Goal: Transaction & Acquisition: Purchase product/service

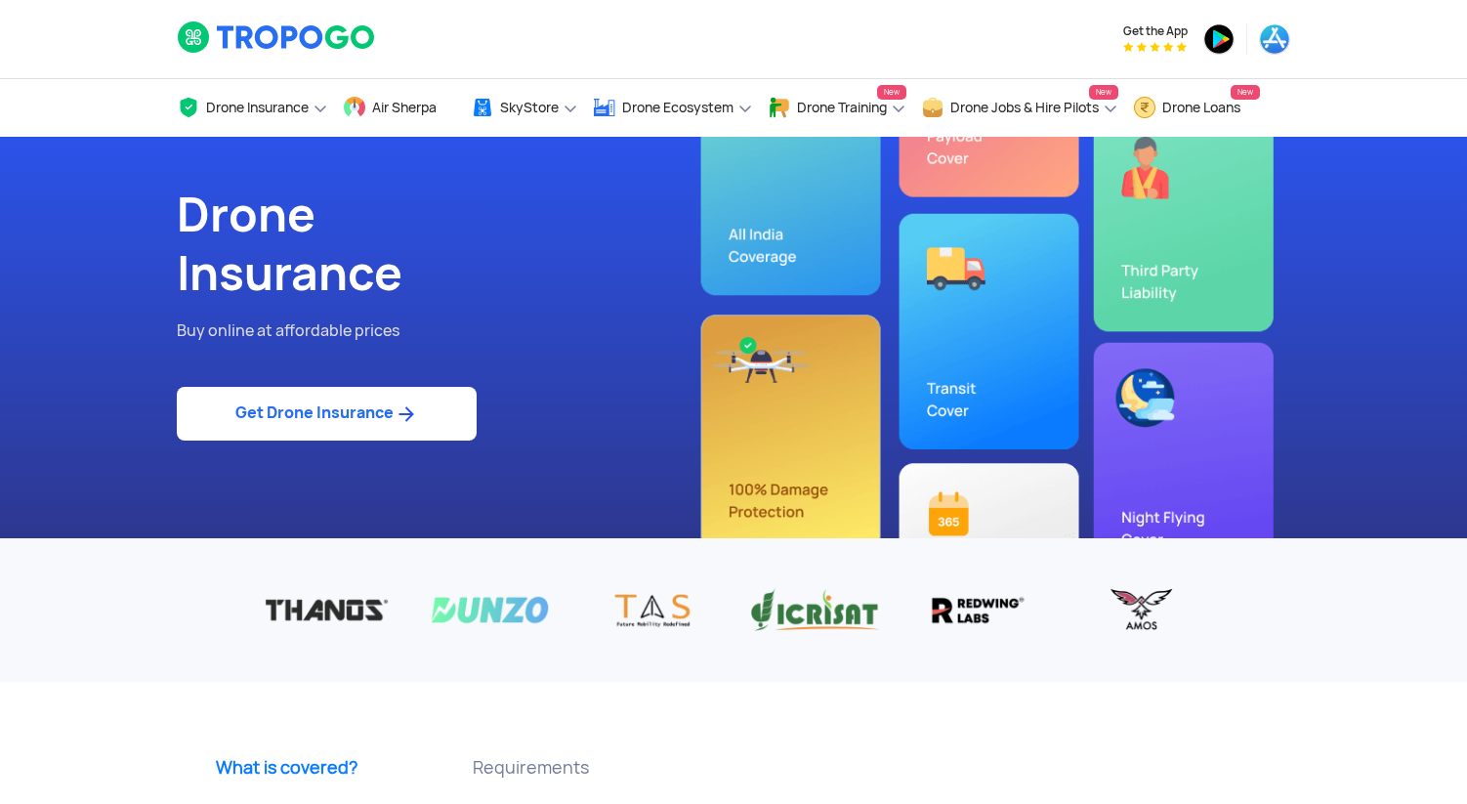
click at [383, 397] on link "Get Drone Insurance" at bounding box center [327, 414] width 300 height 54
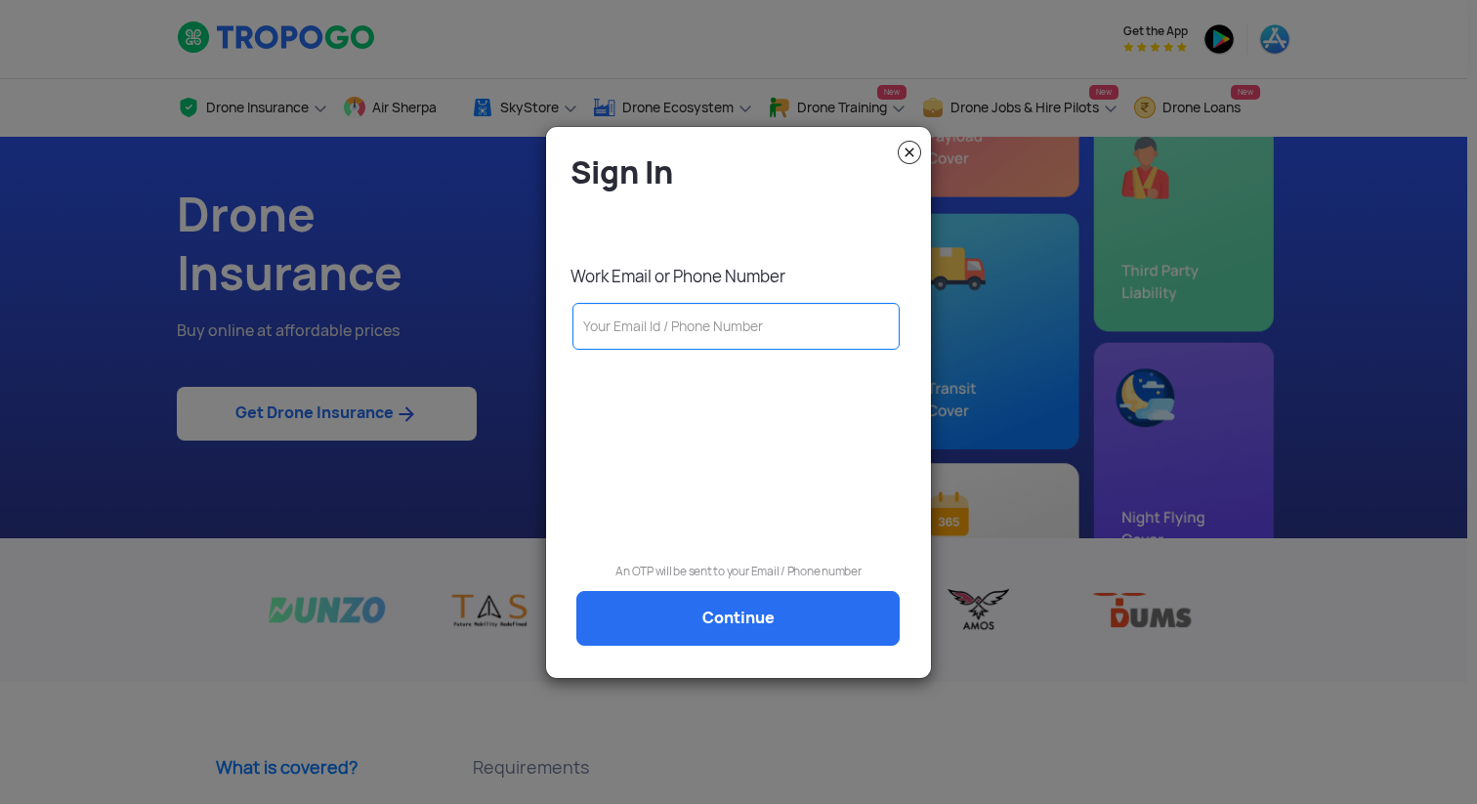
click at [700, 324] on input "text" at bounding box center [735, 326] width 327 height 47
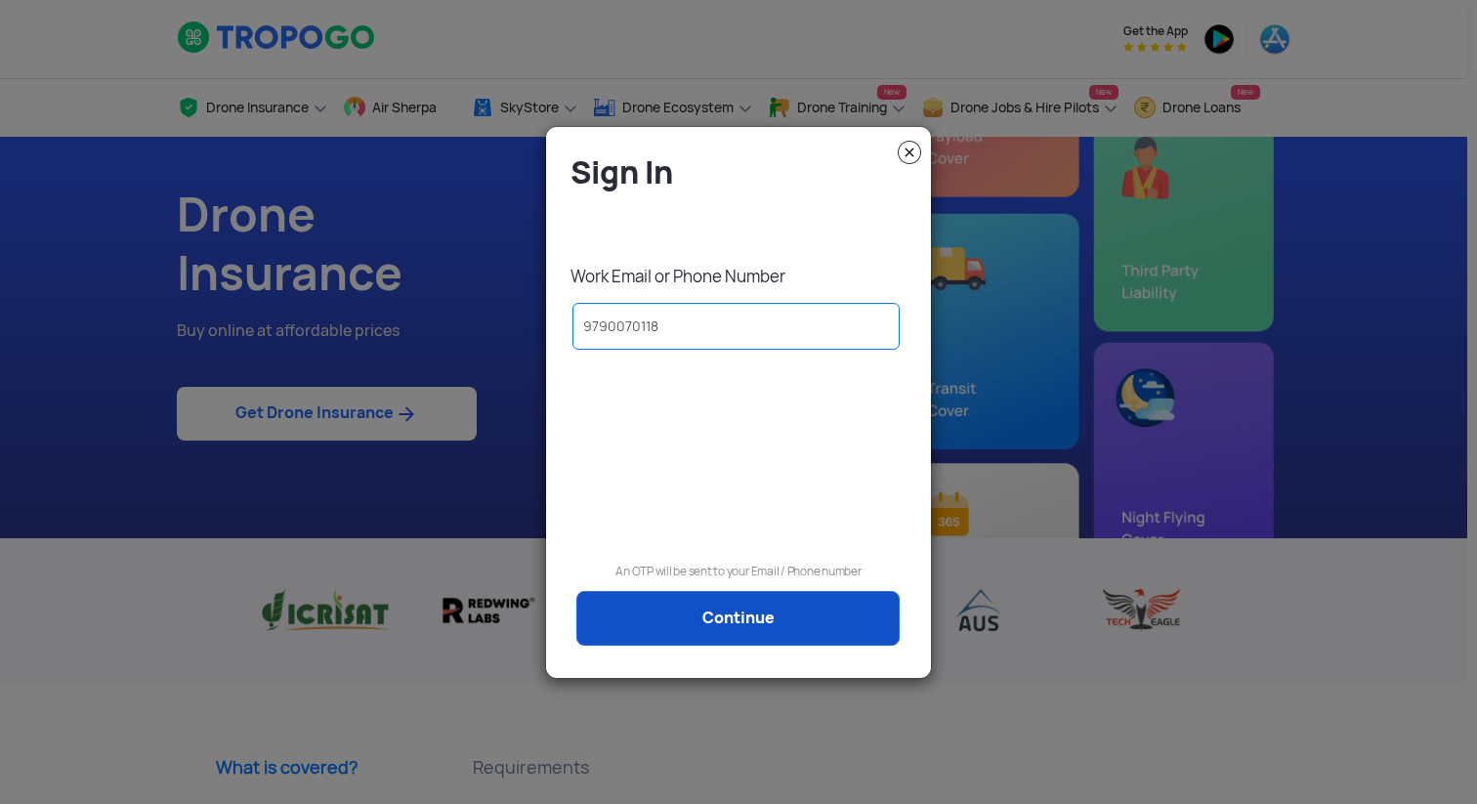
type input "9790070118"
click at [777, 624] on link "Continue" at bounding box center [737, 618] width 323 height 55
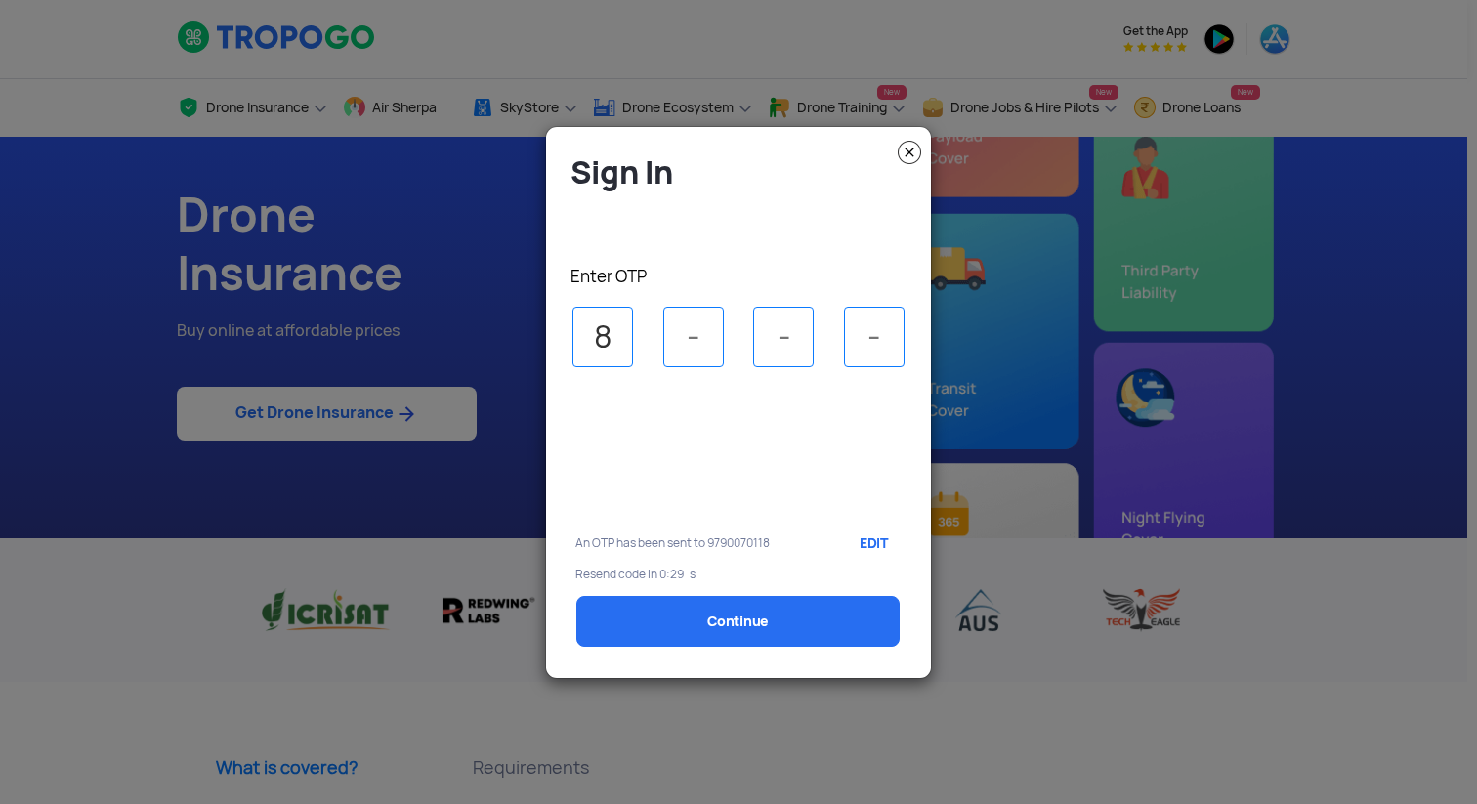
type input "8"
type input "2"
type input "7"
select select "1000000"
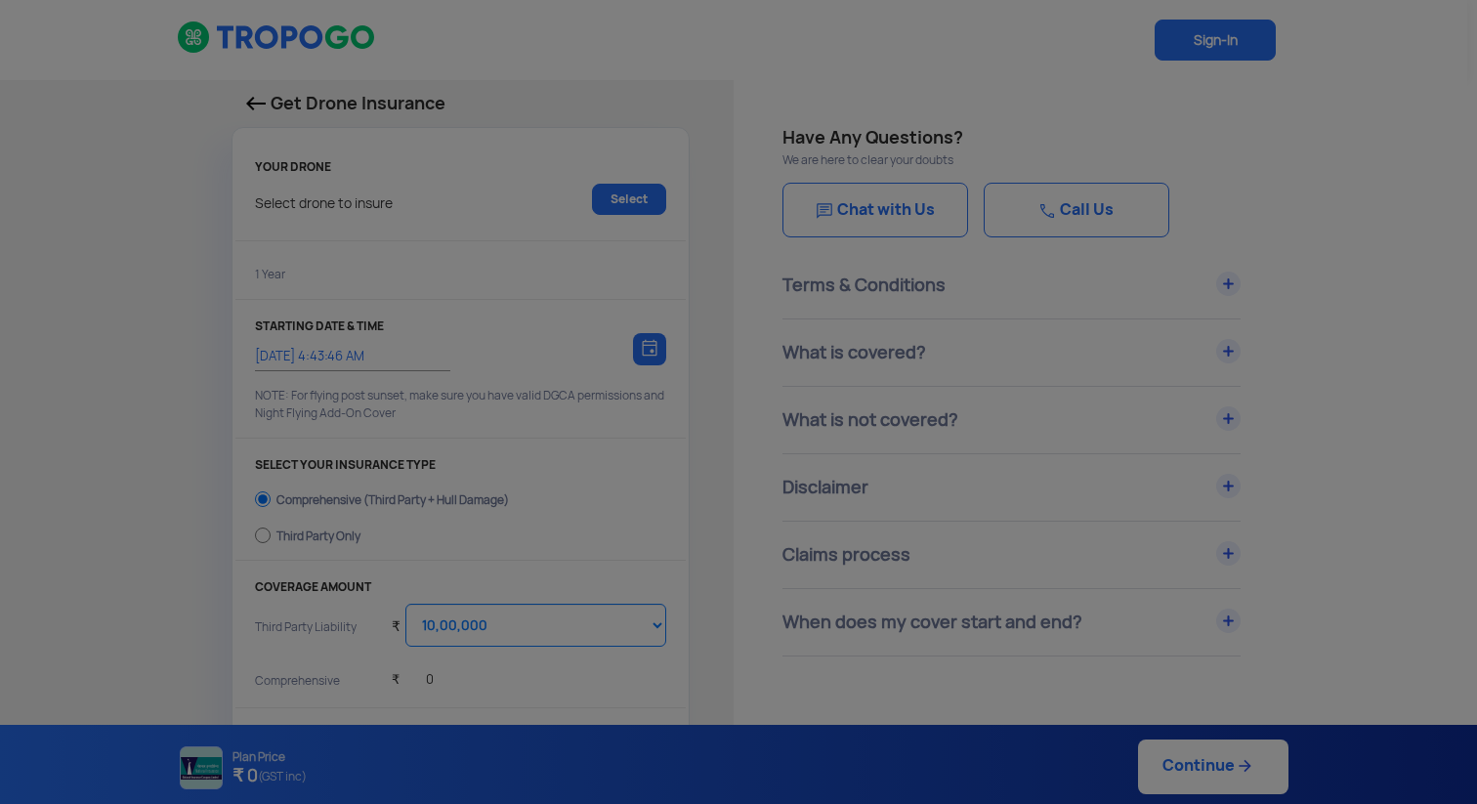
type input "[DATE] 4:53:00 AM"
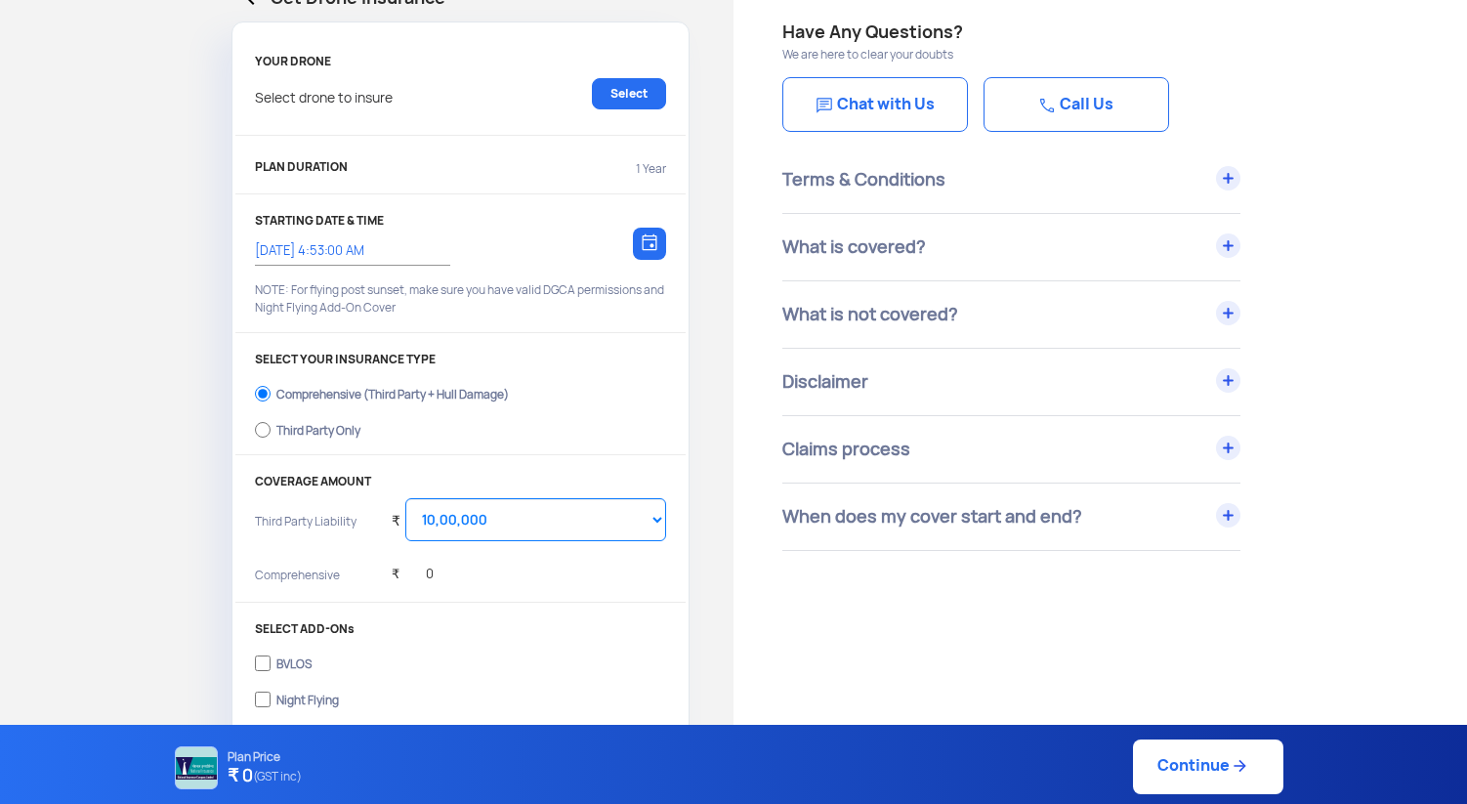
scroll to position [147, 0]
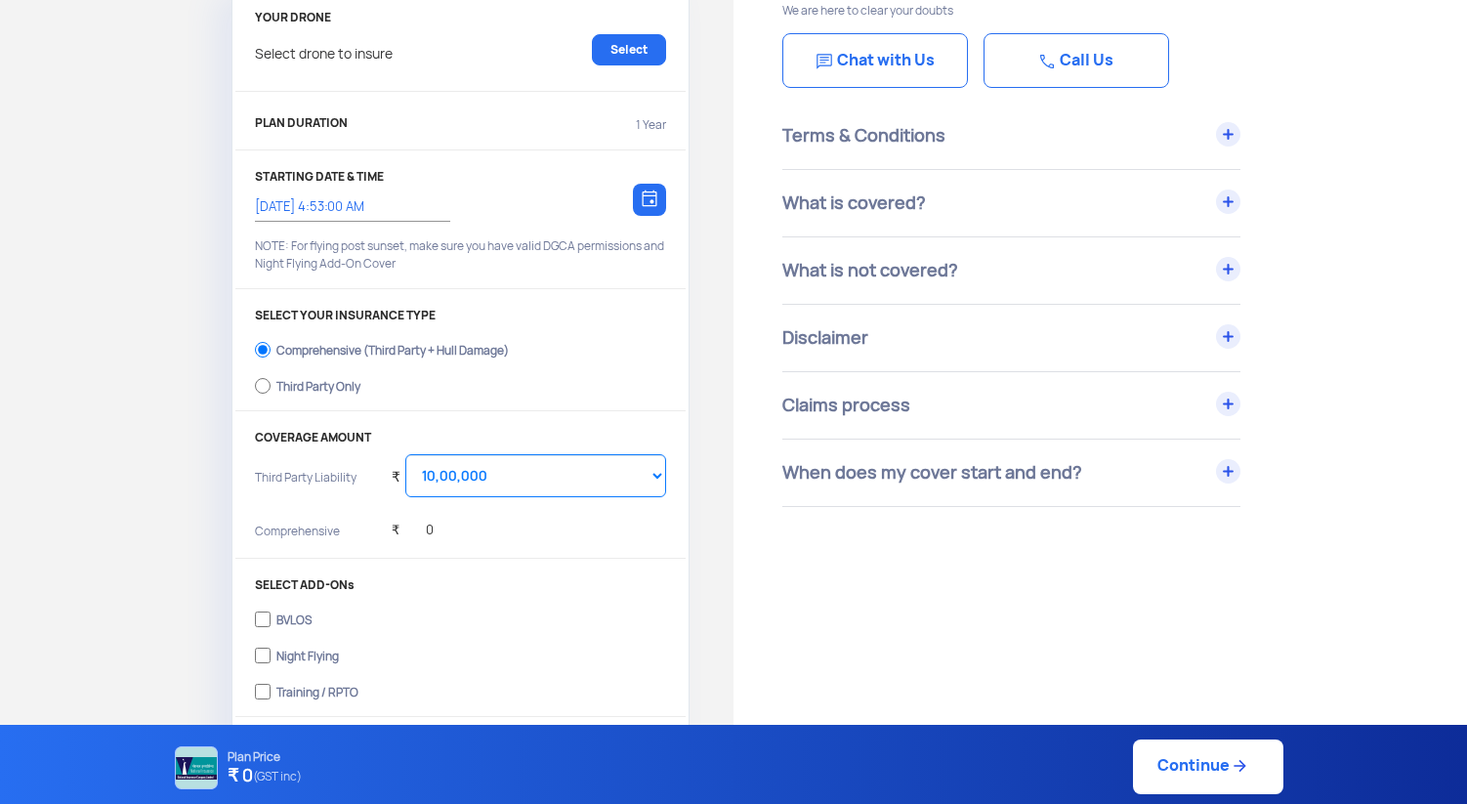
click at [315, 382] on div "Third Party Only" at bounding box center [318, 384] width 84 height 8
click at [271, 382] on input "Third Party Only" at bounding box center [263, 385] width 16 height 27
radio input "true"
select select "2000000"
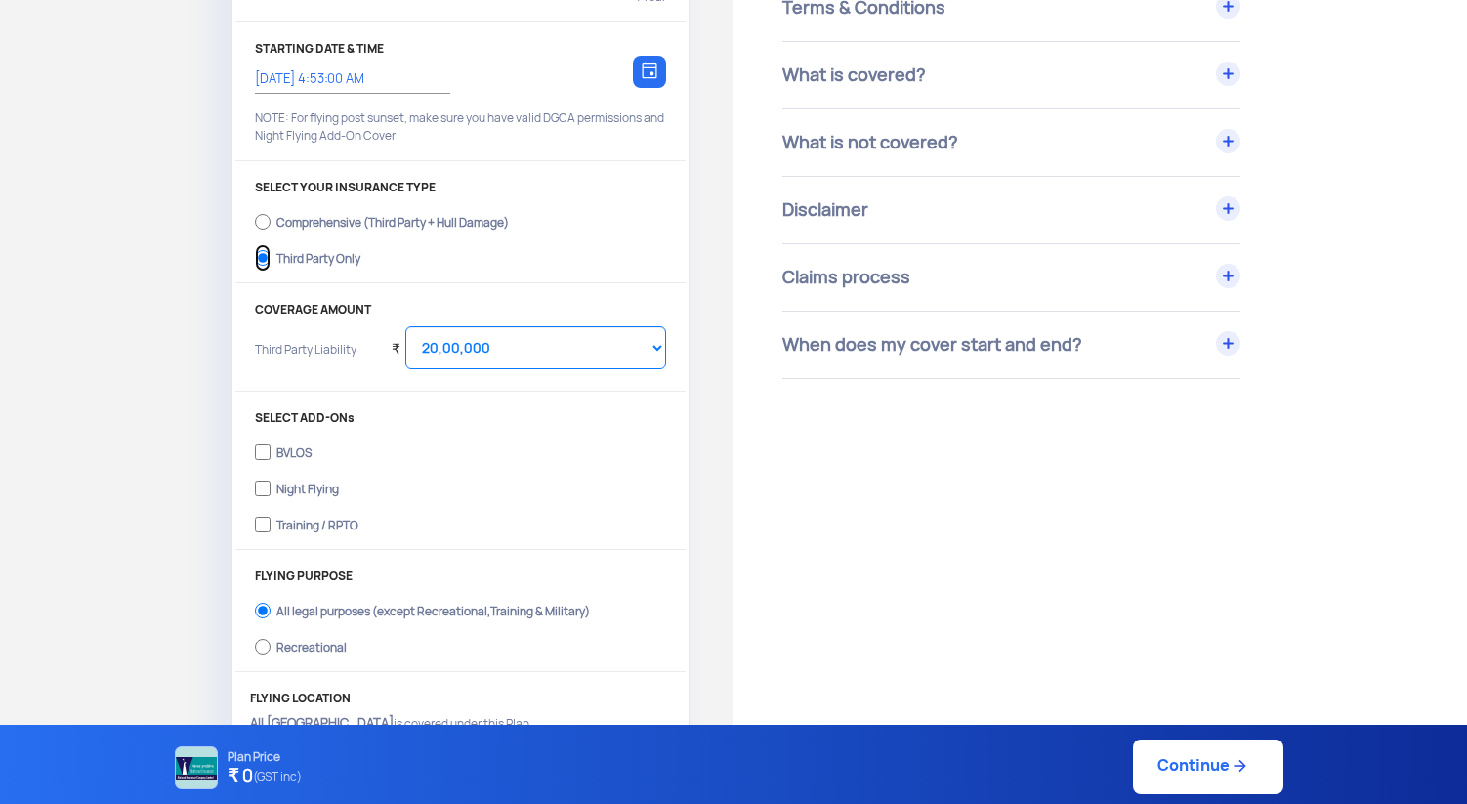
scroll to position [306, 0]
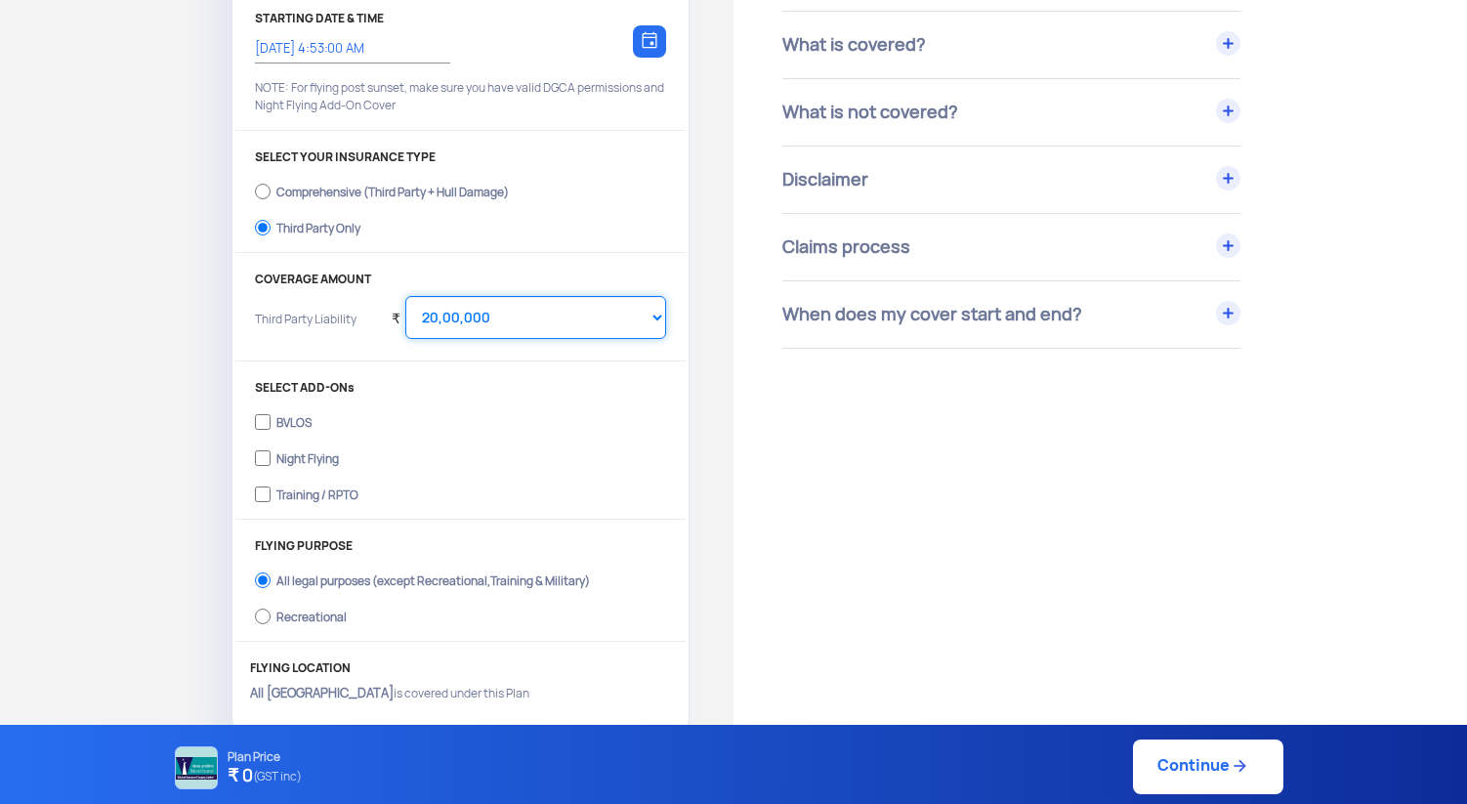
click at [545, 315] on select "Select Amount 20,00,000 25,00,000 30,00,000 35,00,000 40,00,000 45,00,000 50,00…" at bounding box center [535, 317] width 261 height 43
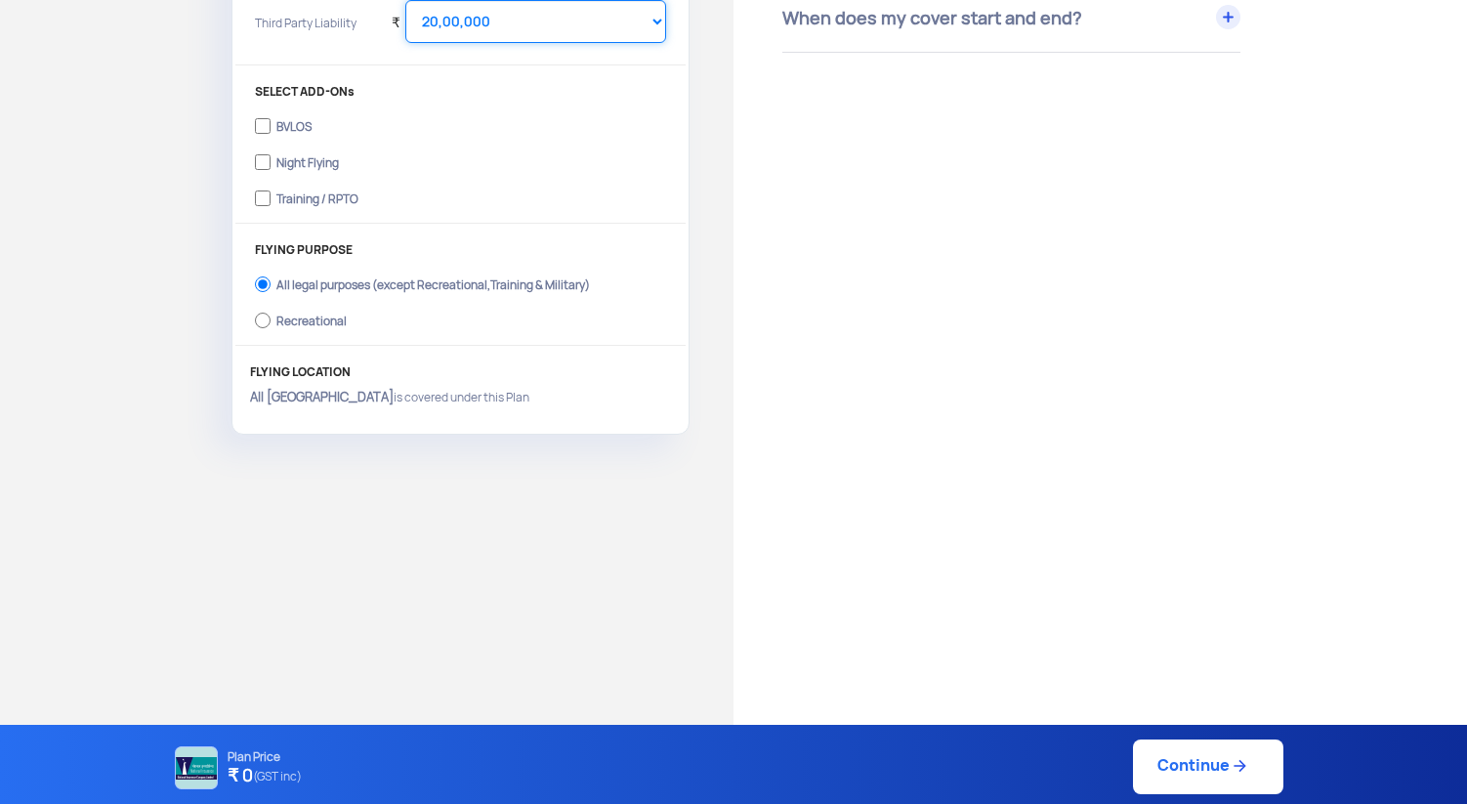
scroll to position [604, 0]
click at [322, 315] on div "Recreational" at bounding box center [311, 317] width 70 height 8
click at [271, 315] on input "Recreational" at bounding box center [263, 318] width 16 height 27
radio input "true"
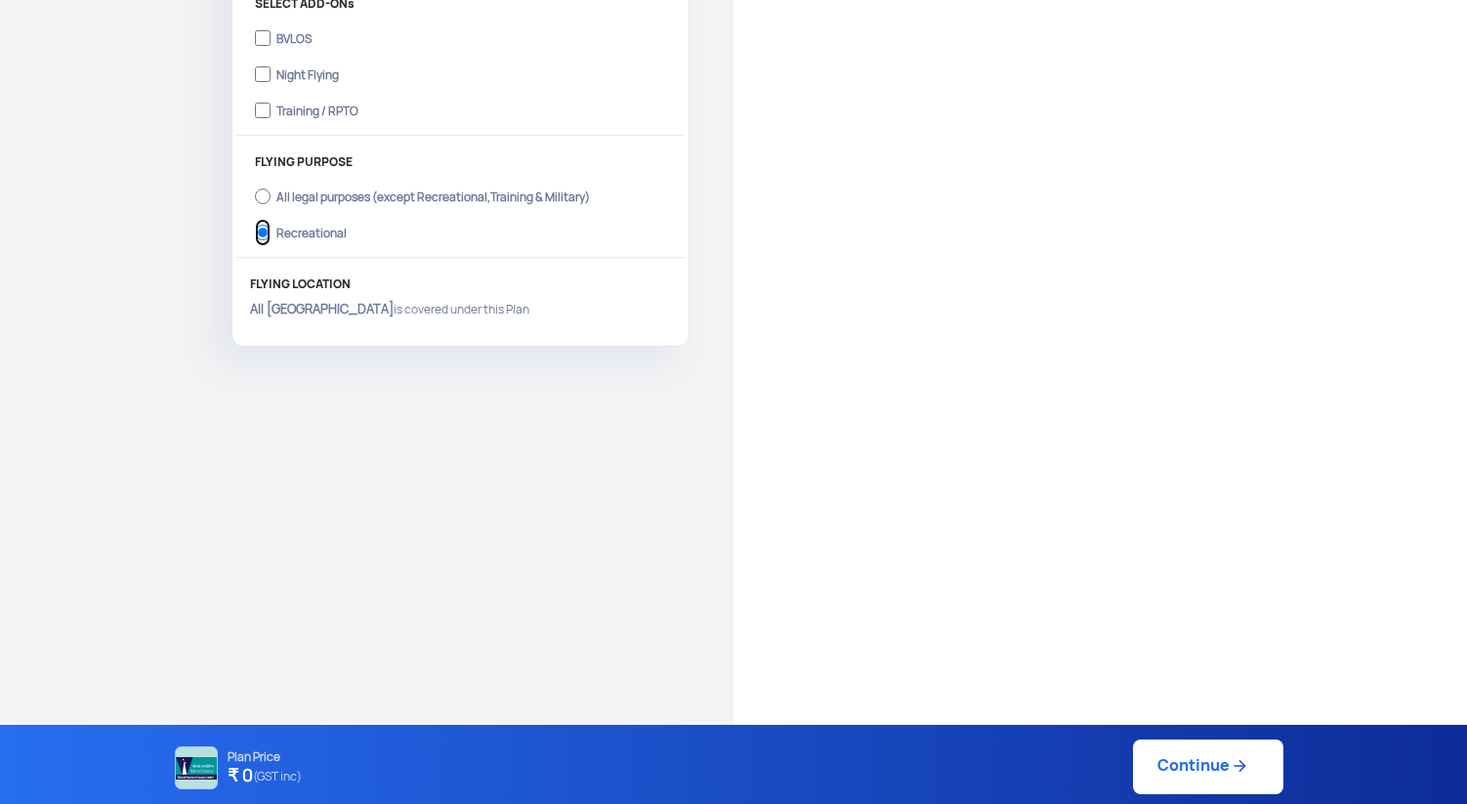
scroll to position [713, 0]
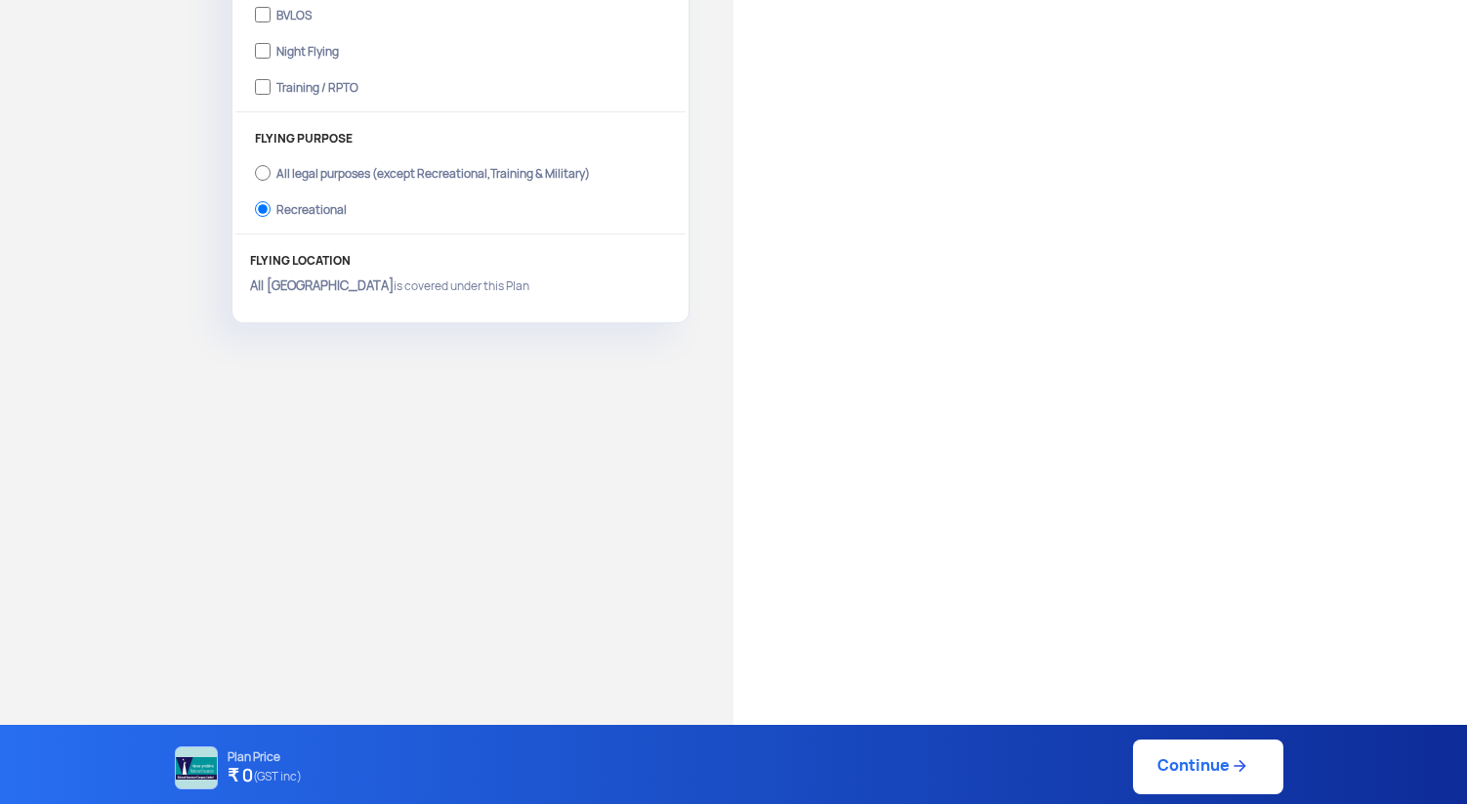
click at [1151, 770] on link "Continue" at bounding box center [1208, 766] width 150 height 55
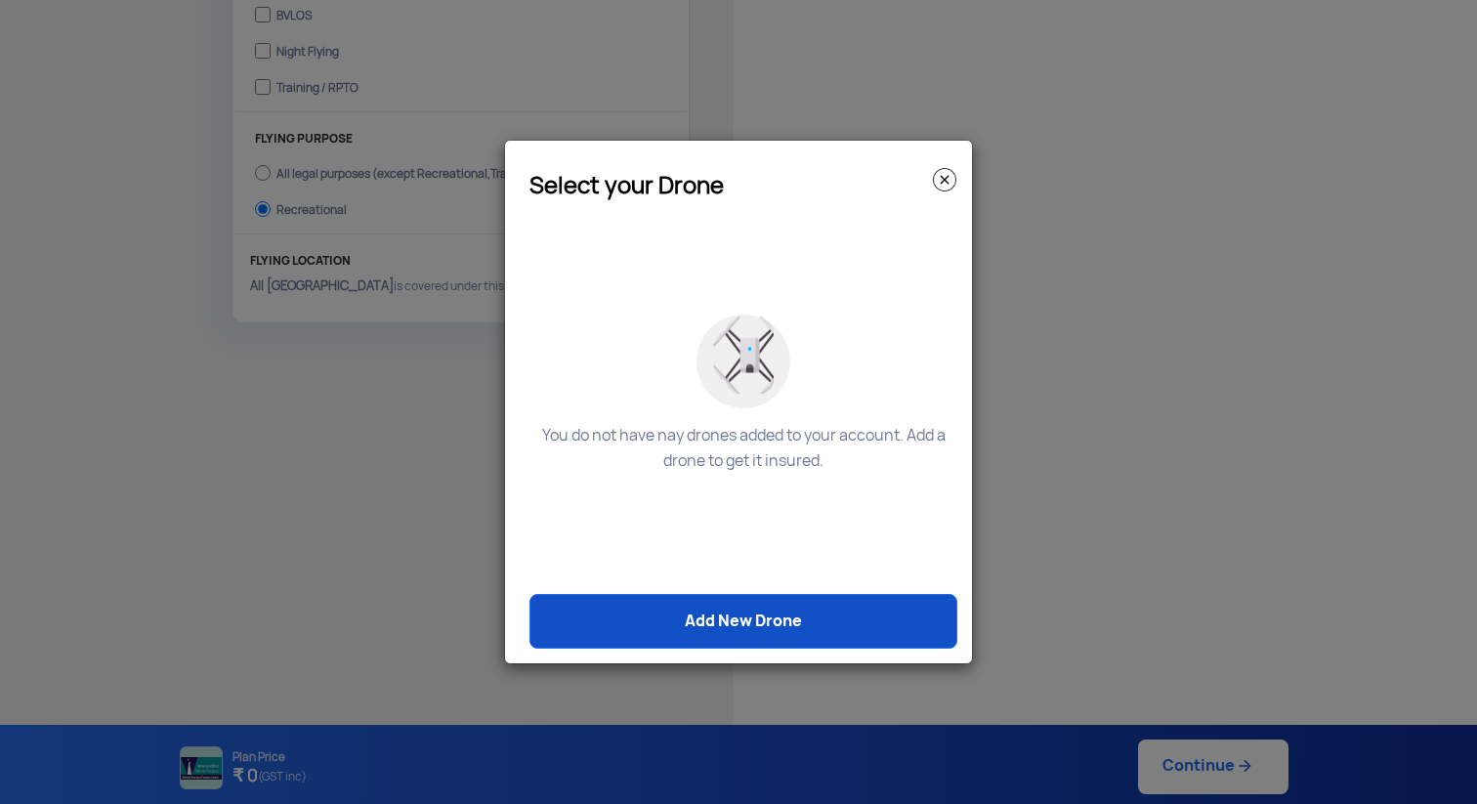
click at [815, 627] on link "Add New Drone" at bounding box center [743, 621] width 428 height 55
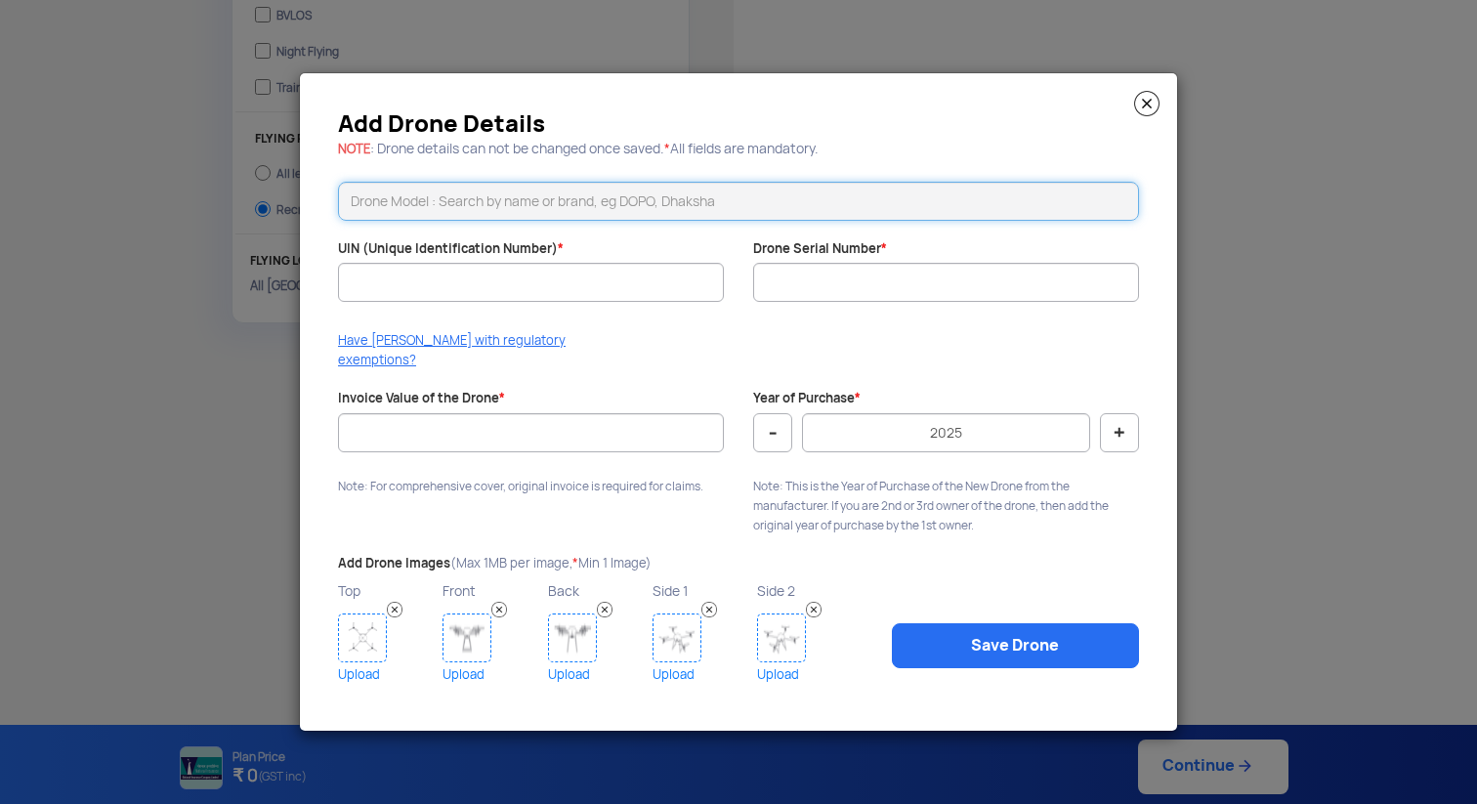
click at [552, 214] on input "text" at bounding box center [738, 201] width 801 height 39
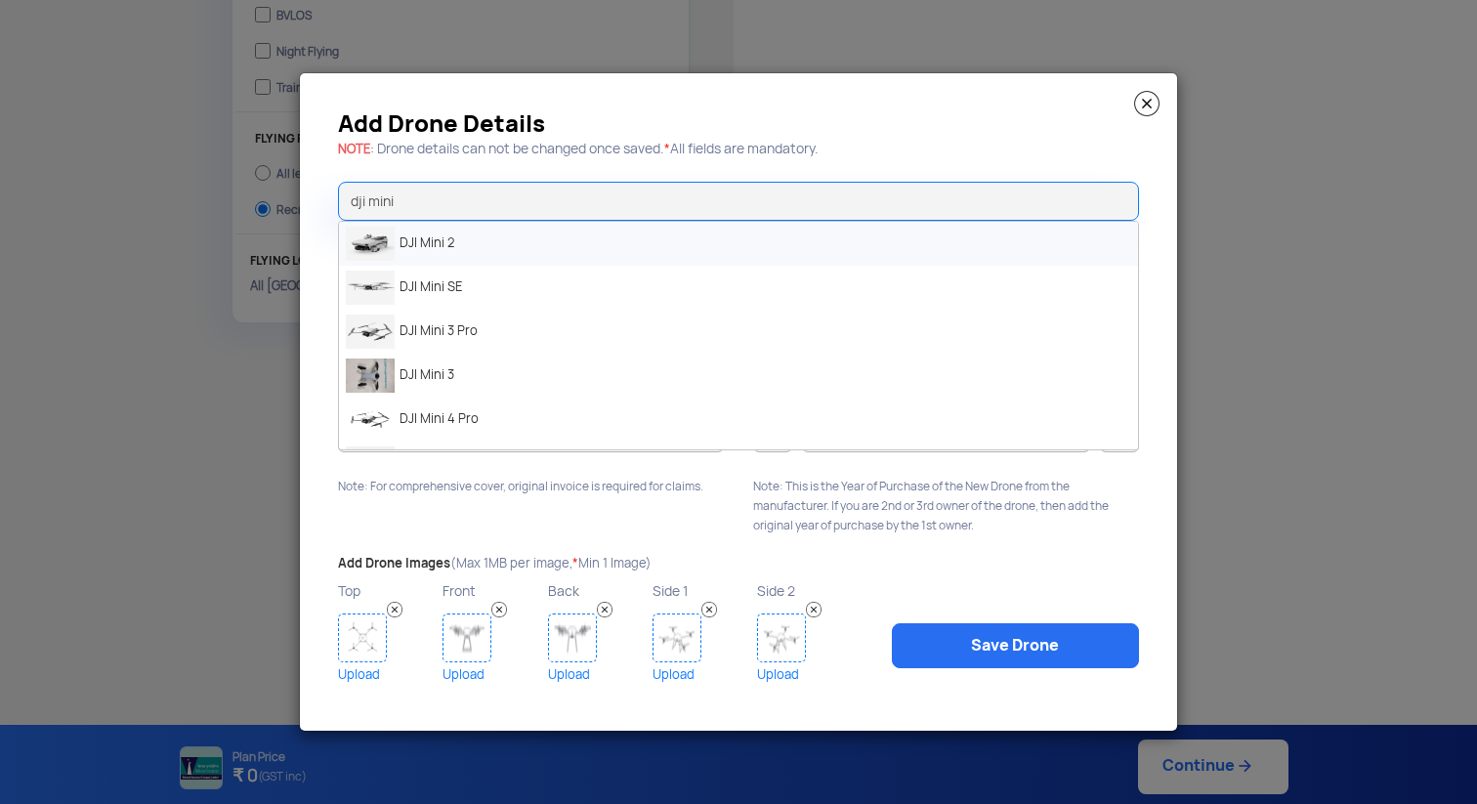
click at [528, 253] on li "DJI Mini 2" at bounding box center [738, 244] width 799 height 44
type input "DJI Mini 2"
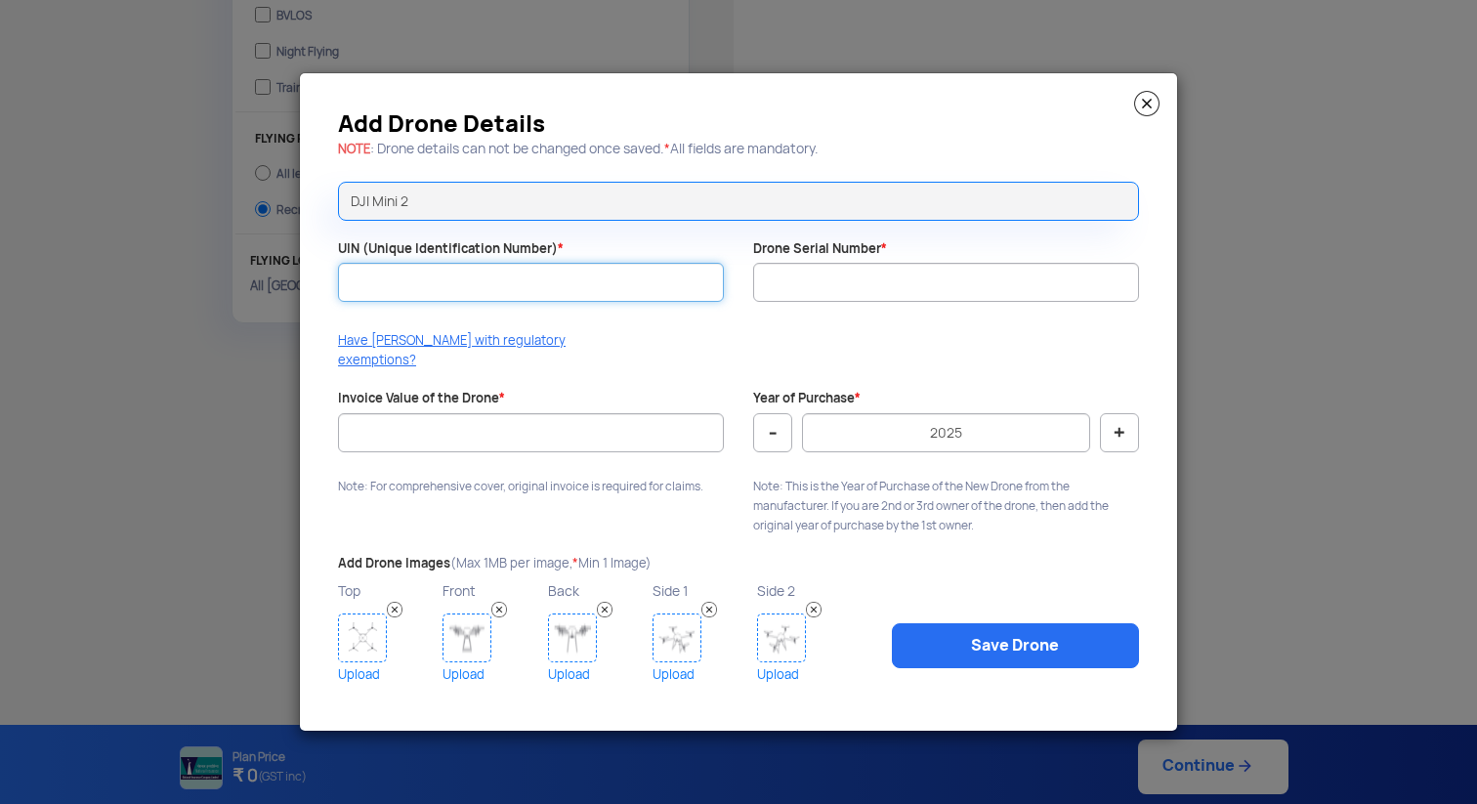
click at [523, 290] on input "UIN (Unique Identification Number) *" at bounding box center [531, 282] width 386 height 39
paste input "3Q4CJ6J3A3XHWP"
type input "3Q4CJ6J3A3XHWP"
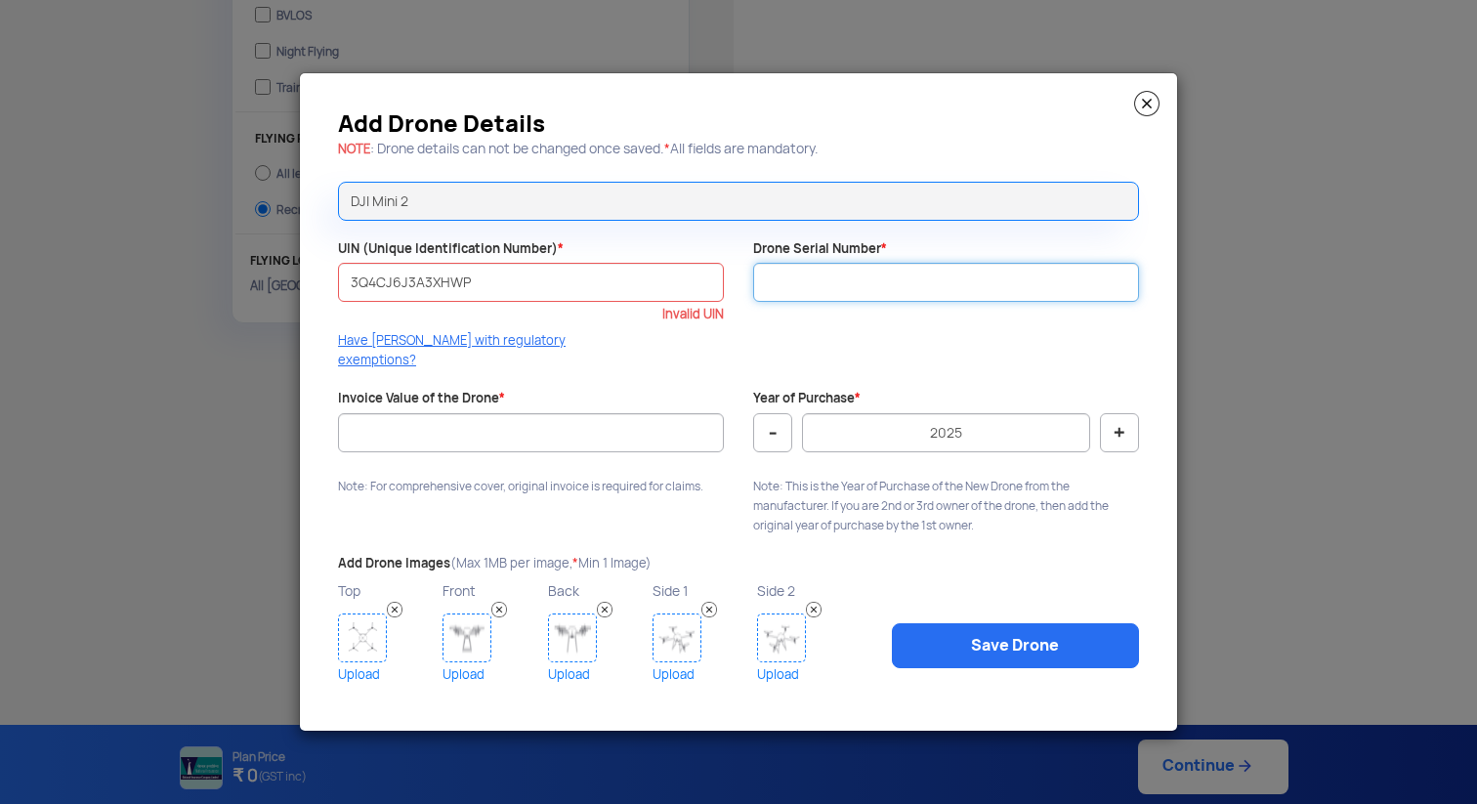
click at [806, 279] on input "Drone Serial Number *" at bounding box center [946, 282] width 386 height 39
paste input "3Q4CJ6J3A3XHWP"
type input "3Q4CJ6J3A3XHWP"
click at [602, 290] on input "3Q4CJ6J3A3XHWP" at bounding box center [531, 282] width 386 height 39
paste input "UB202500382EX"
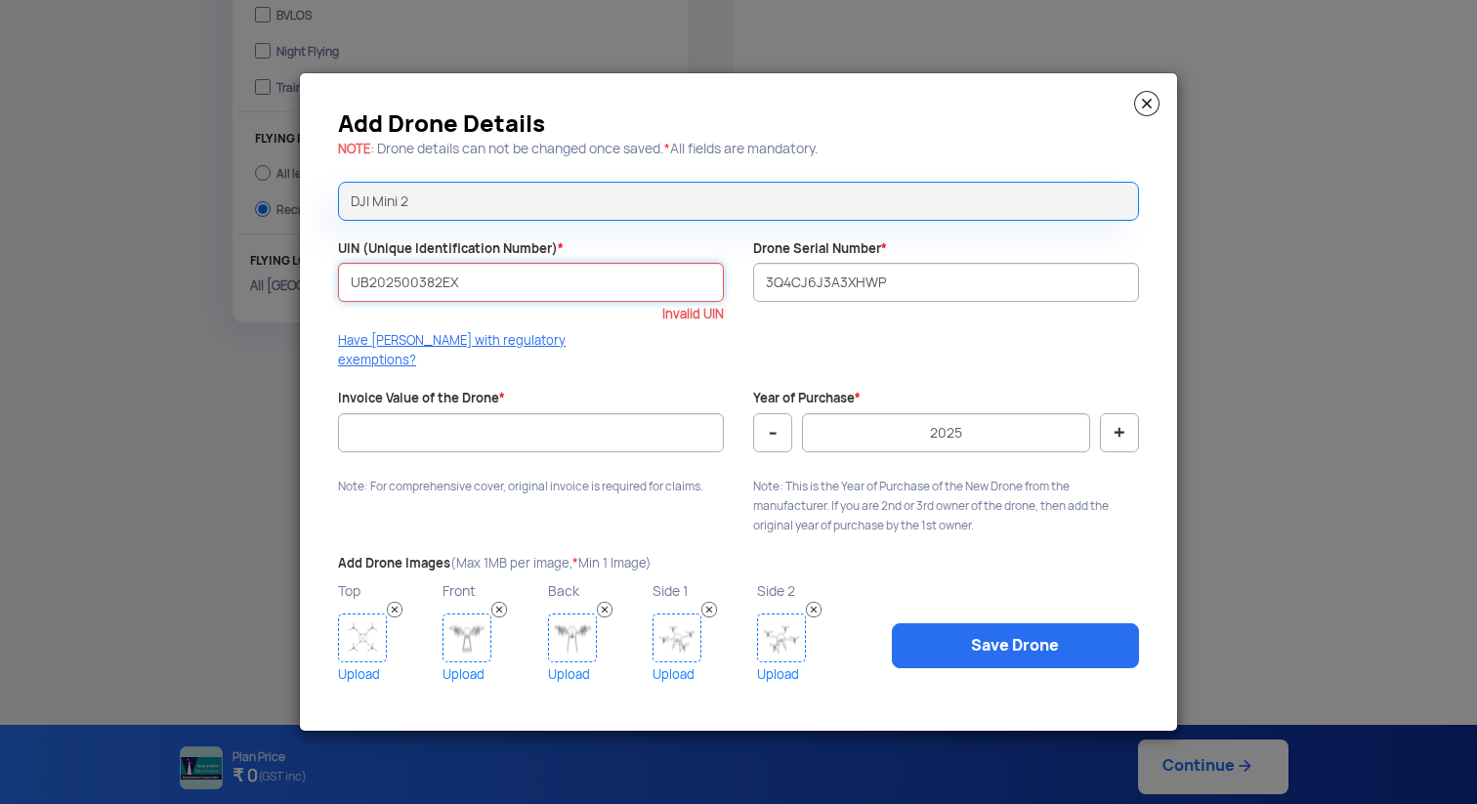
type input "UB202500382EX"
click at [651, 434] on input "Invoice Value of the Drone *" at bounding box center [531, 432] width 386 height 39
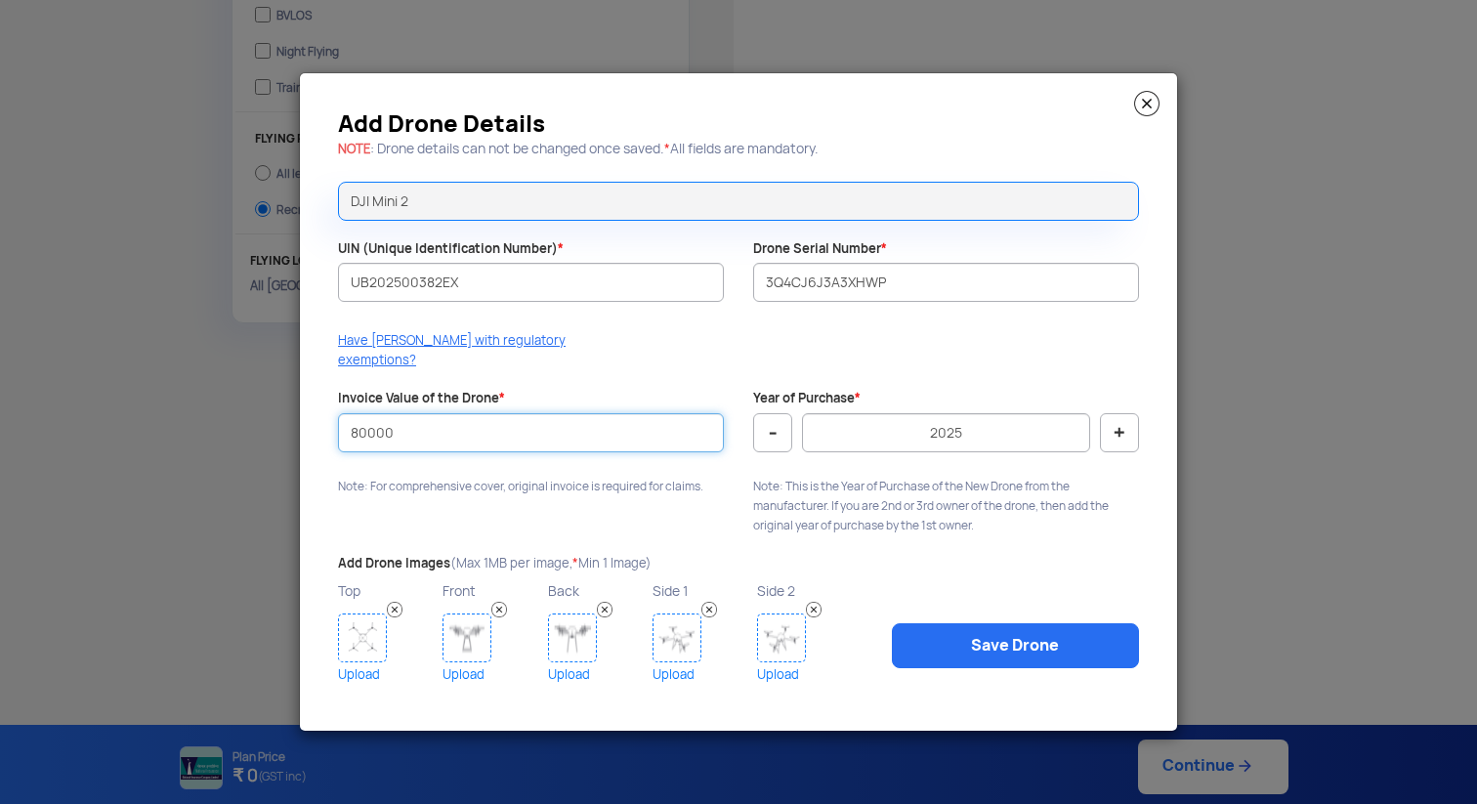
type input "80000"
click at [775, 423] on button "-" at bounding box center [772, 432] width 39 height 39
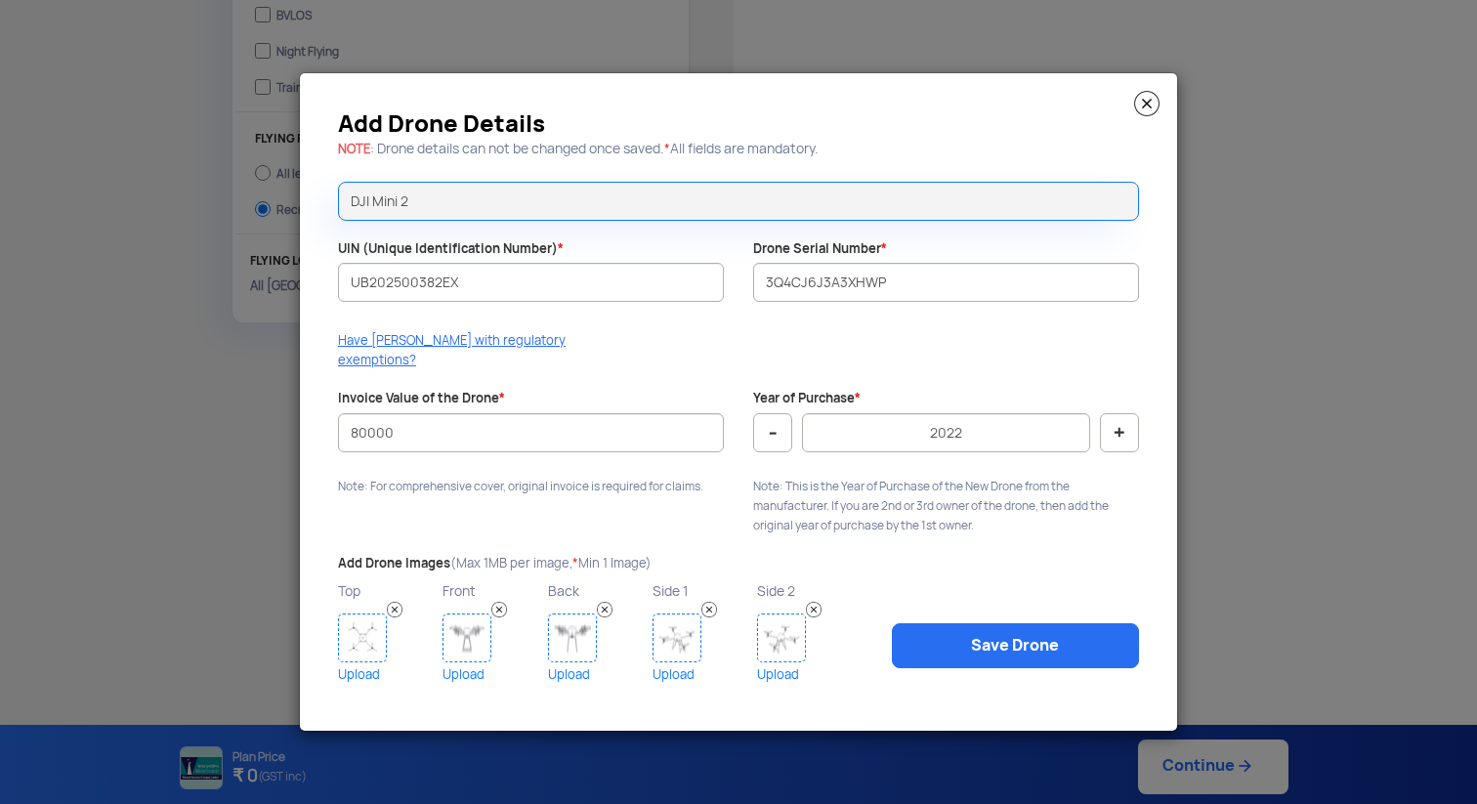
type input "2021"
click at [362, 638] on img at bounding box center [362, 637] width 49 height 49
click at [468, 662] on link "Upload" at bounding box center [492, 674] width 100 height 24
click at [454, 662] on link "Upload" at bounding box center [492, 674] width 100 height 24
click at [575, 631] on img at bounding box center [572, 637] width 49 height 49
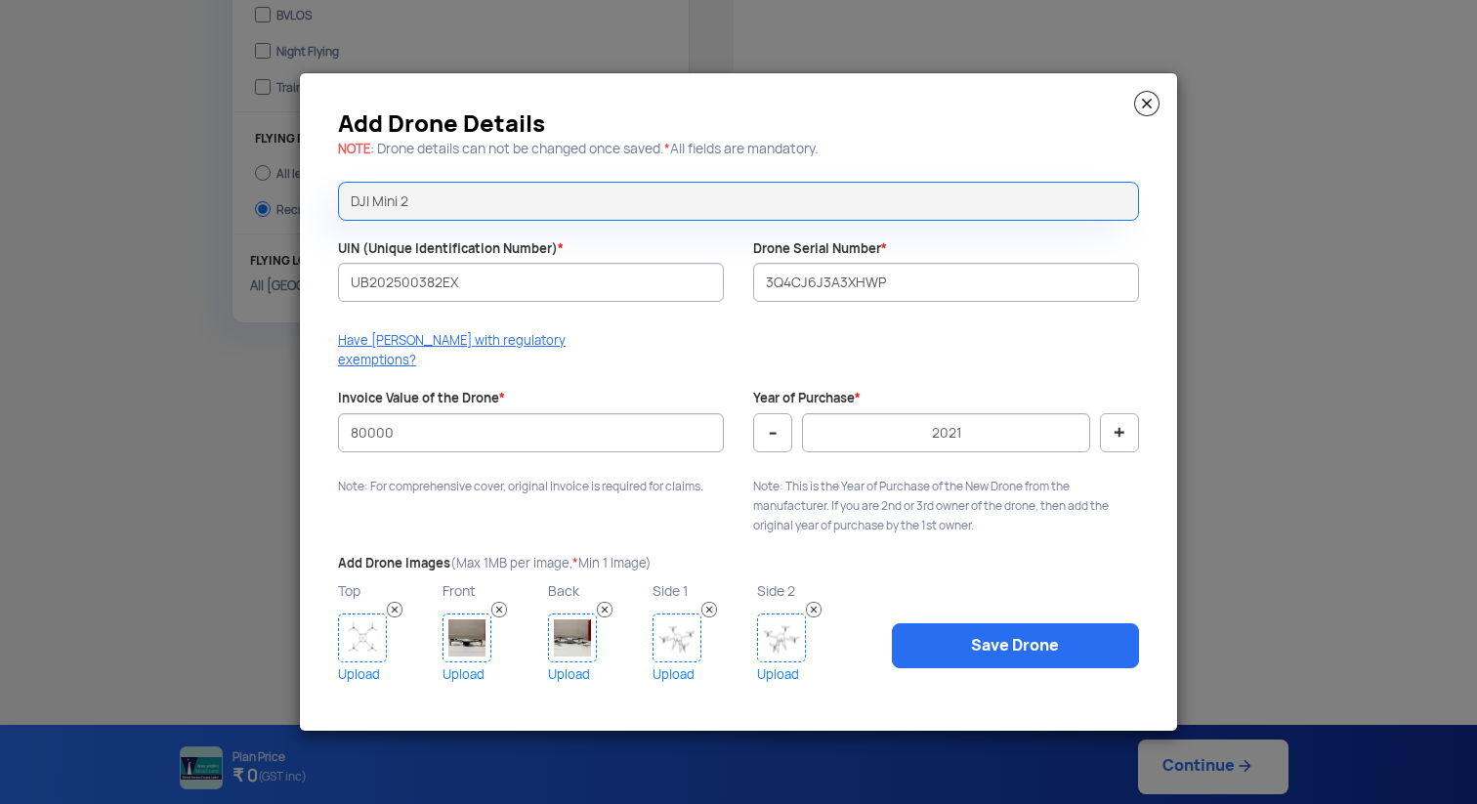
click at [711, 602] on img at bounding box center [709, 610] width 16 height 16
click at [995, 640] on link "Save Drone" at bounding box center [1015, 645] width 247 height 45
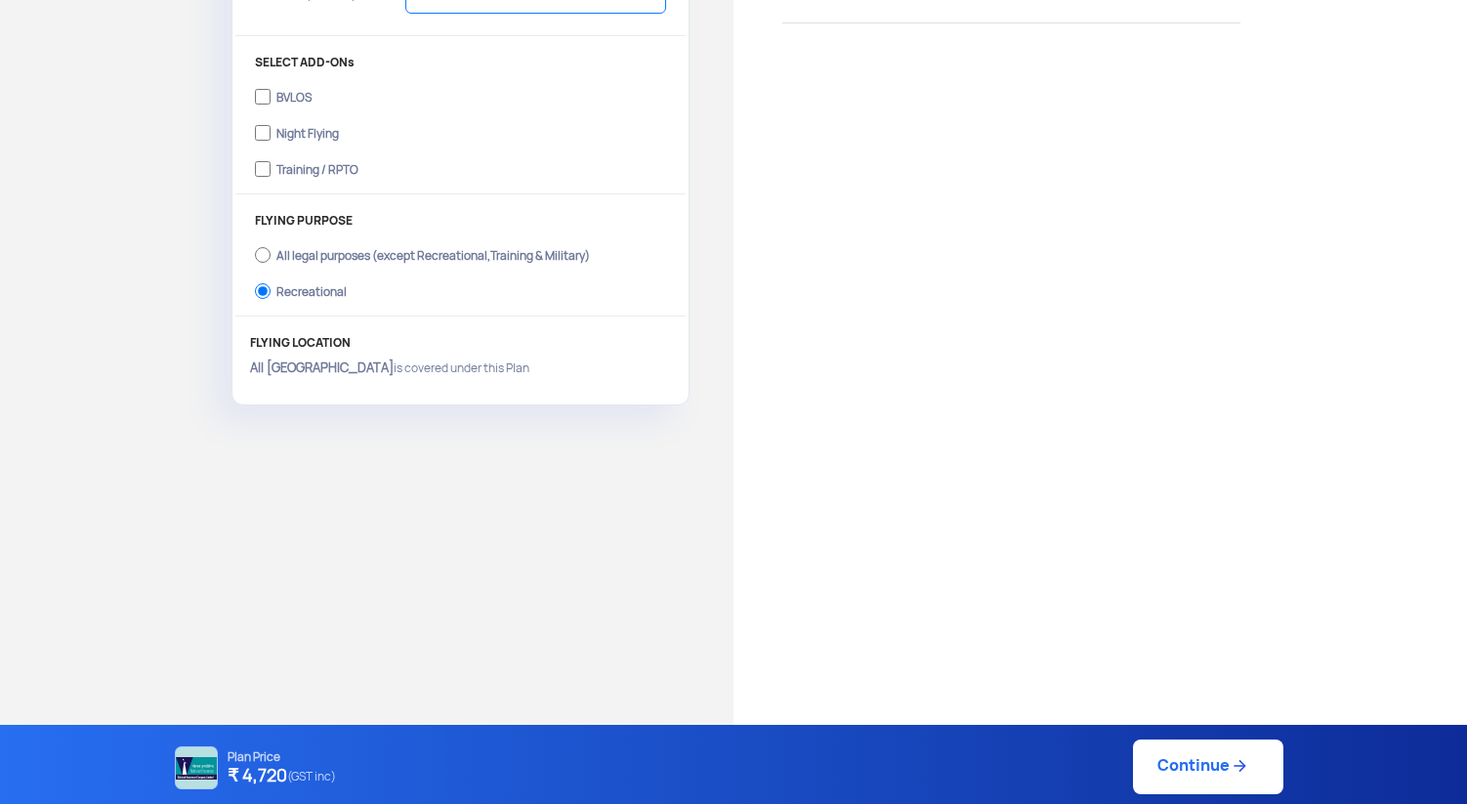
scroll to position [639, 0]
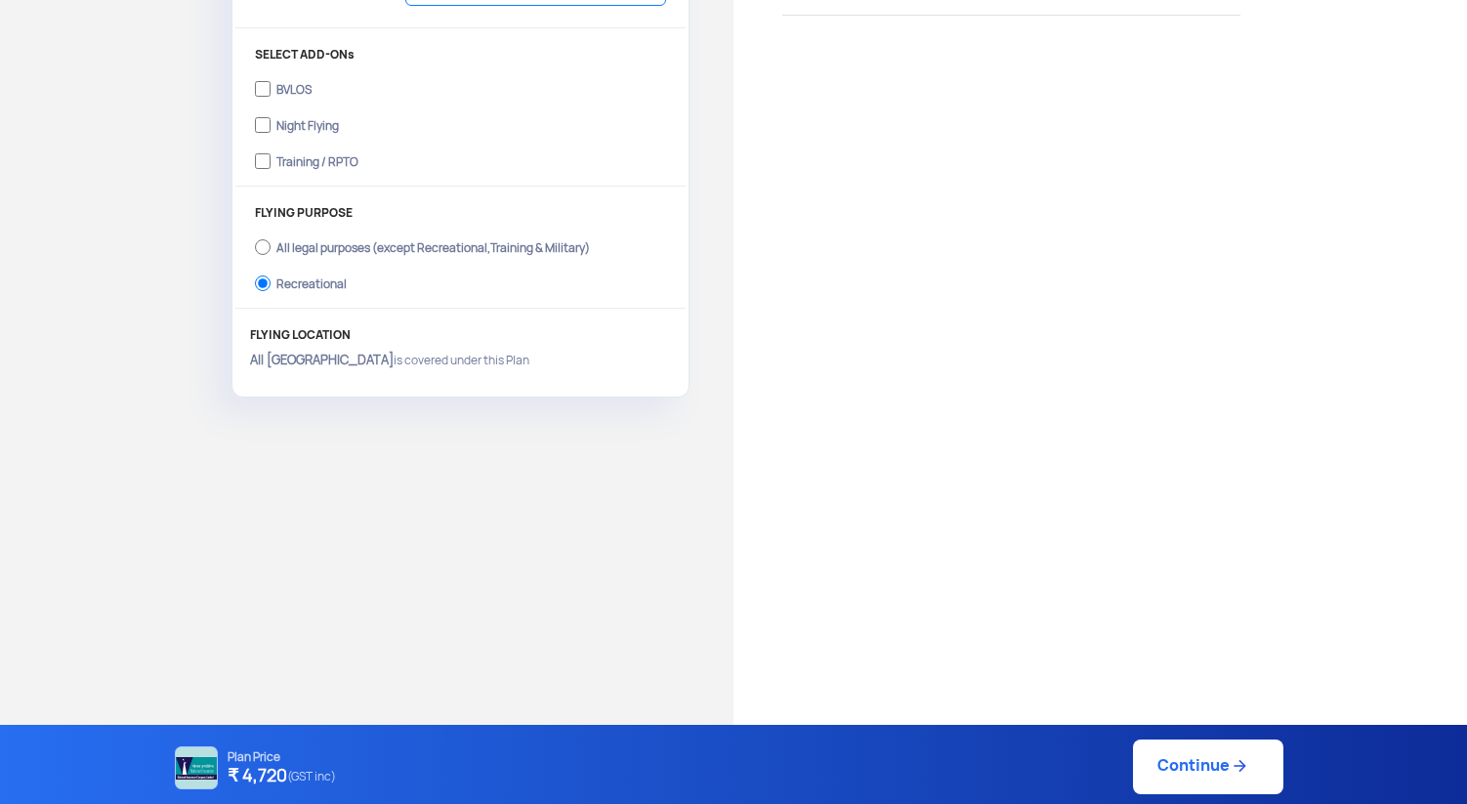
click at [1186, 771] on link "Continue" at bounding box center [1208, 766] width 150 height 55
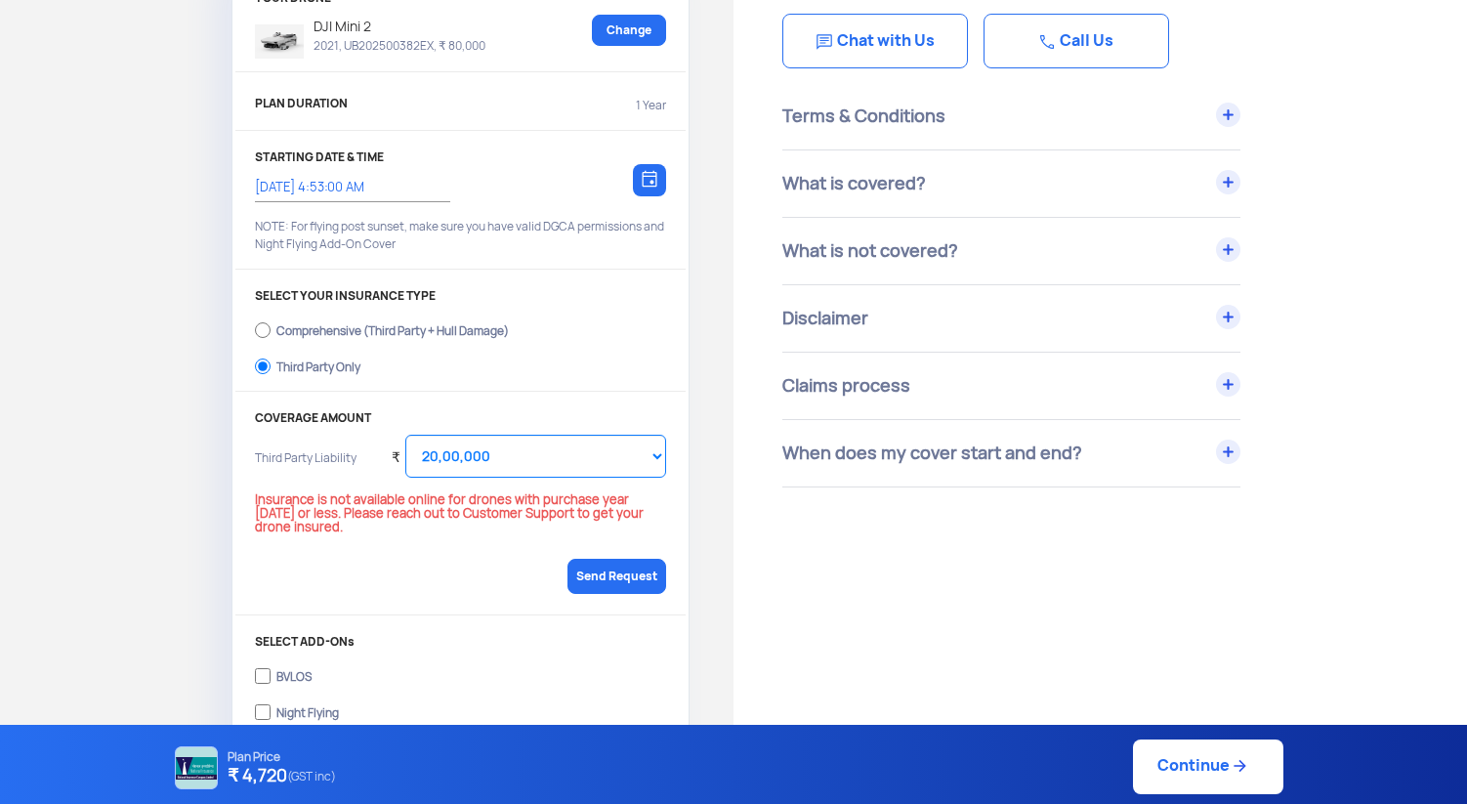
scroll to position [171, 0]
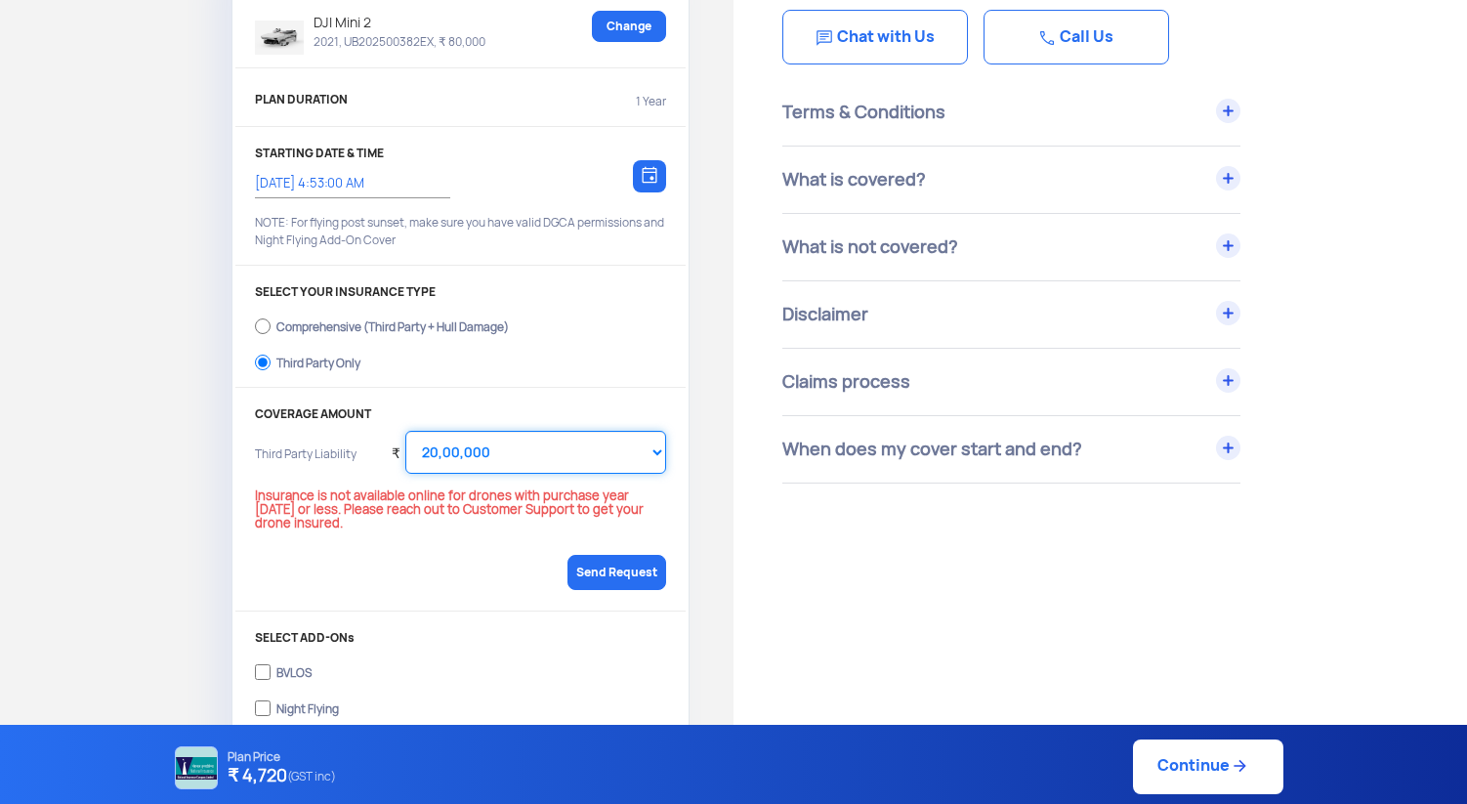
click at [533, 463] on select "Select Amount 20,00,000" at bounding box center [535, 452] width 261 height 43
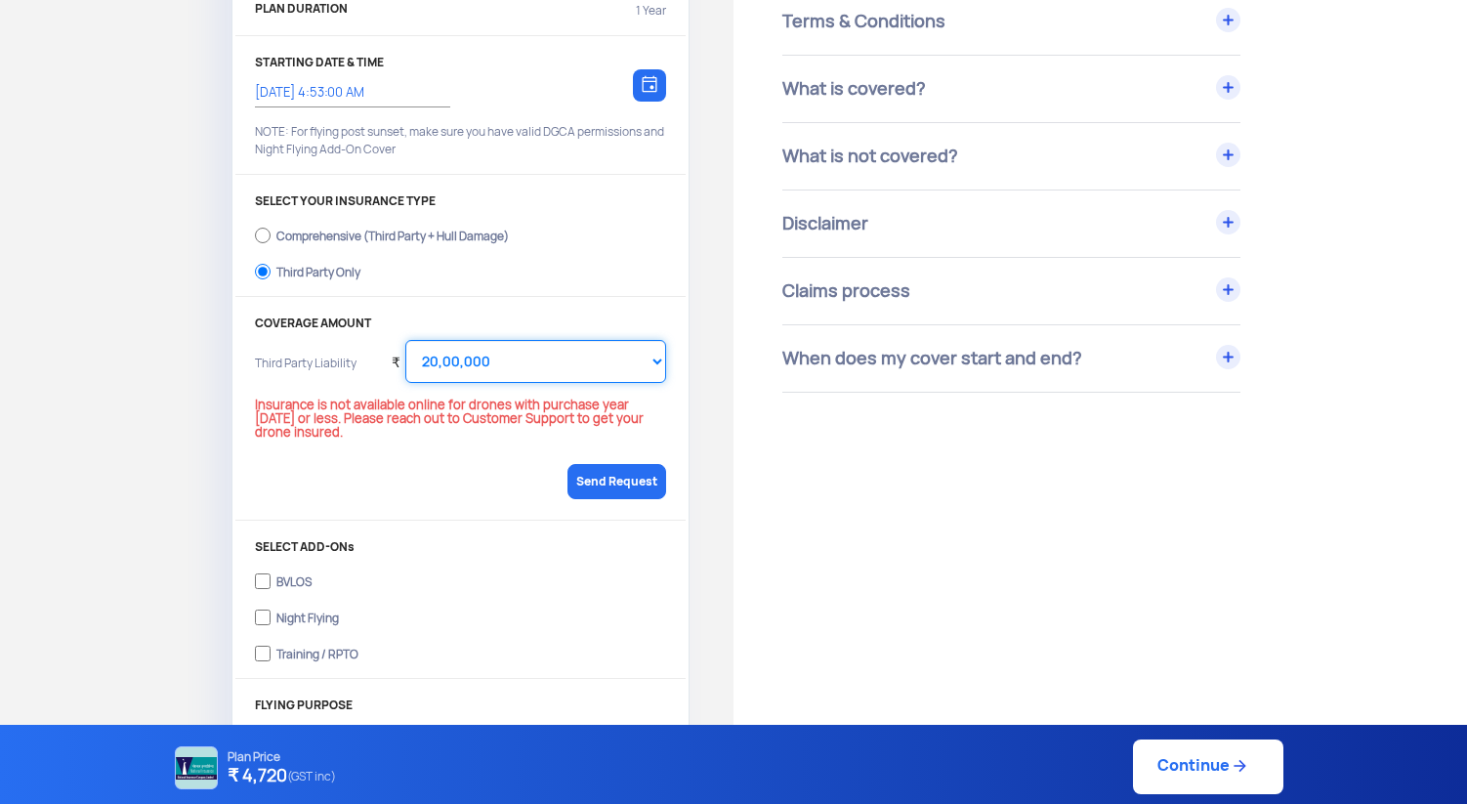
scroll to position [0, 0]
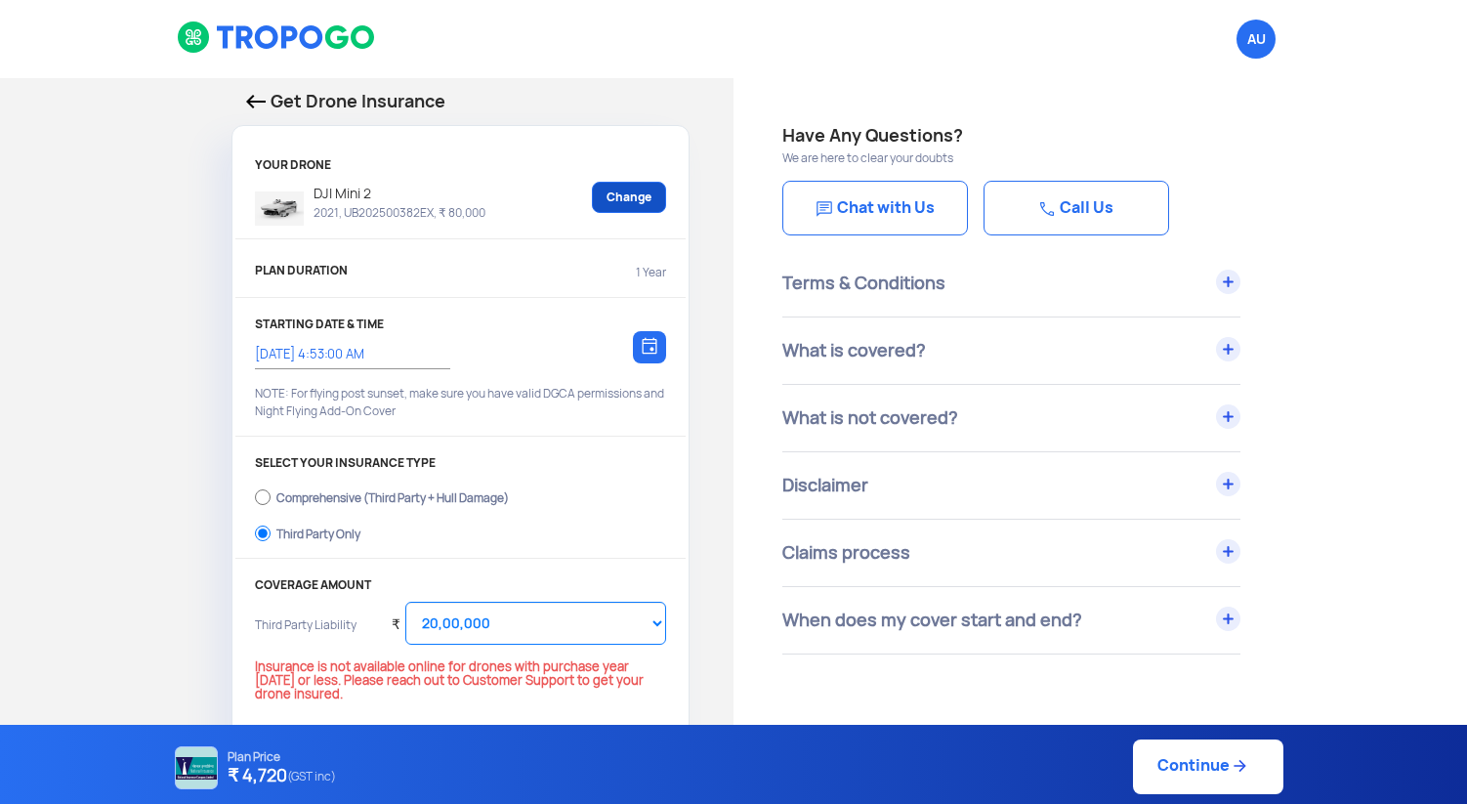
click at [629, 195] on link "Change" at bounding box center [629, 197] width 74 height 31
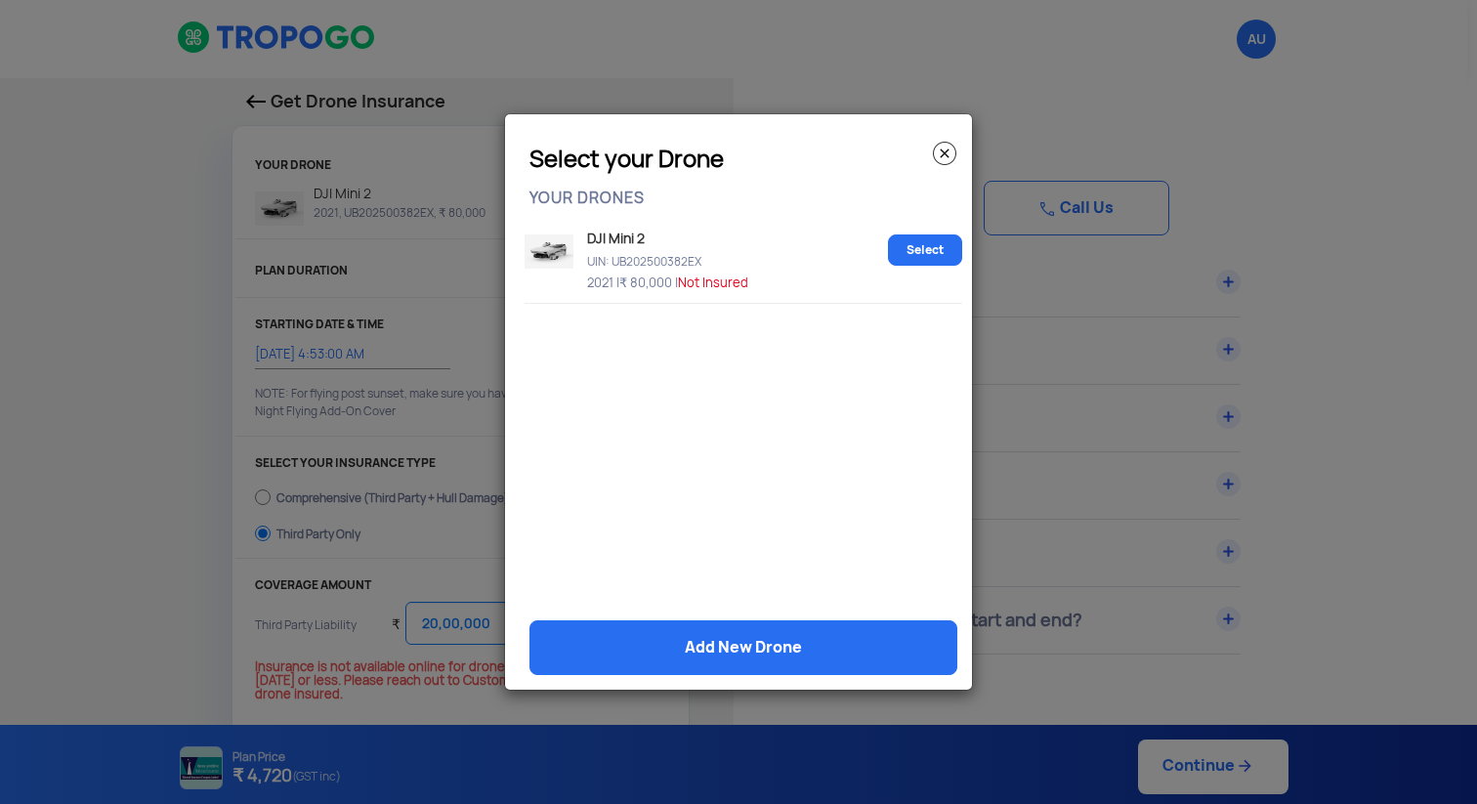
click at [707, 262] on p "UIN: UB202500382EX" at bounding box center [731, 258] width 298 height 17
click at [629, 249] on div "DJI Mini 2 UIN: UB202500382EX 2021 | ₹ 80,000 | Not Insured" at bounding box center [731, 259] width 298 height 68
click at [549, 256] on img at bounding box center [549, 251] width 49 height 34
click at [922, 257] on link "Select" at bounding box center [925, 249] width 74 height 31
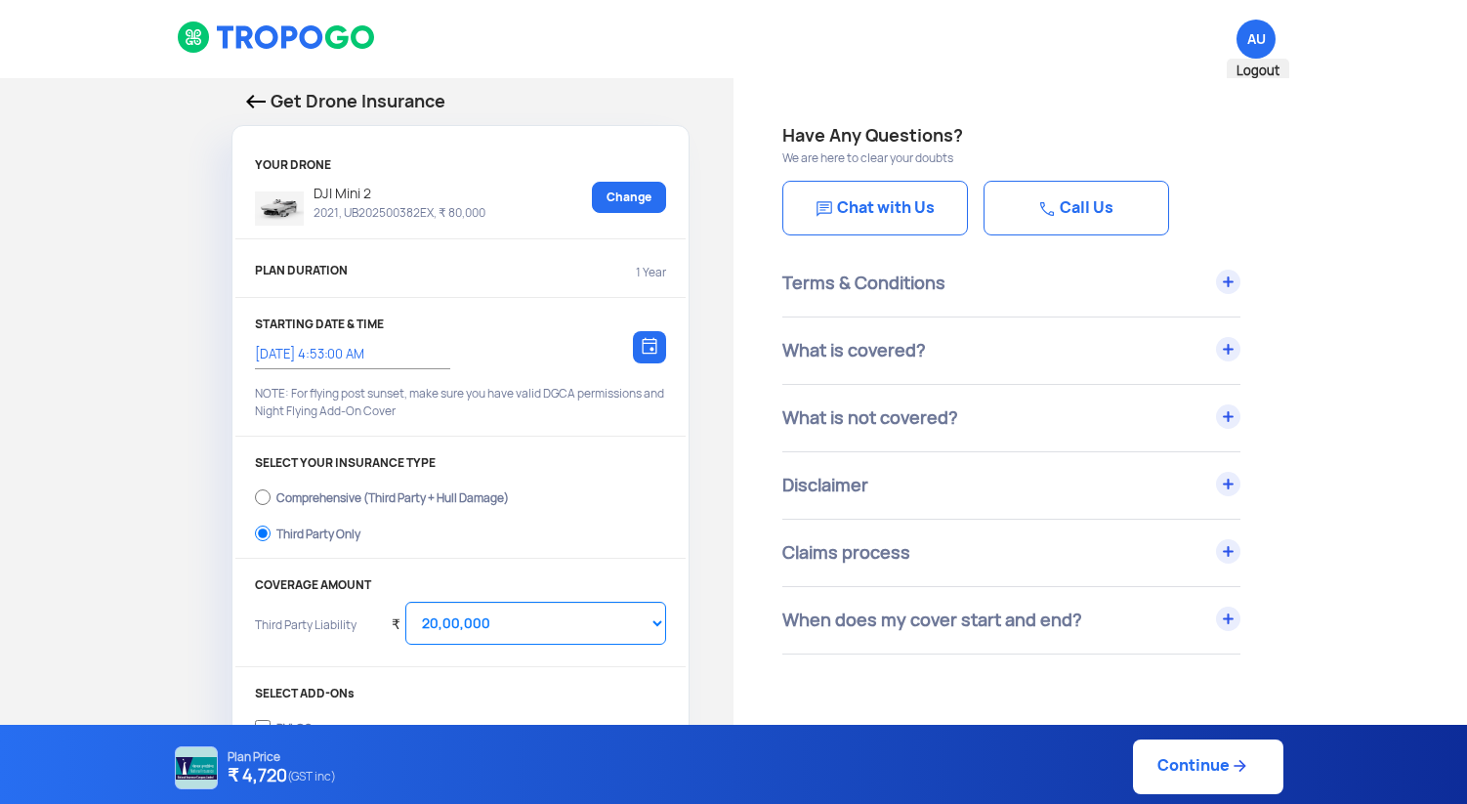
click at [1245, 42] on span "AU Logout" at bounding box center [1256, 39] width 39 height 39
click at [628, 196] on link "Change" at bounding box center [629, 197] width 74 height 31
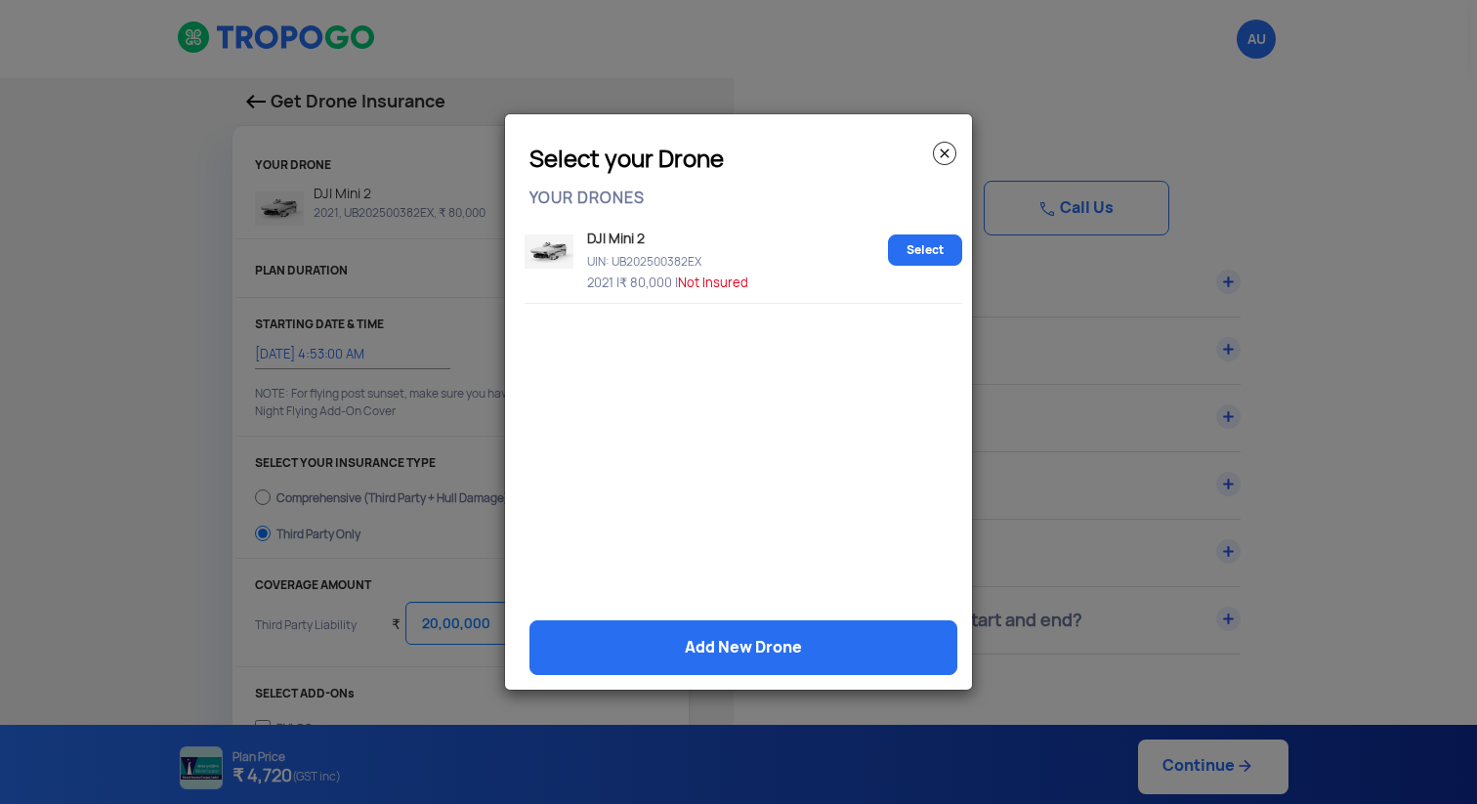
click at [654, 293] on div "DJI Mini 2 UIN: UB202500382EX 2021 | ₹ 80,000 | Not Insured" at bounding box center [731, 259] width 298 height 68
click at [567, 240] on img at bounding box center [549, 251] width 49 height 34
click at [946, 153] on img at bounding box center [944, 153] width 23 height 23
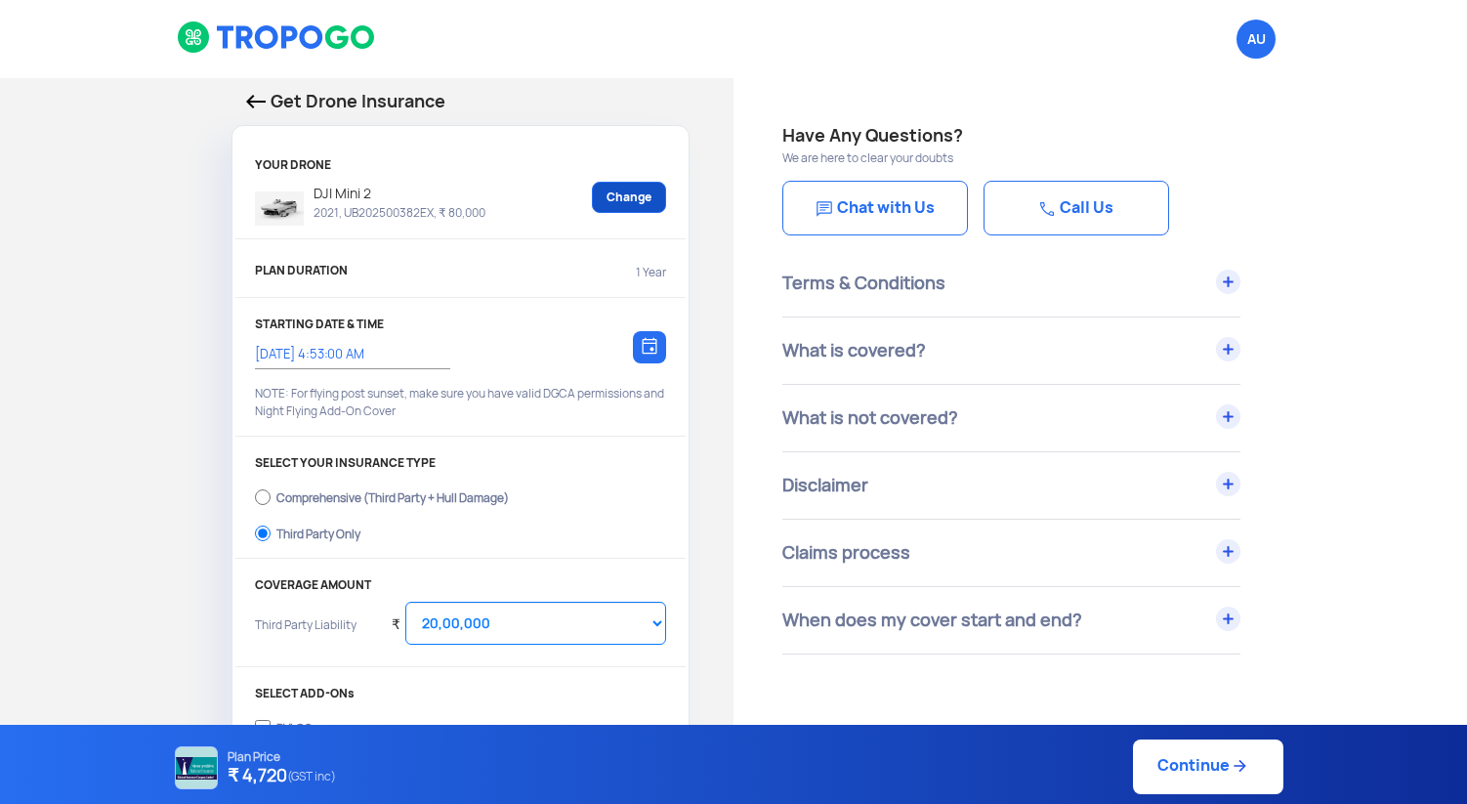
click at [618, 205] on link "Change" at bounding box center [629, 197] width 74 height 31
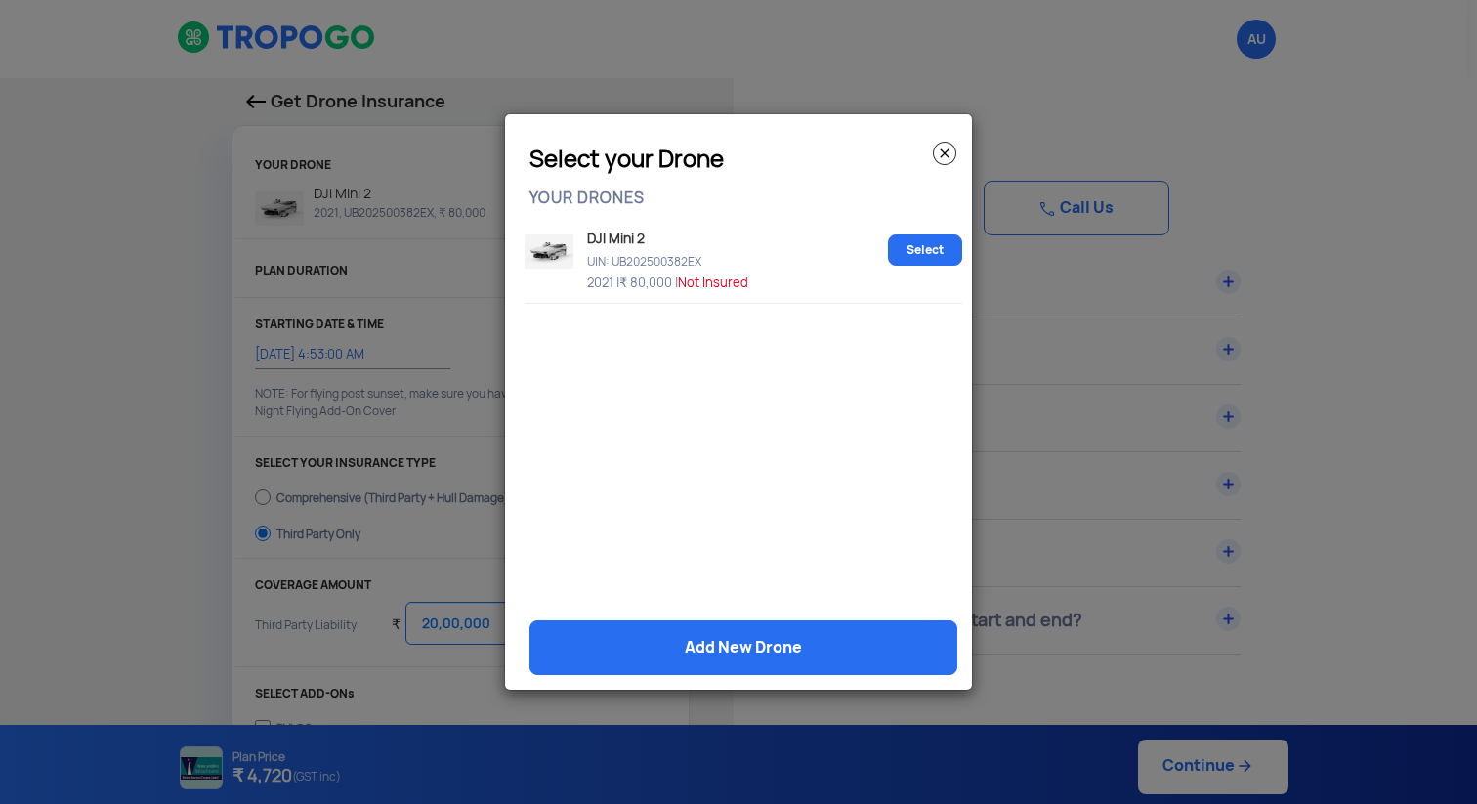
click at [945, 155] on img at bounding box center [944, 153] width 23 height 23
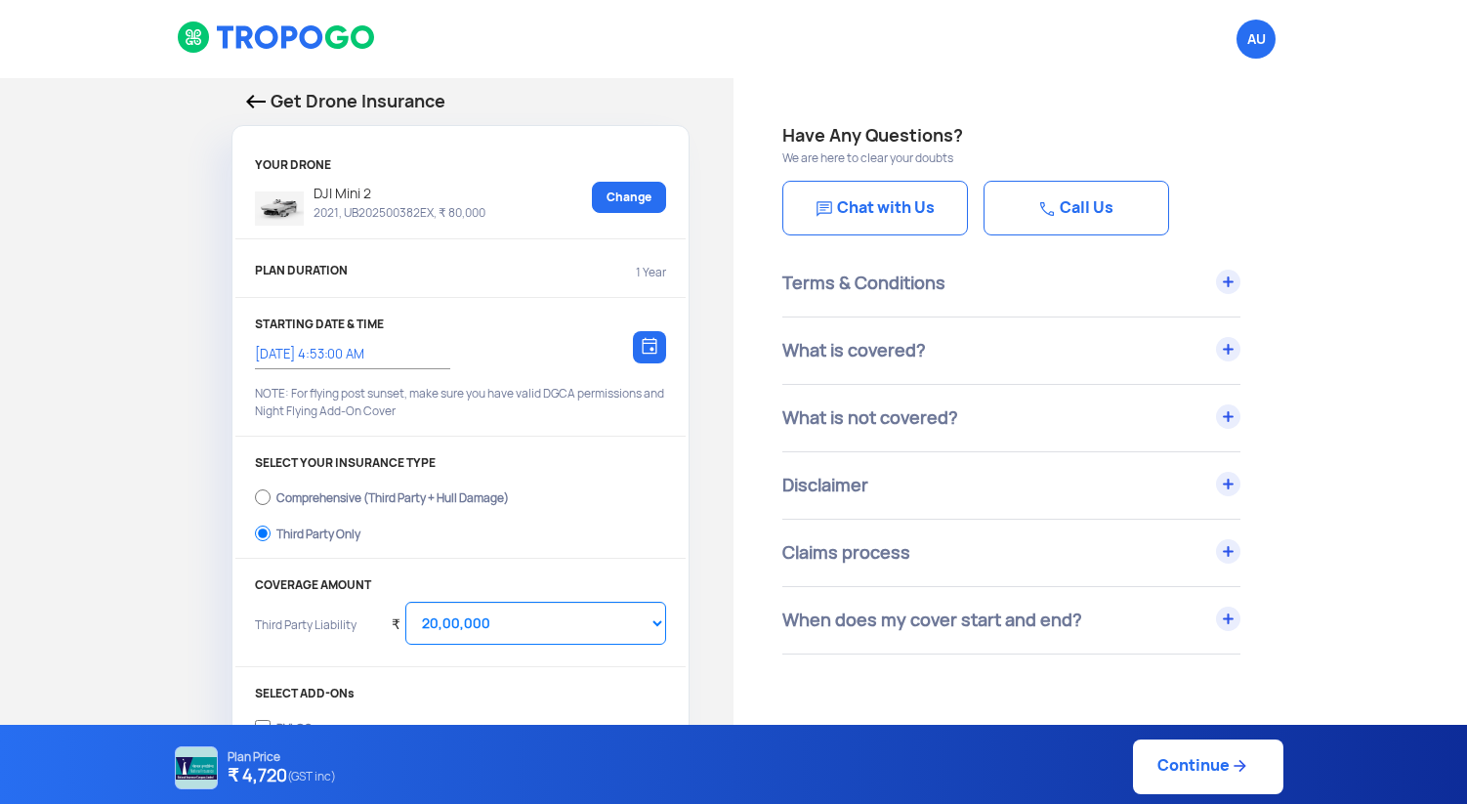
click at [253, 100] on img at bounding box center [256, 102] width 20 height 14
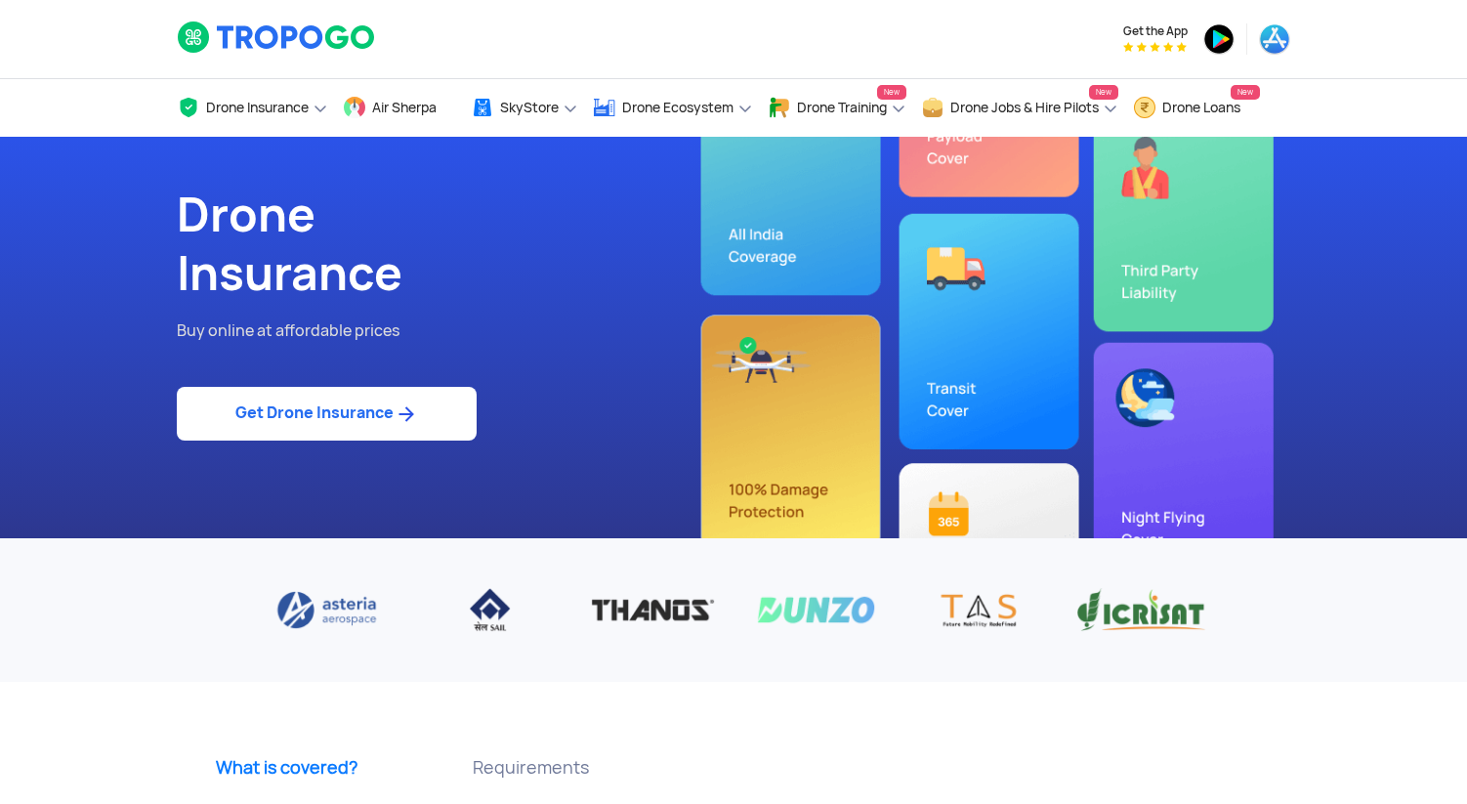
click at [385, 401] on link "Get Drone Insurance" at bounding box center [327, 414] width 300 height 54
select select "1000000"
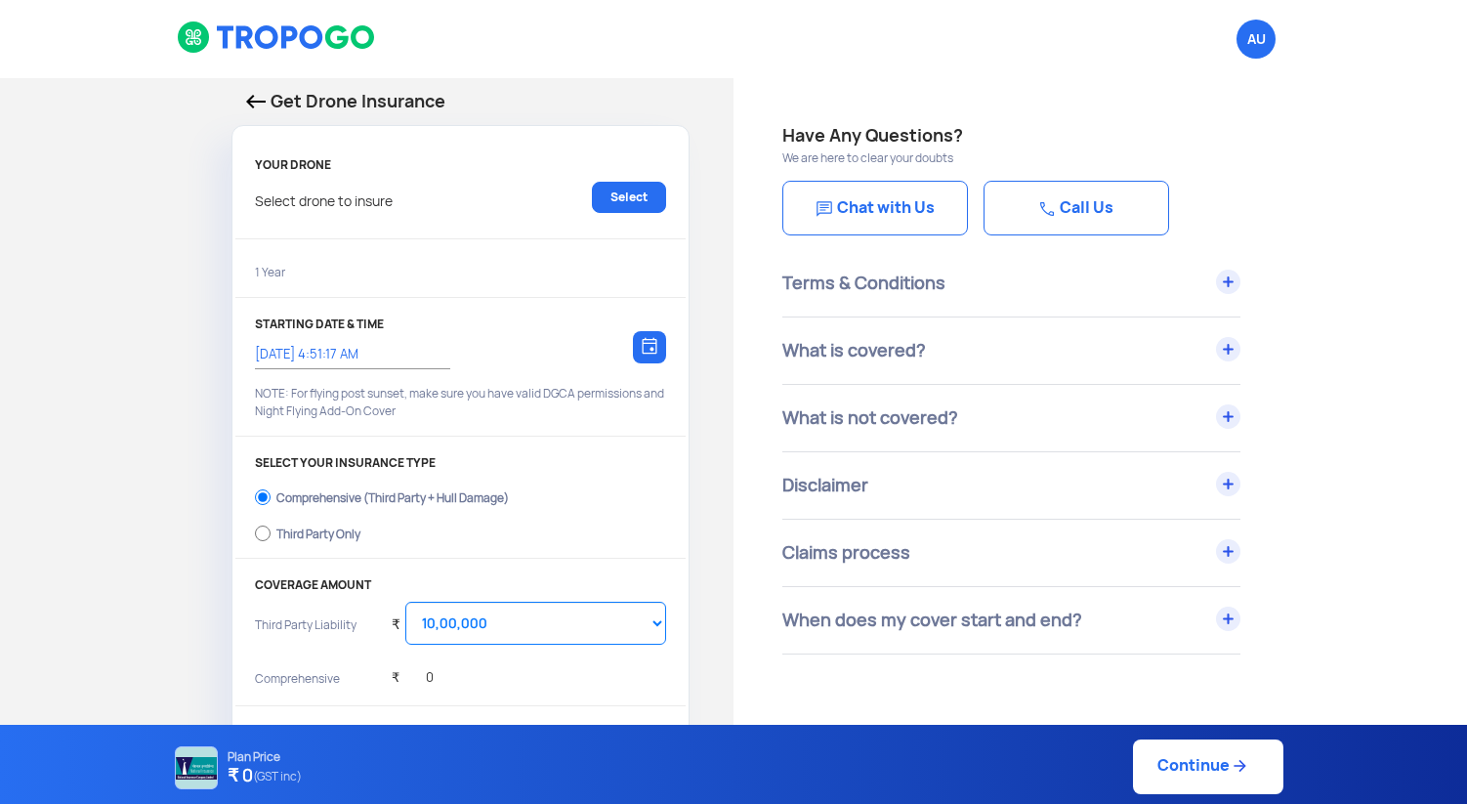
type input "[DATE] 5:01:00 AM"
click at [657, 202] on link "Select" at bounding box center [629, 197] width 74 height 31
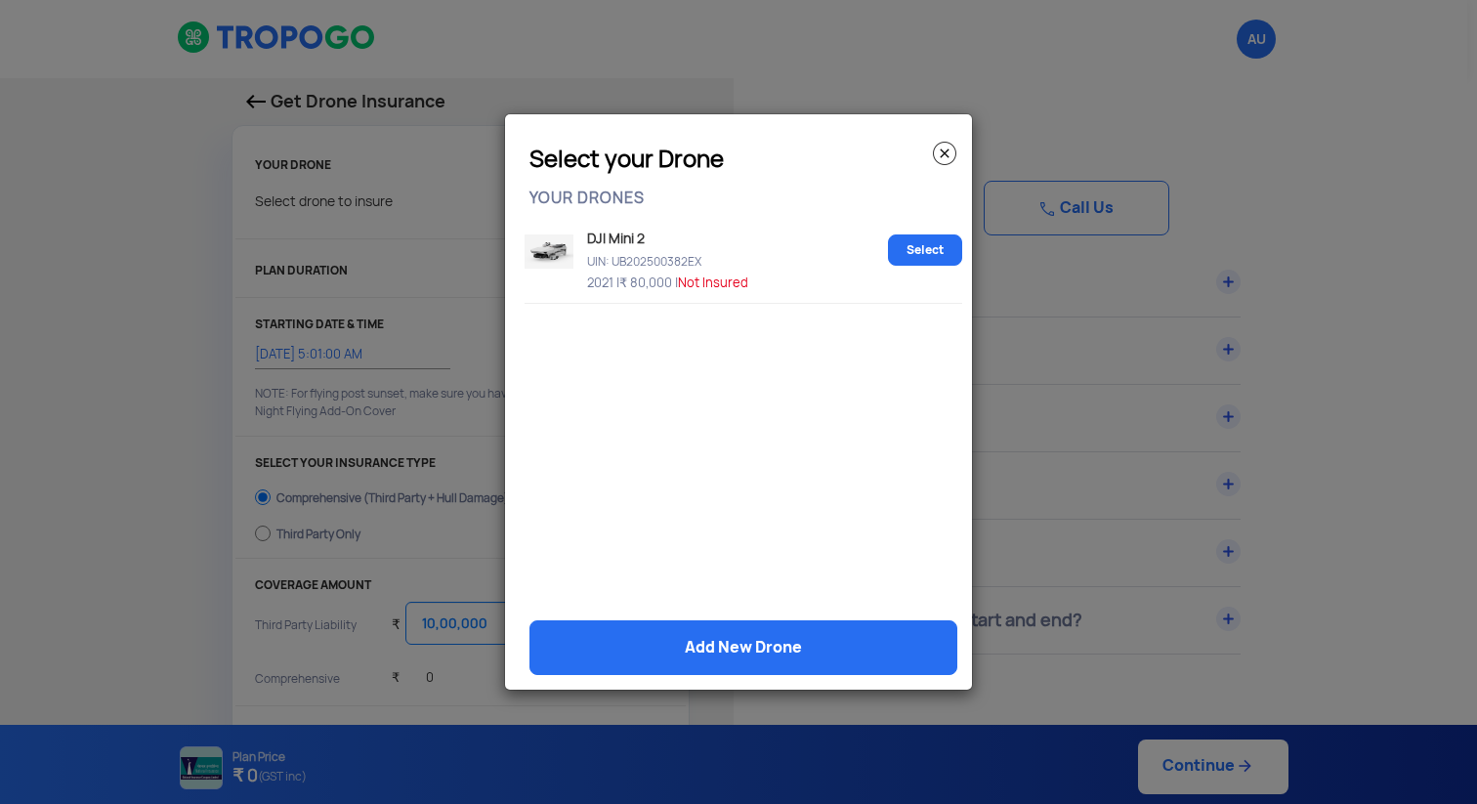
click at [700, 283] on span "Not Insured" at bounding box center [713, 282] width 70 height 17
click at [570, 231] on div "DJI Mini 2 UIN: UB202500382EX 2021 | ₹ 80,000 | Not Insured Select" at bounding box center [744, 259] width 438 height 89
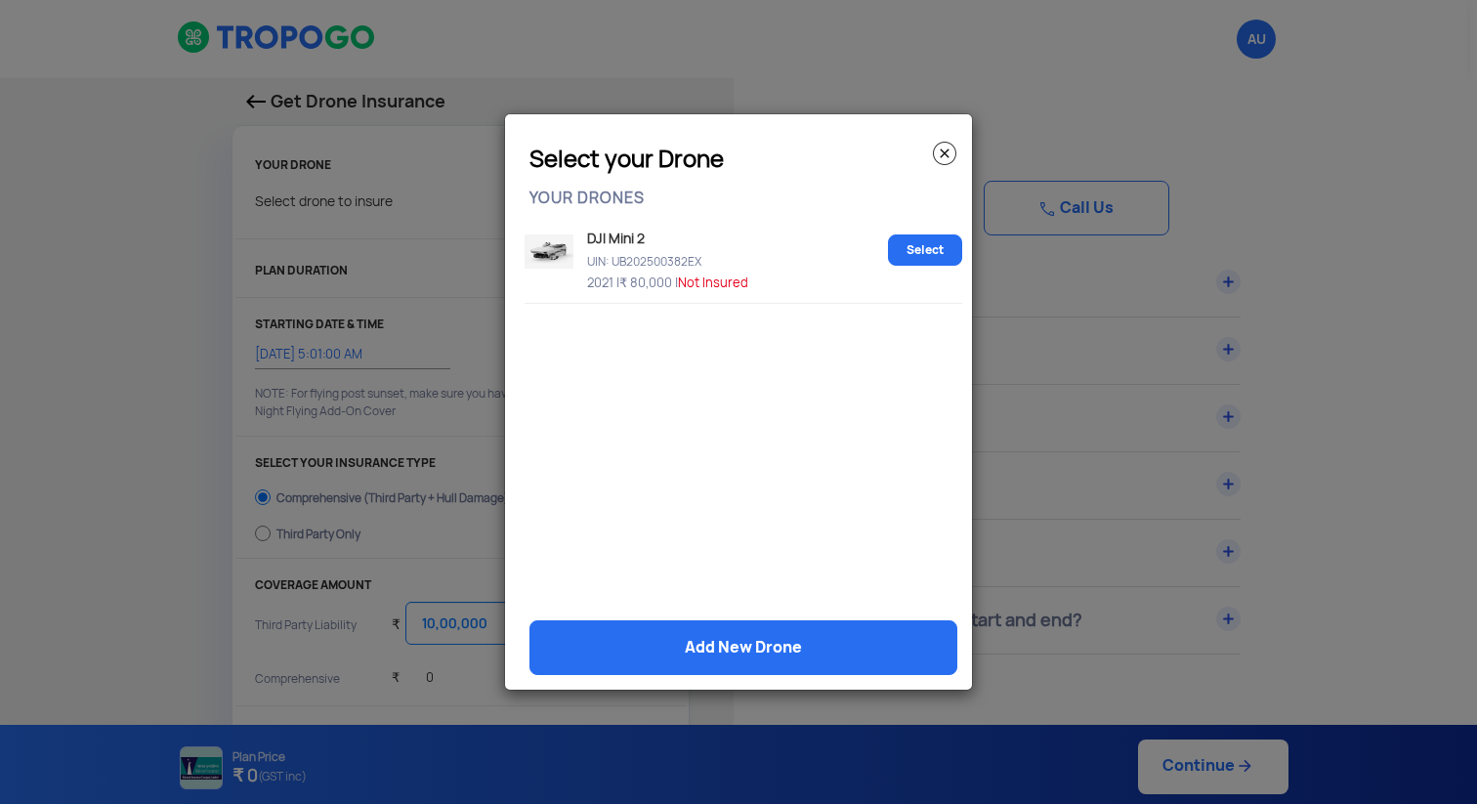
click at [561, 250] on img at bounding box center [549, 251] width 49 height 34
click at [911, 247] on link "Select" at bounding box center [925, 249] width 74 height 31
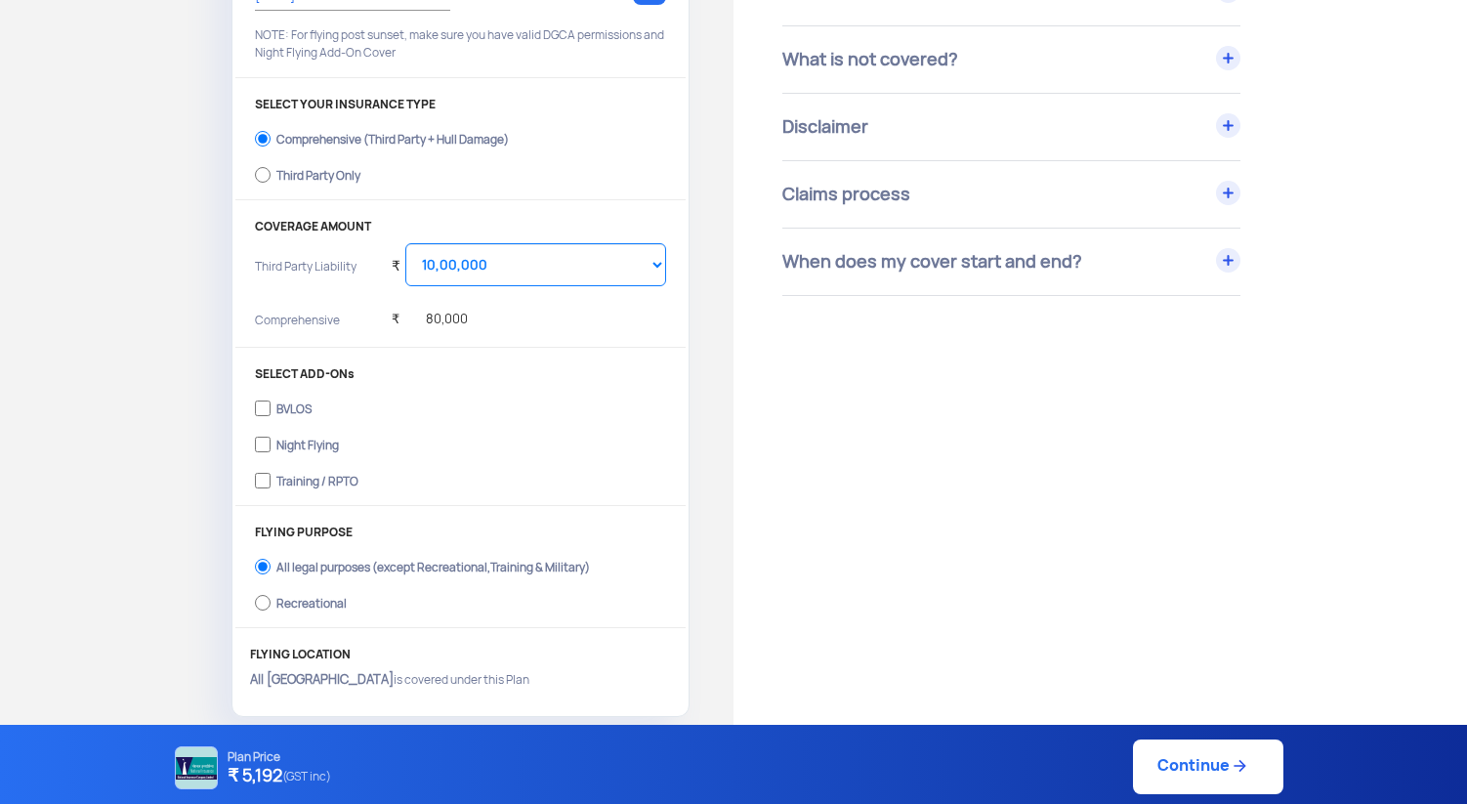
scroll to position [356, 0]
click at [296, 176] on div "Third Party Only" at bounding box center [318, 176] width 84 height 8
click at [271, 176] on input "Third Party Only" at bounding box center [263, 177] width 16 height 27
radio input "true"
select select "2000000"
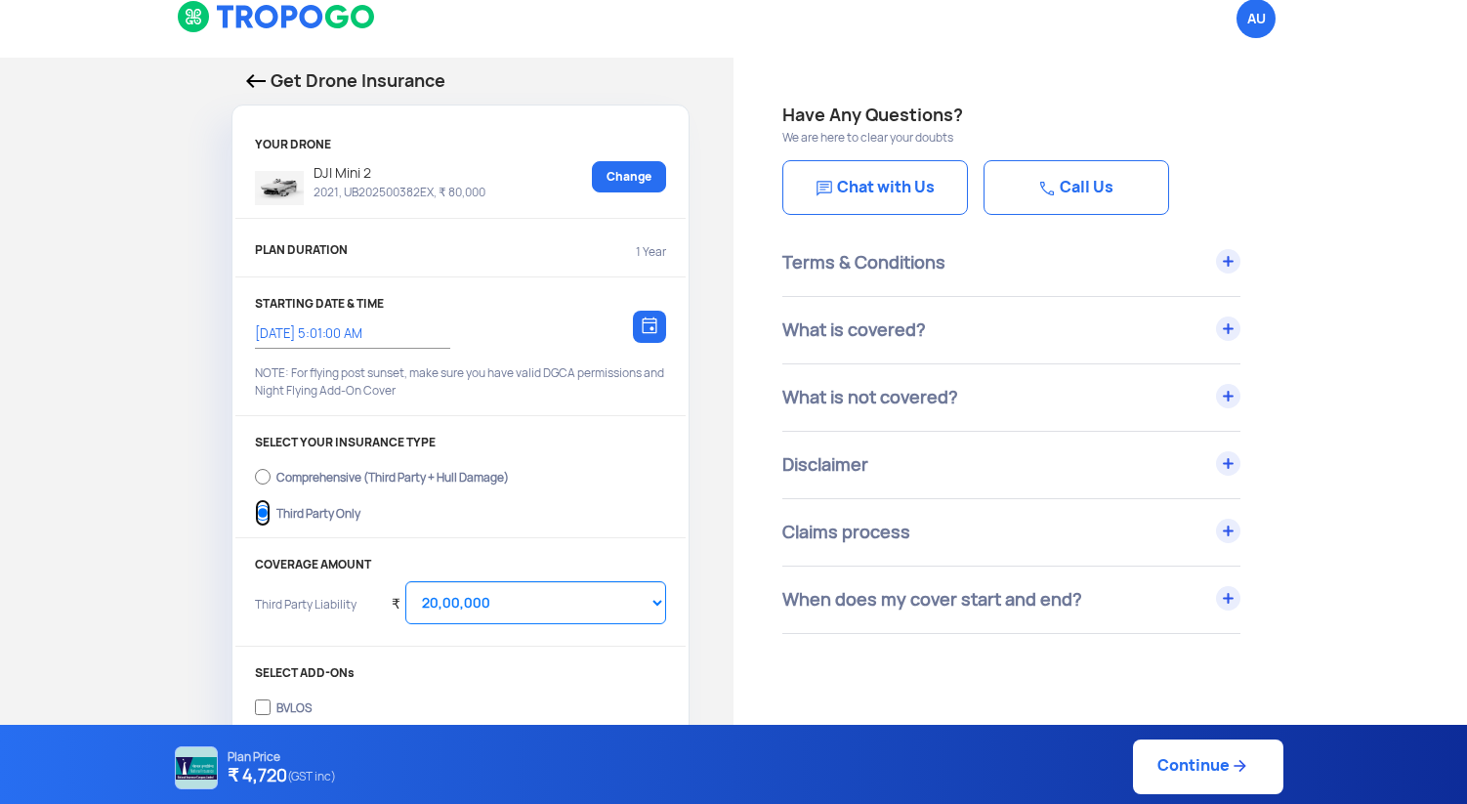
scroll to position [0, 0]
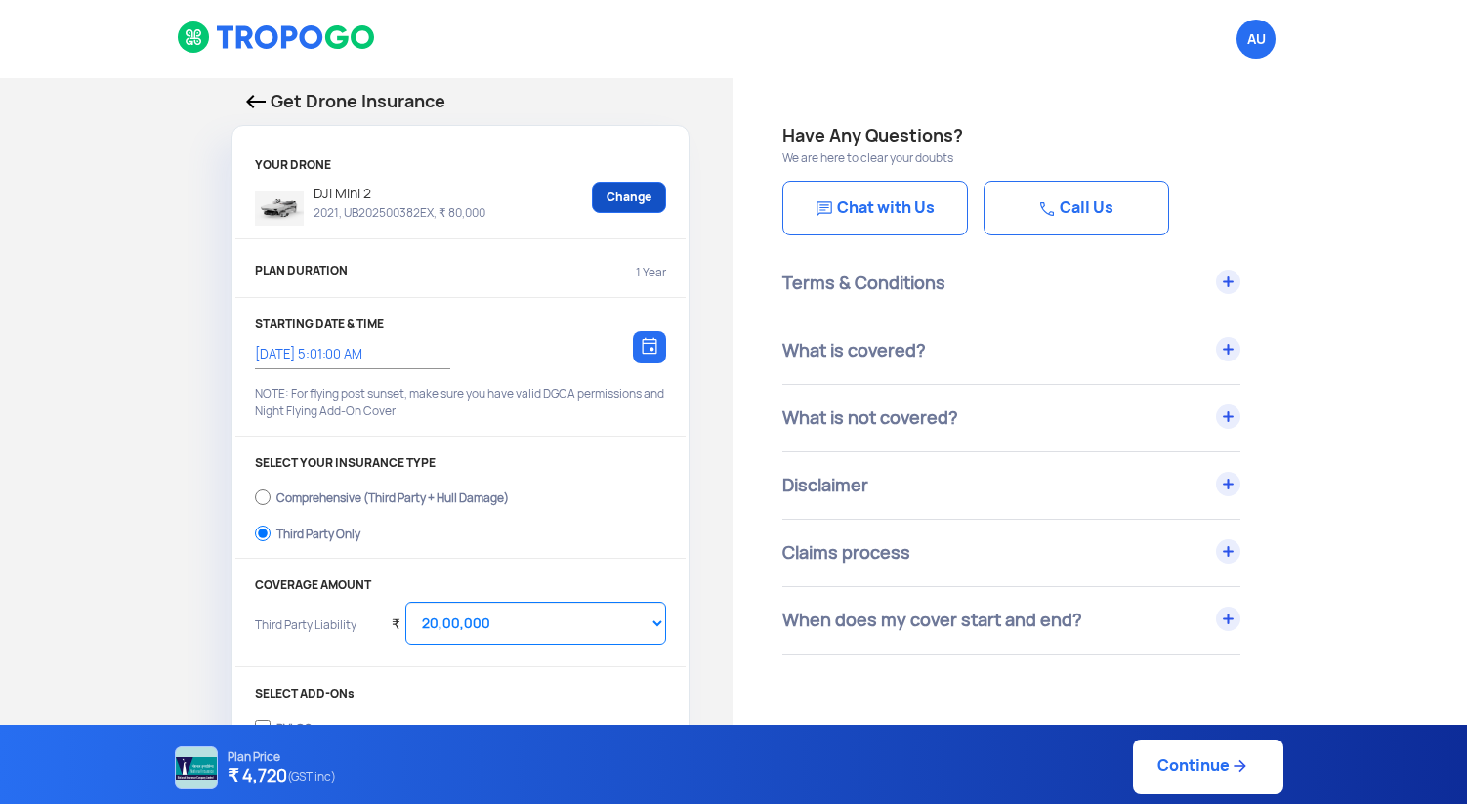
click at [644, 205] on link "Change" at bounding box center [629, 197] width 74 height 31
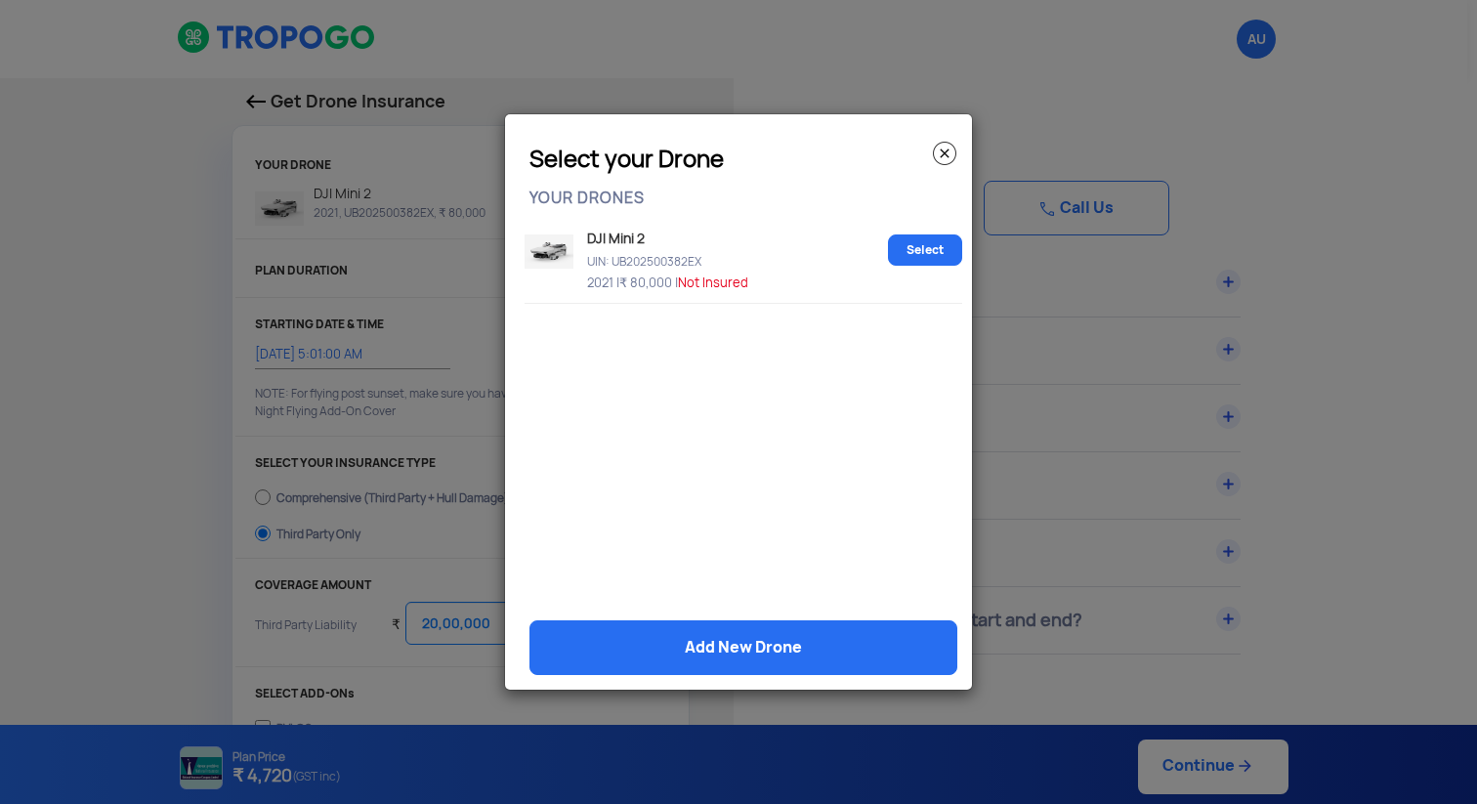
click at [668, 276] on span "₹ 80,000 |" at bounding box center [648, 282] width 59 height 17
click at [940, 152] on img at bounding box center [944, 153] width 23 height 23
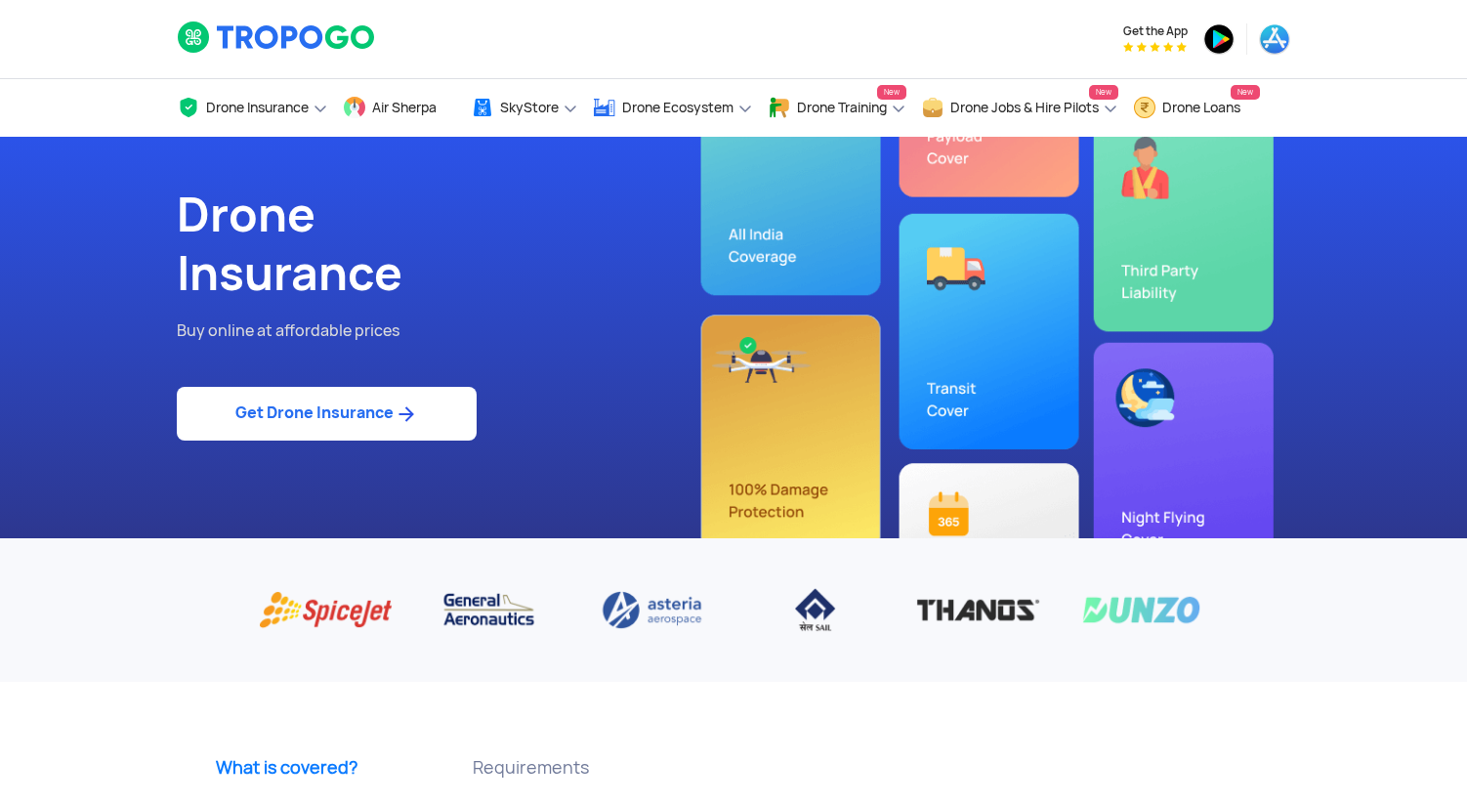
click at [422, 411] on link "Get Drone Insurance" at bounding box center [327, 414] width 300 height 54
select select "1000000"
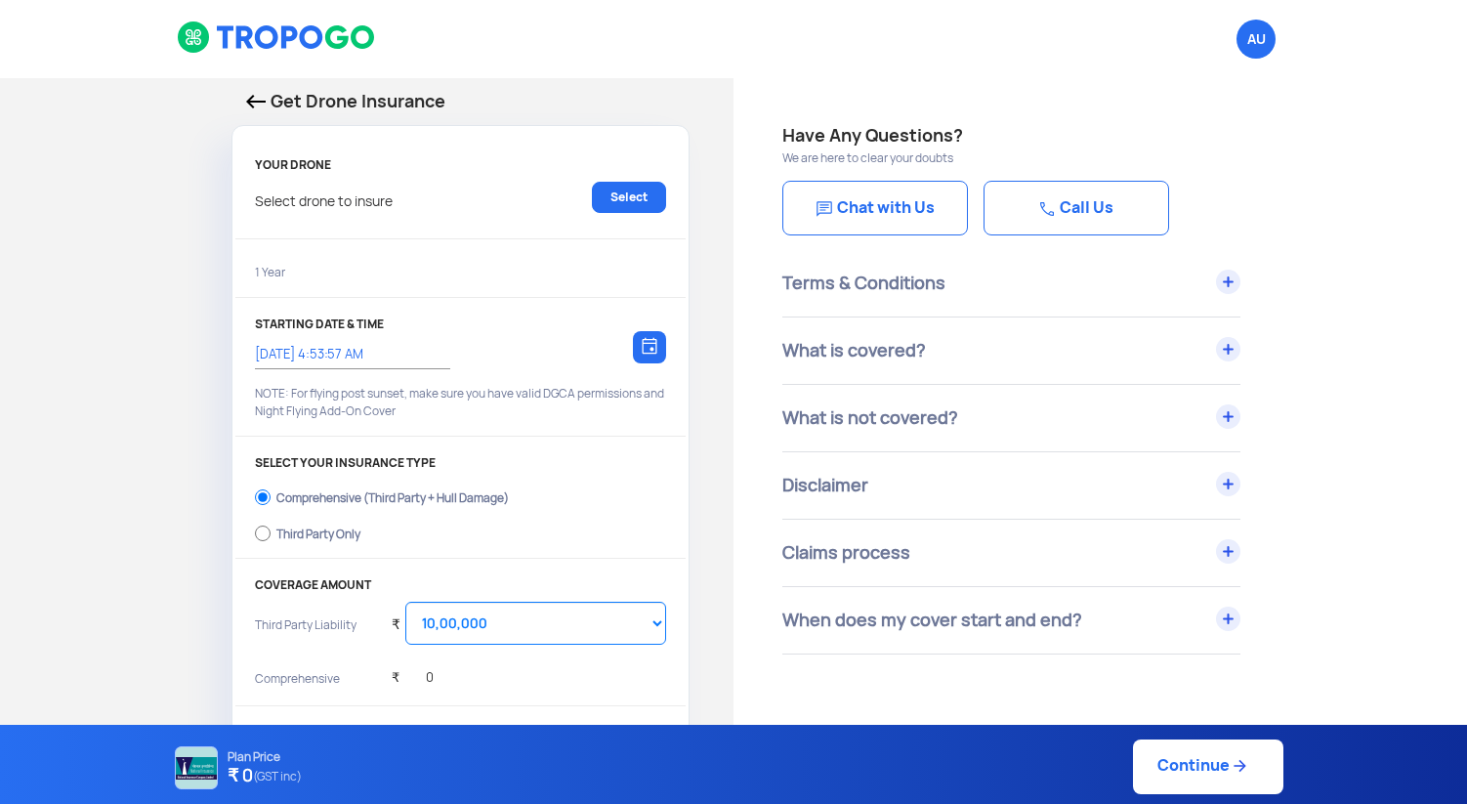
type input "17/8/2025, 5:03:00 AM"
click at [615, 189] on link "Select" at bounding box center [629, 197] width 74 height 31
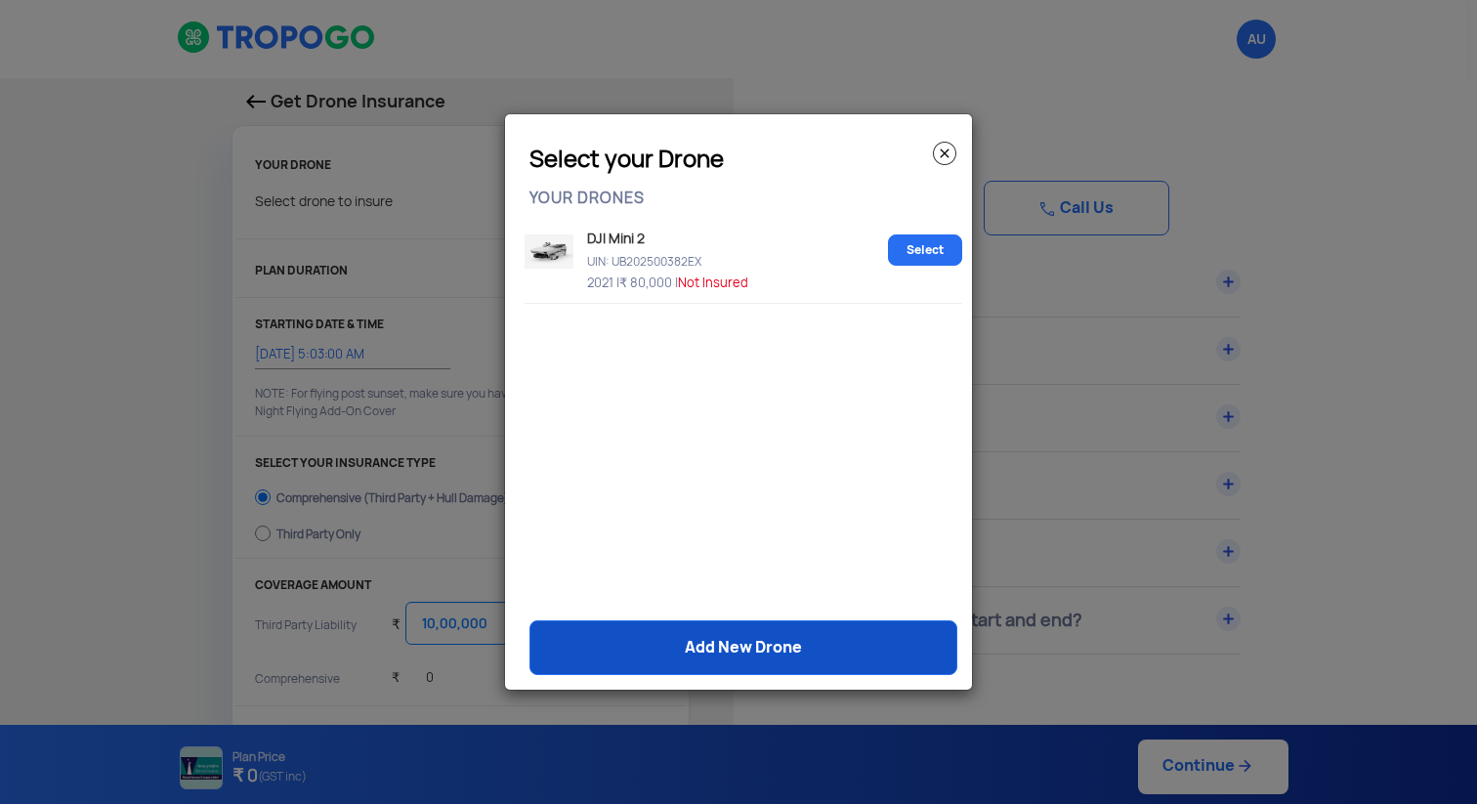
click at [764, 649] on link "Add New Drone" at bounding box center [743, 647] width 428 height 55
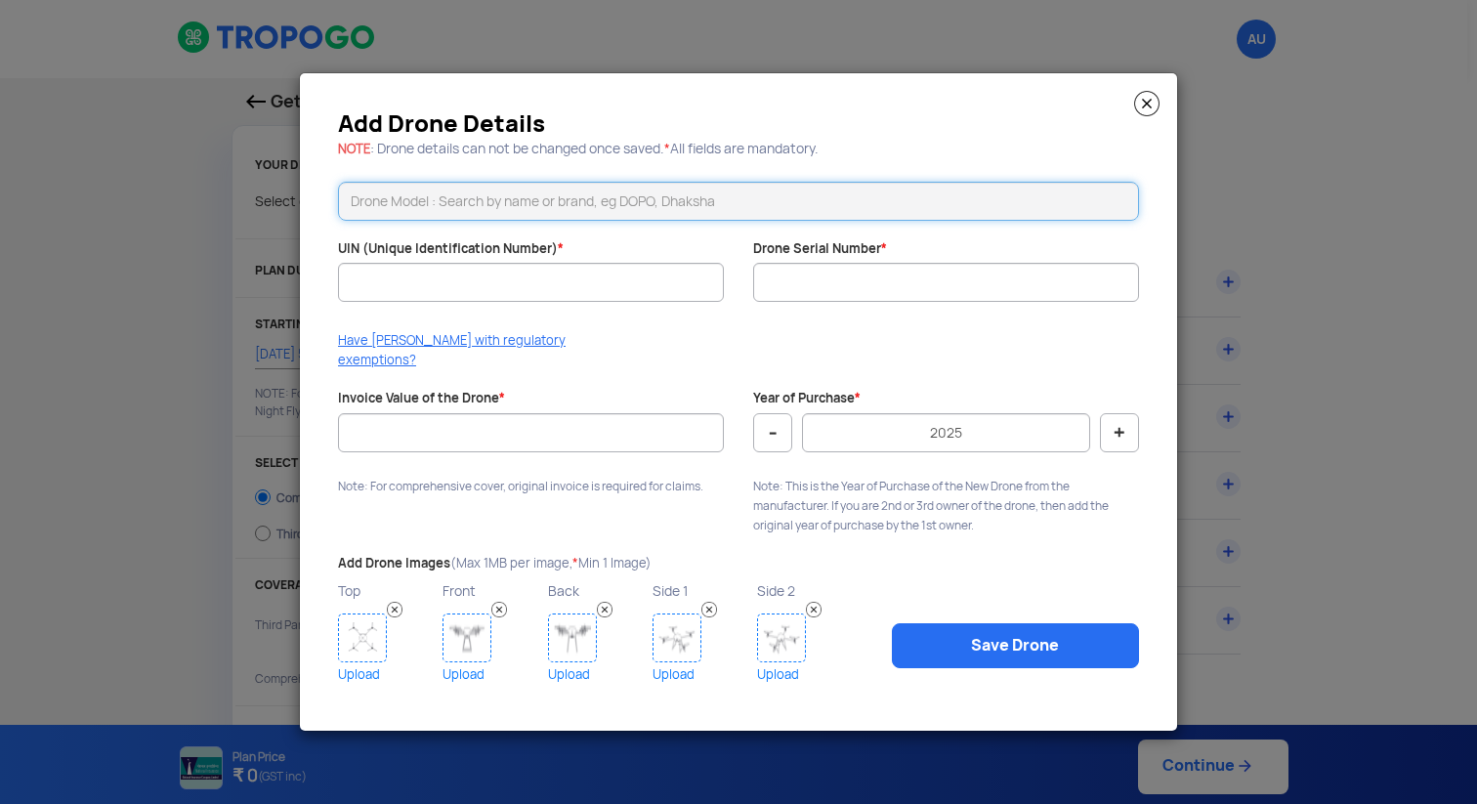
click at [482, 221] on input "text" at bounding box center [738, 201] width 801 height 39
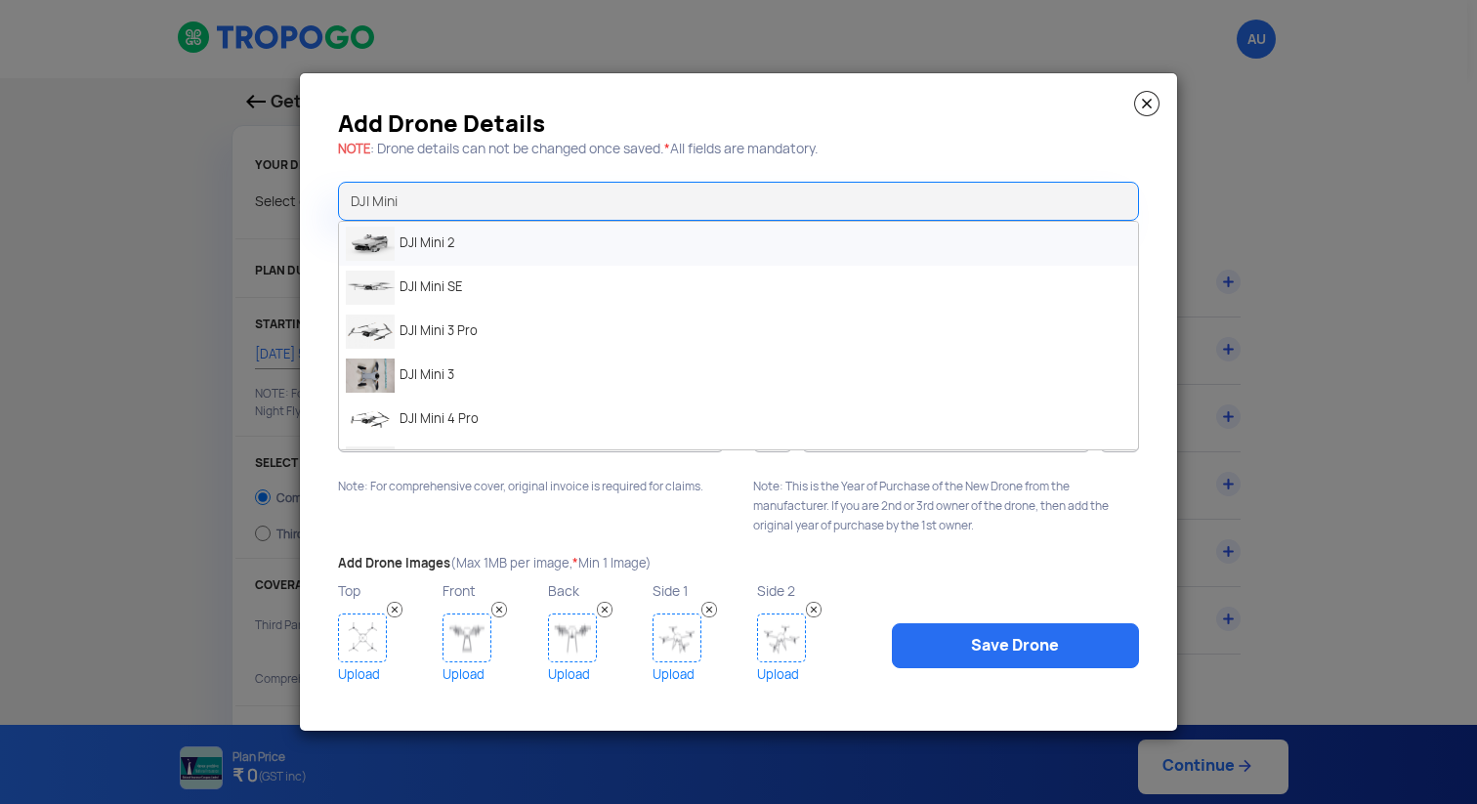
click at [465, 250] on li "DJI Mini 2" at bounding box center [738, 244] width 799 height 44
type input "DJI Mini 2"
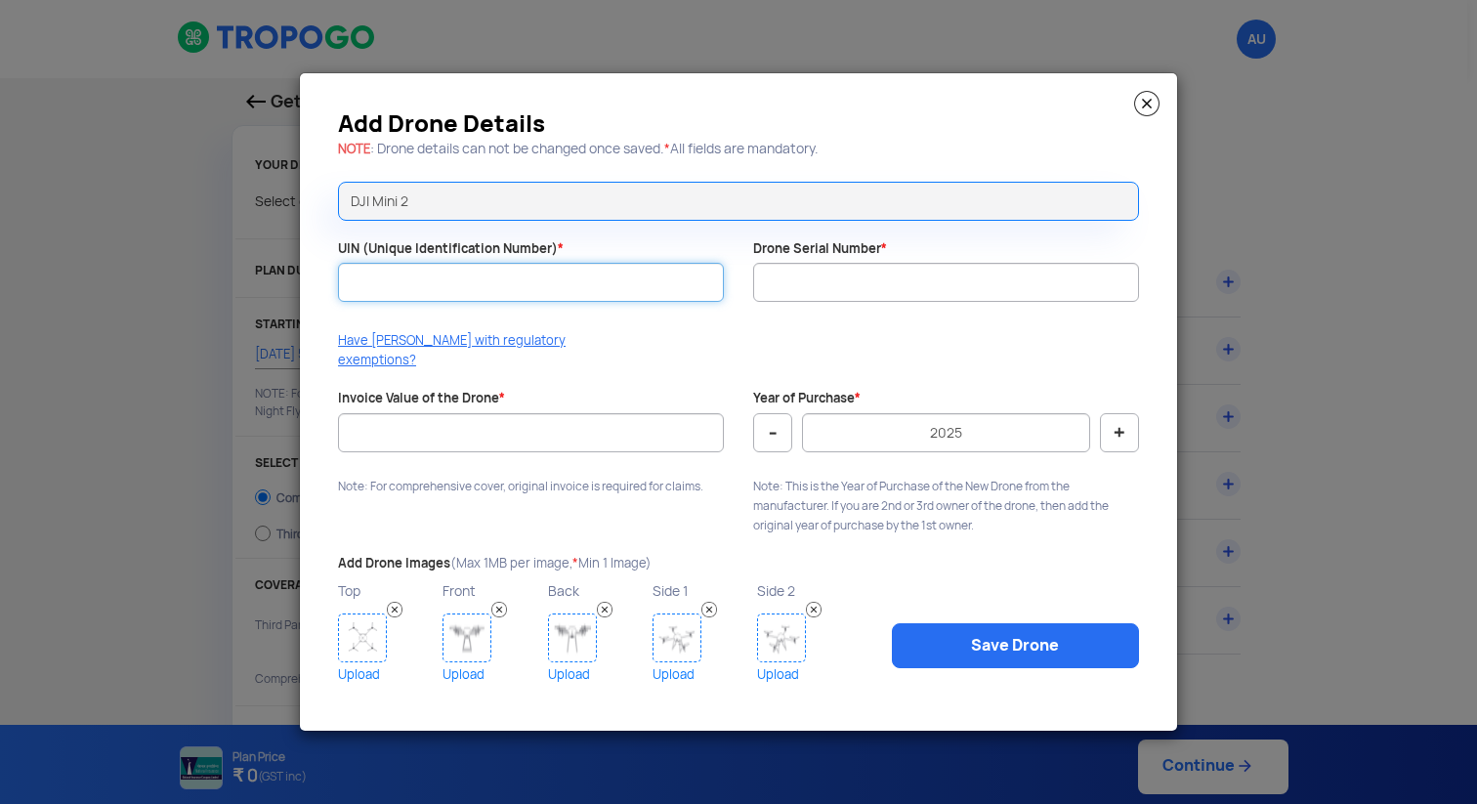
click at [499, 293] on input "UIN (Unique Identification Number) *" at bounding box center [531, 282] width 386 height 39
paste input "UB202500382EX"
type input "UB202500382EX"
click at [888, 302] on input "Drone Serial Number *" at bounding box center [946, 282] width 386 height 39
paste input "3Q4CJ6J3A3XHWP"
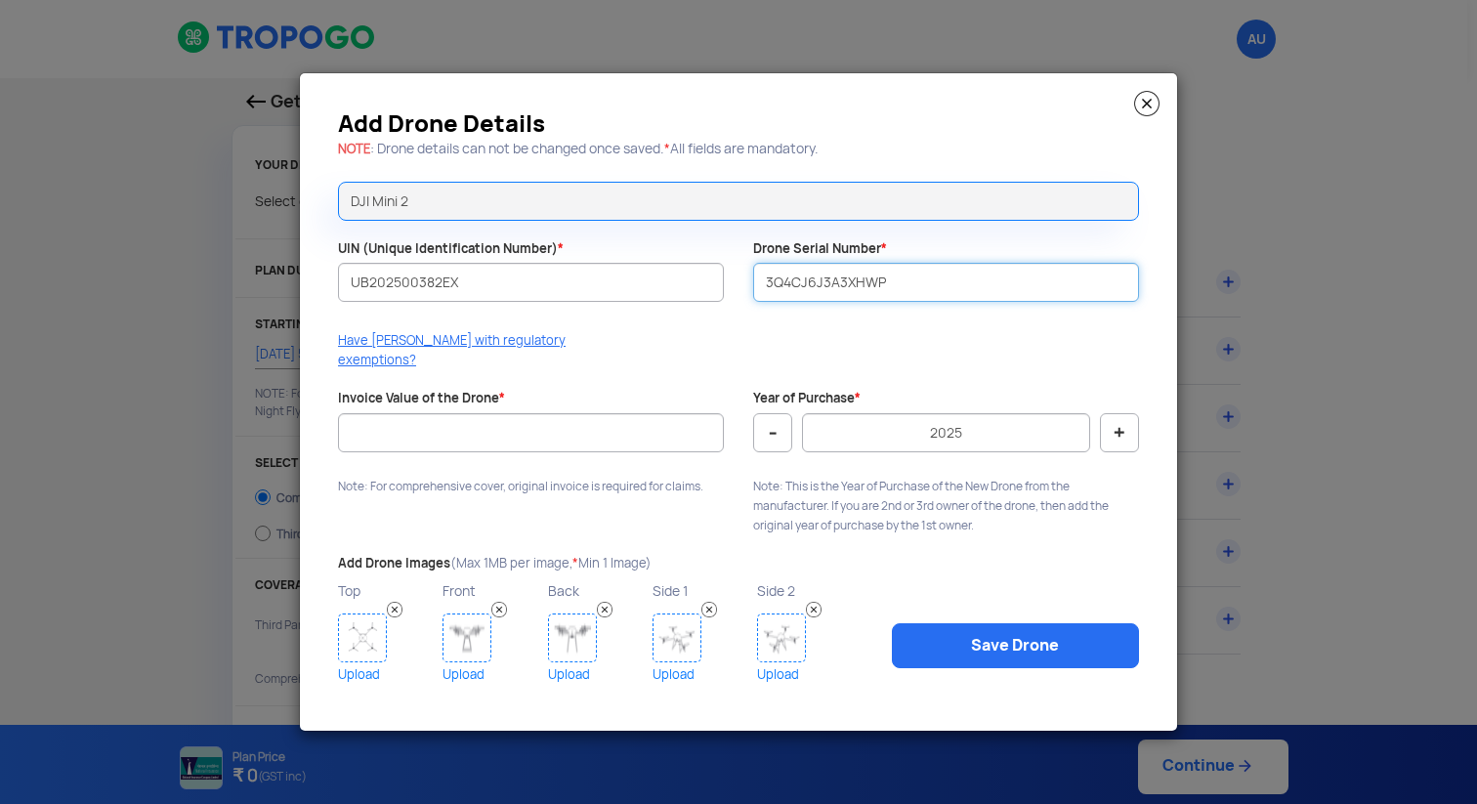
type input "3Q4CJ6J3A3XHWP"
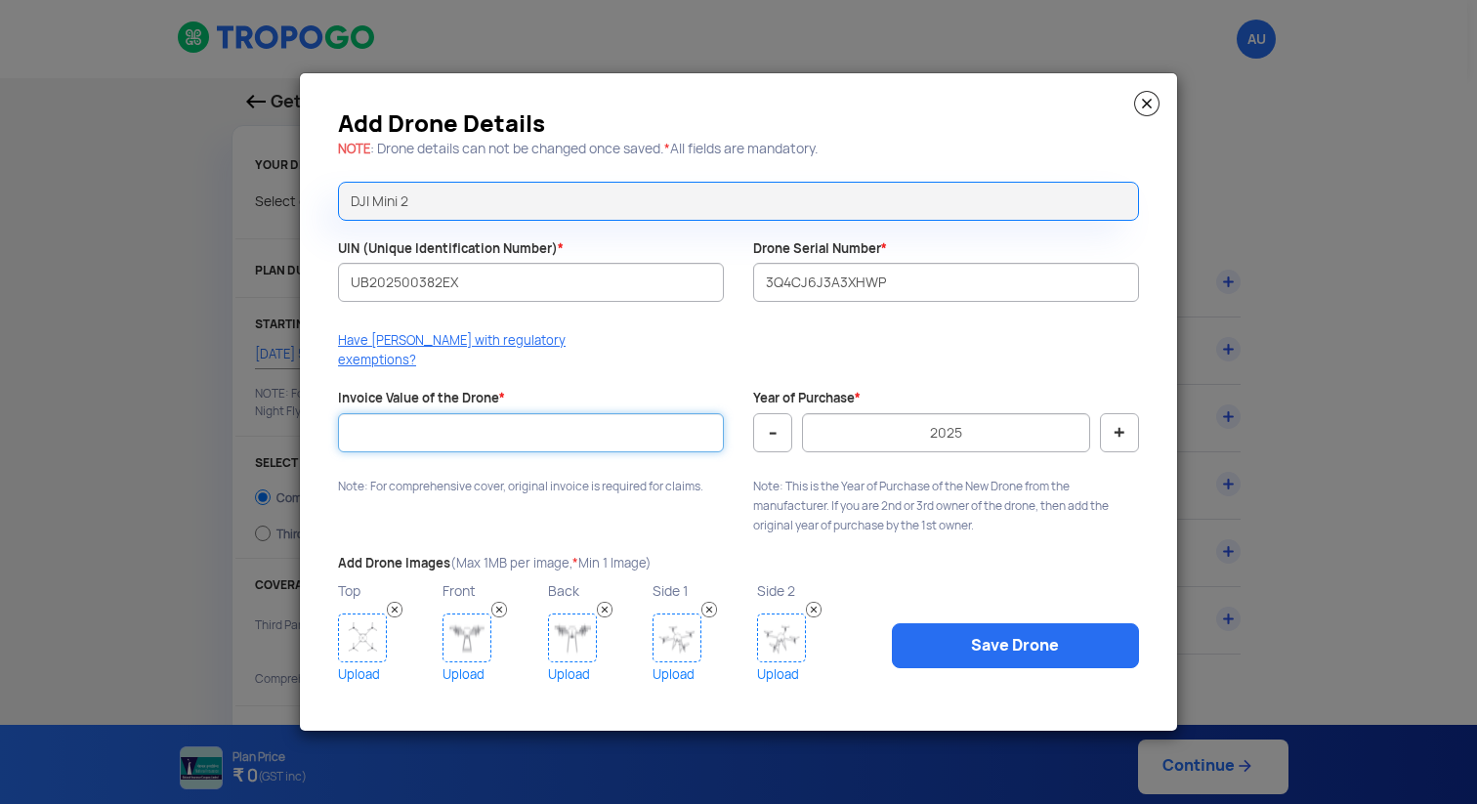
click at [621, 437] on input "Invoice Value of the Drone *" at bounding box center [531, 432] width 386 height 39
type input "80000"
click at [772, 420] on button "-" at bounding box center [772, 432] width 39 height 39
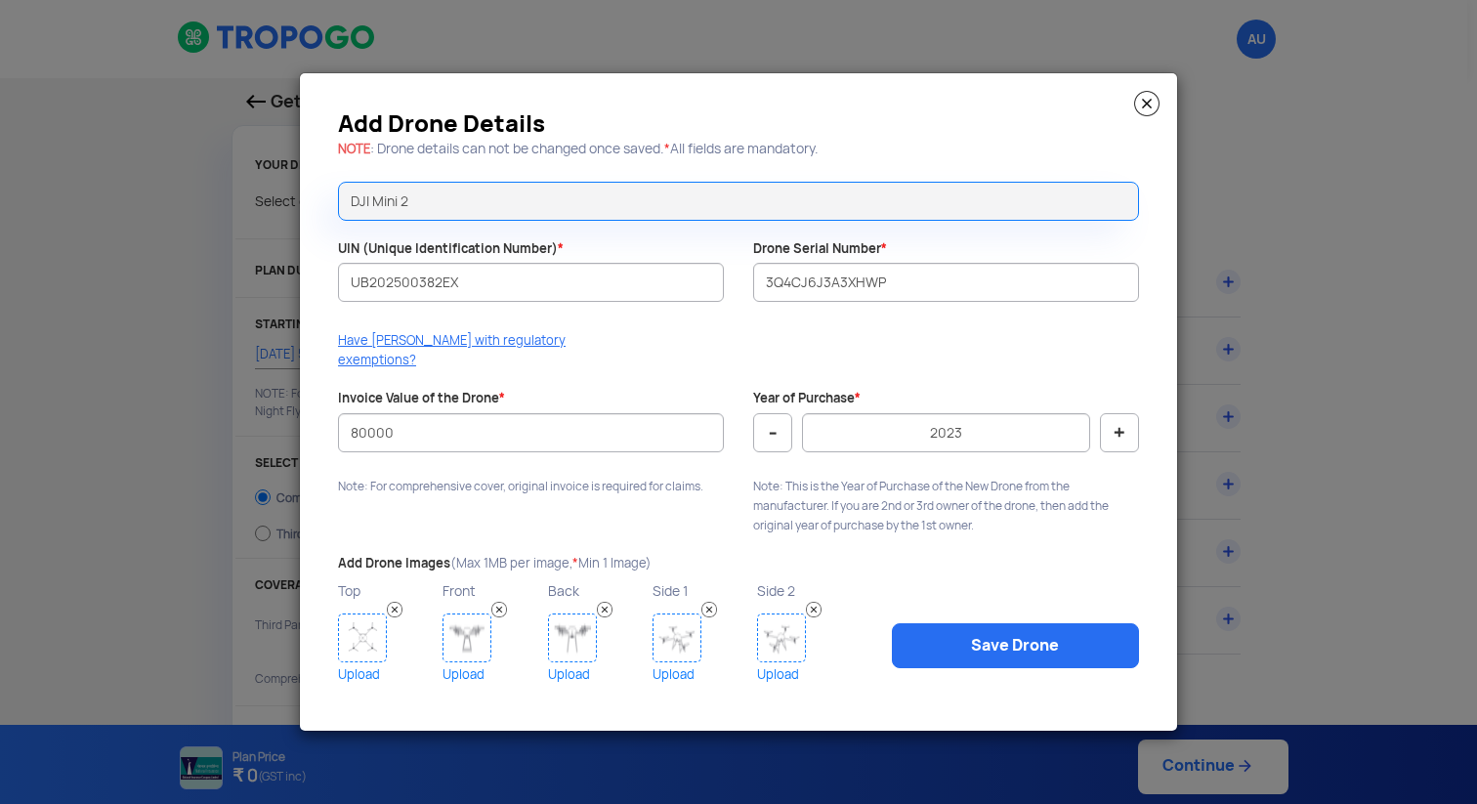
type input "2022"
click at [491, 602] on img at bounding box center [499, 610] width 16 height 16
click at [463, 647] on img at bounding box center [466, 637] width 49 height 49
click at [568, 627] on img at bounding box center [572, 637] width 49 height 49
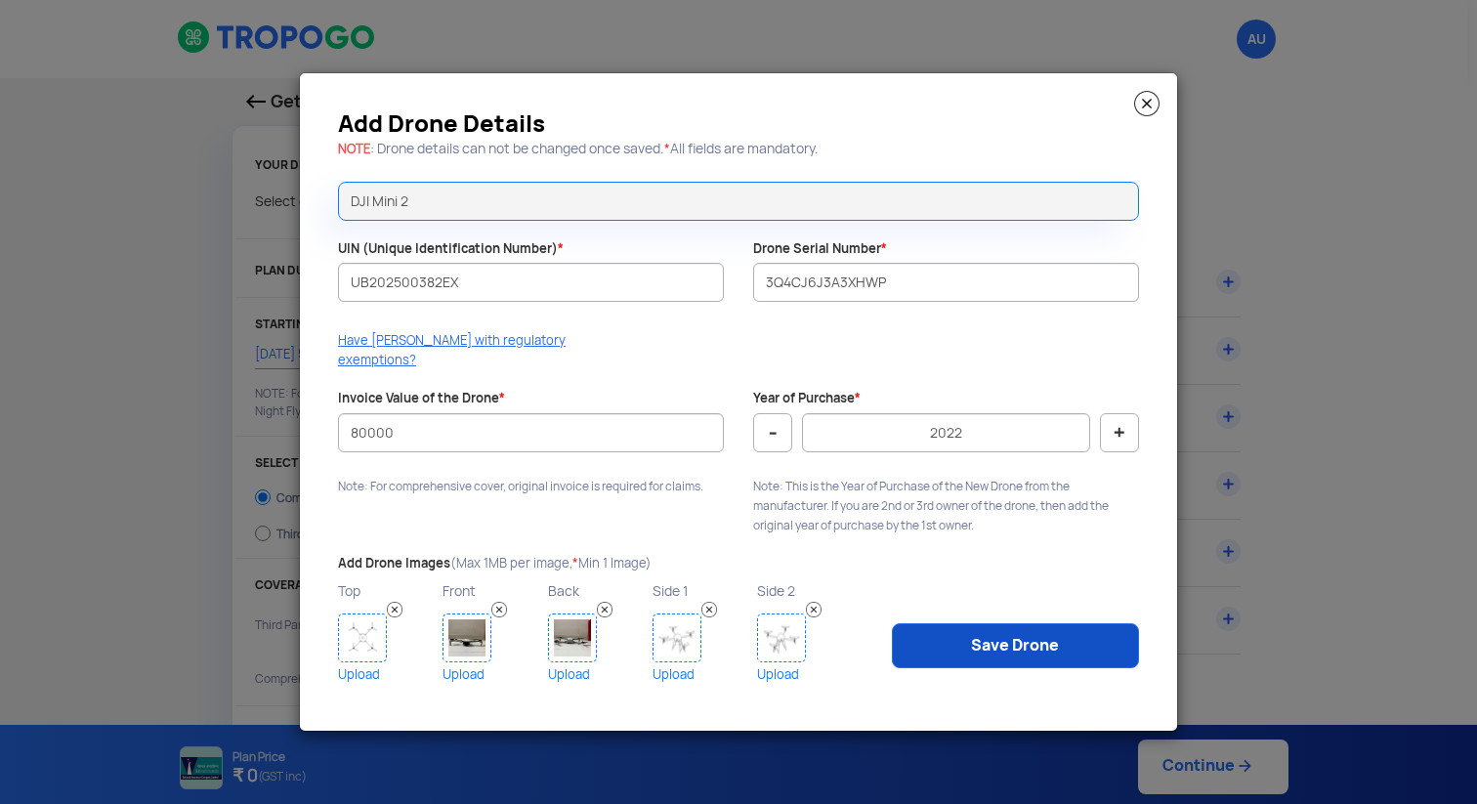
click at [1013, 629] on link "Save Drone" at bounding box center [1015, 645] width 247 height 45
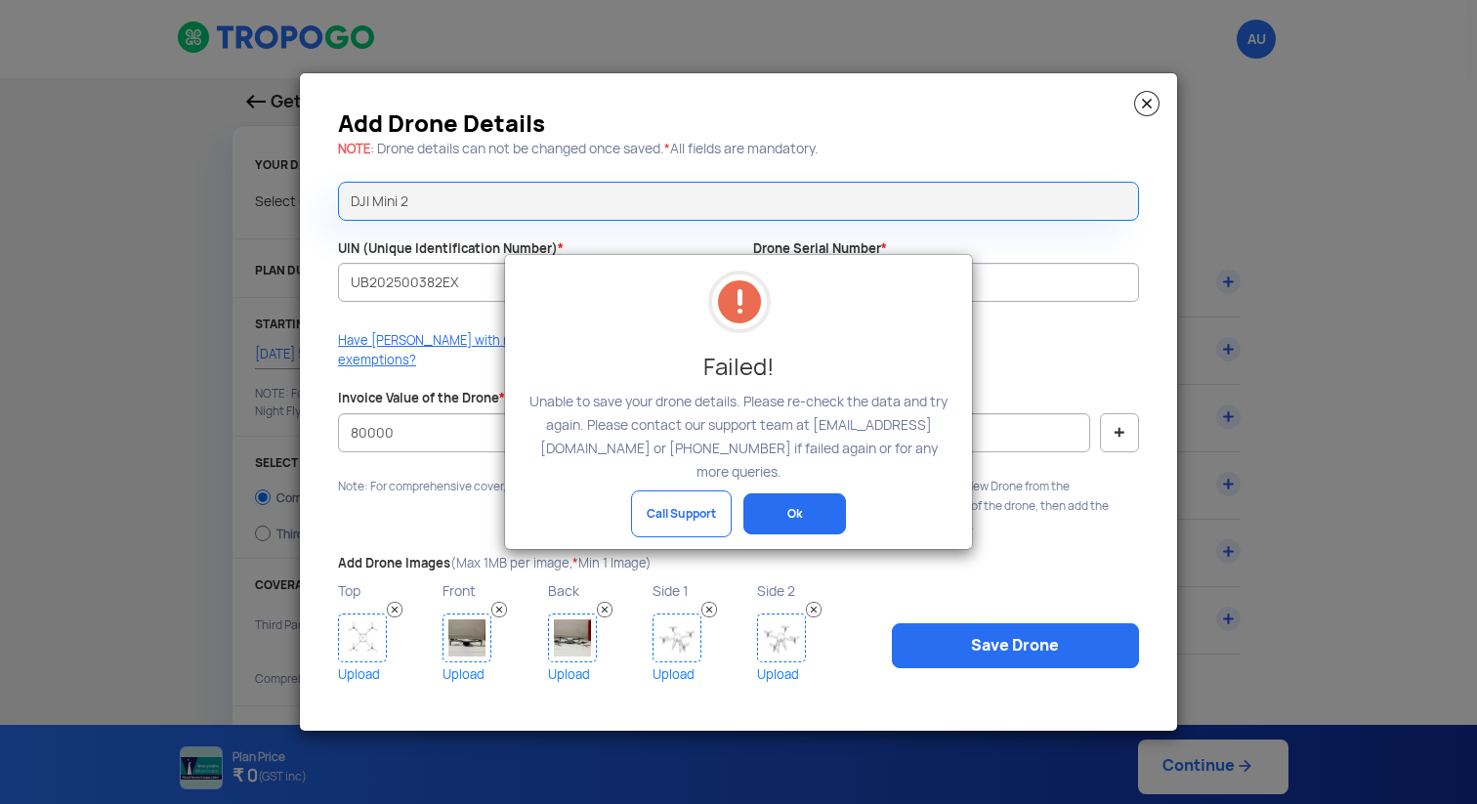
click at [808, 502] on button "Ok" at bounding box center [794, 513] width 103 height 41
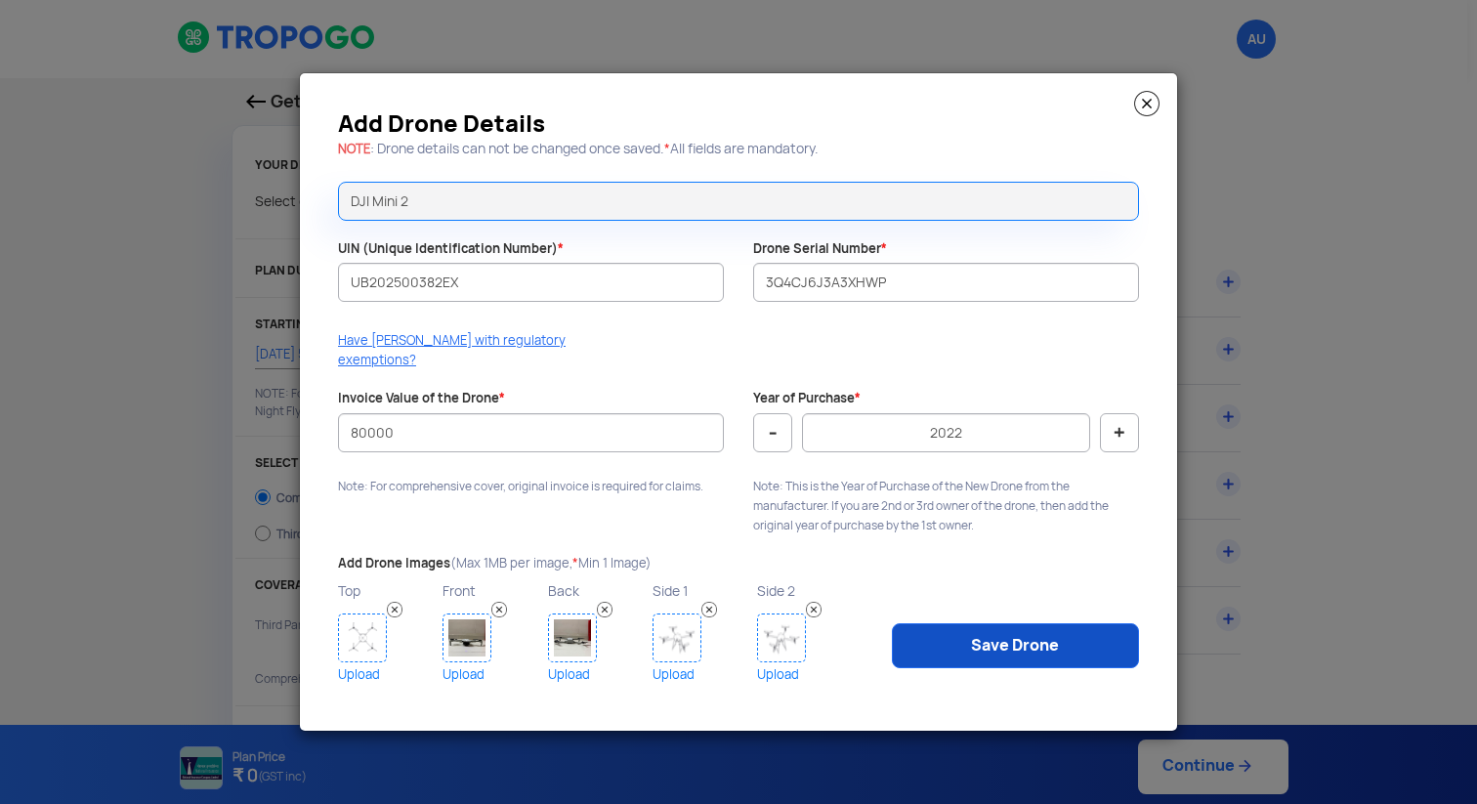
click at [974, 623] on link "Save Drone" at bounding box center [1015, 645] width 247 height 45
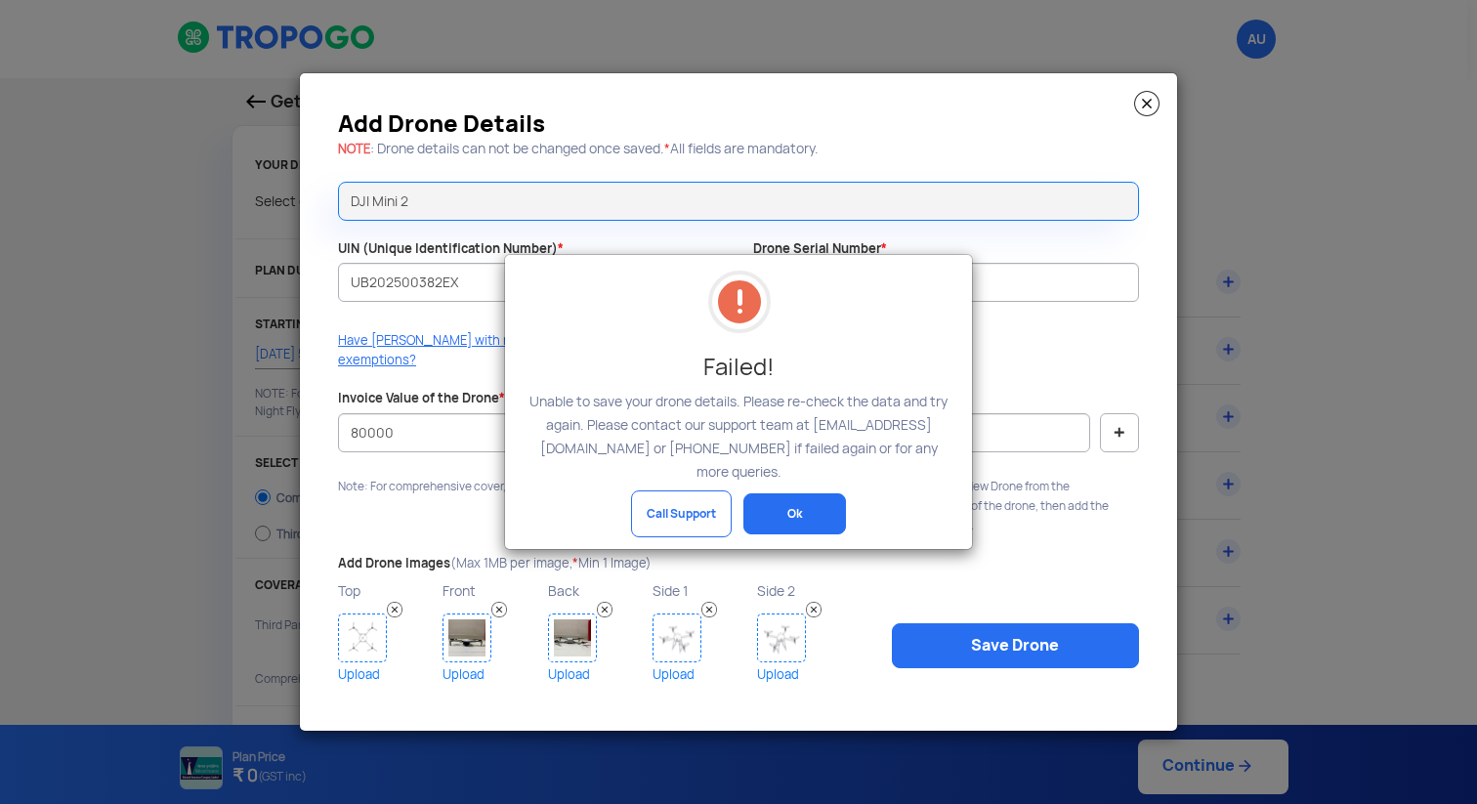
click at [816, 493] on button "Ok" at bounding box center [794, 513] width 103 height 41
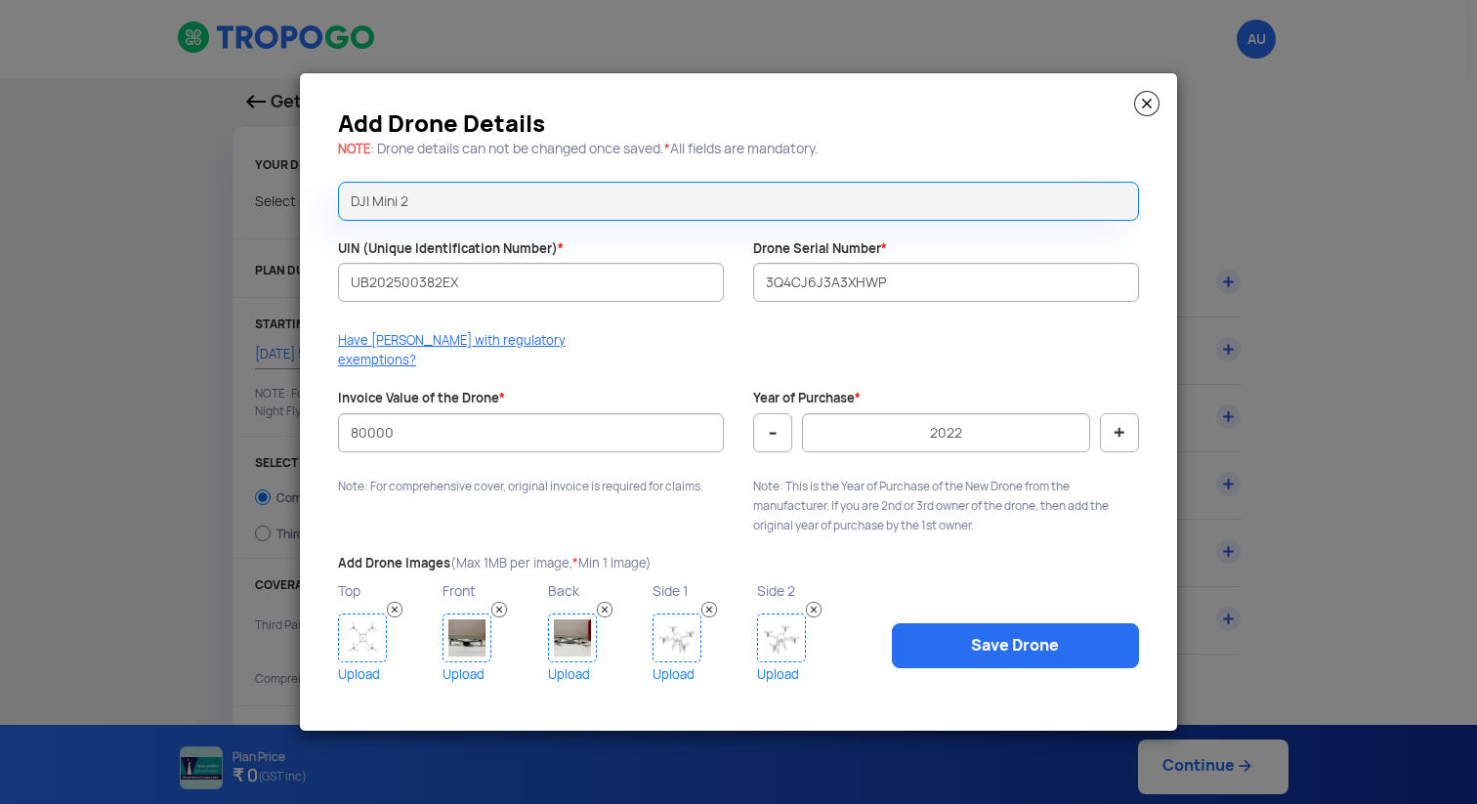
click at [1151, 106] on img at bounding box center [1146, 103] width 25 height 25
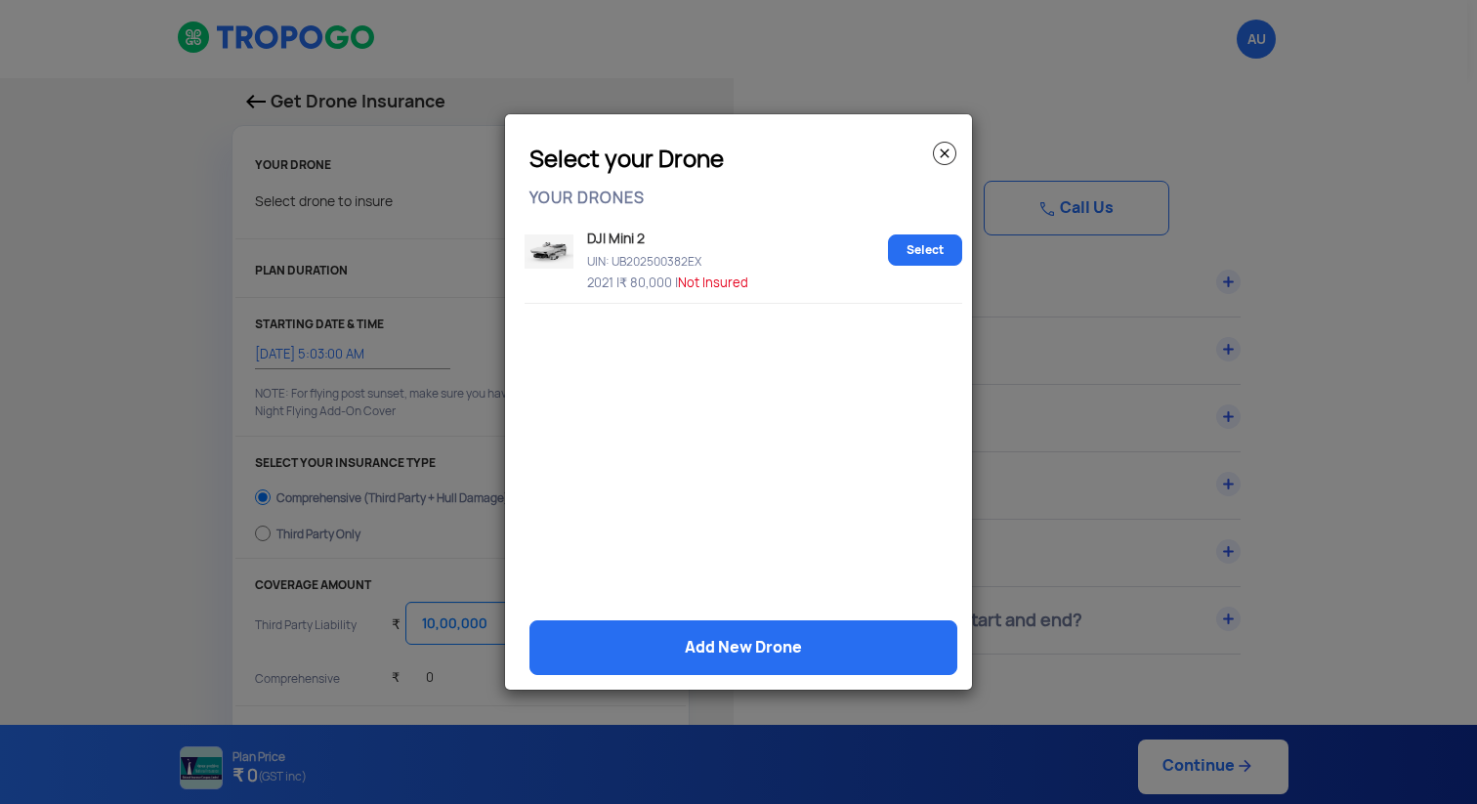
click at [944, 147] on img at bounding box center [944, 153] width 23 height 23
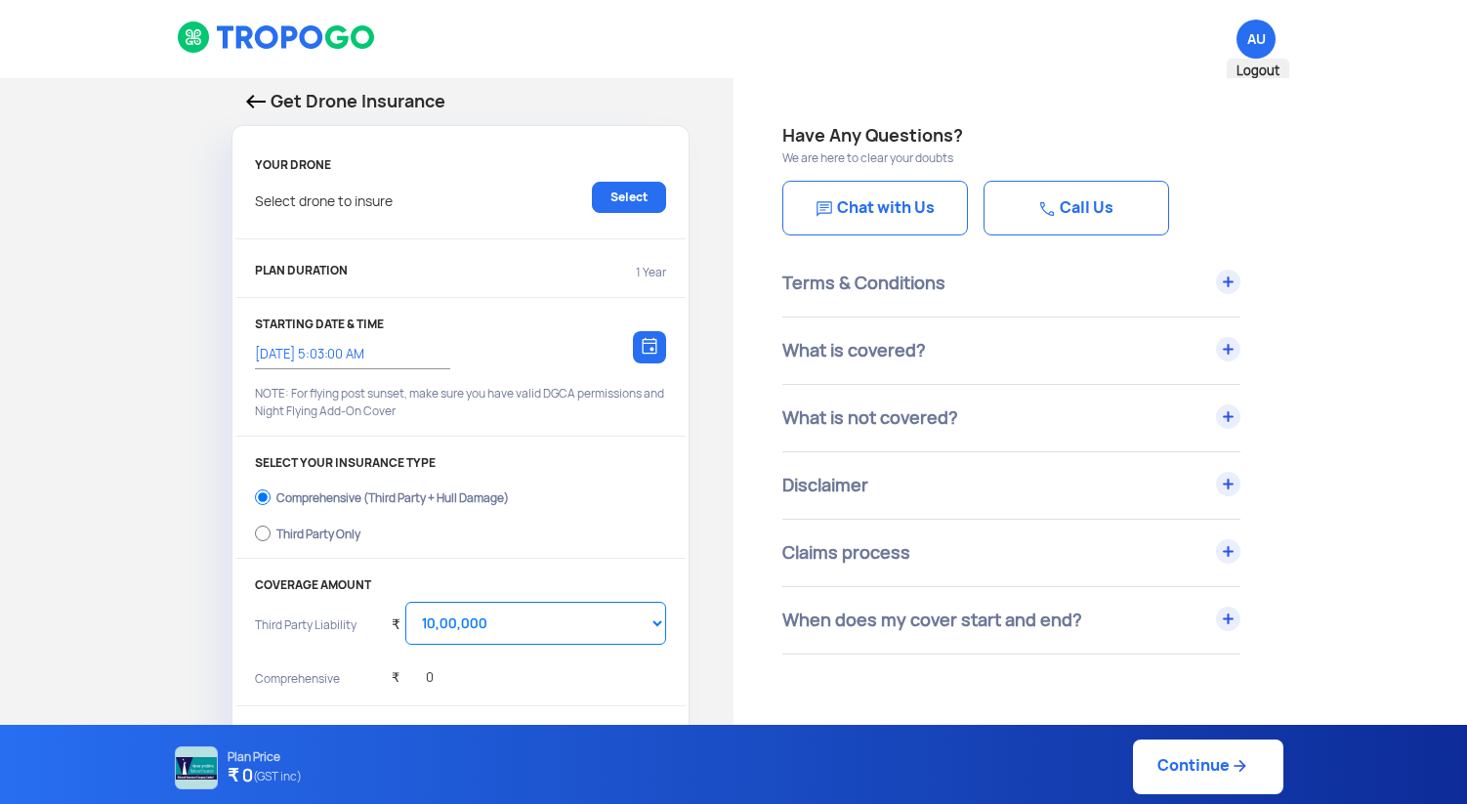
click at [1260, 32] on span "AU Logout" at bounding box center [1256, 39] width 39 height 39
click at [413, 108] on p "Get Drone Insurance" at bounding box center [460, 101] width 429 height 27
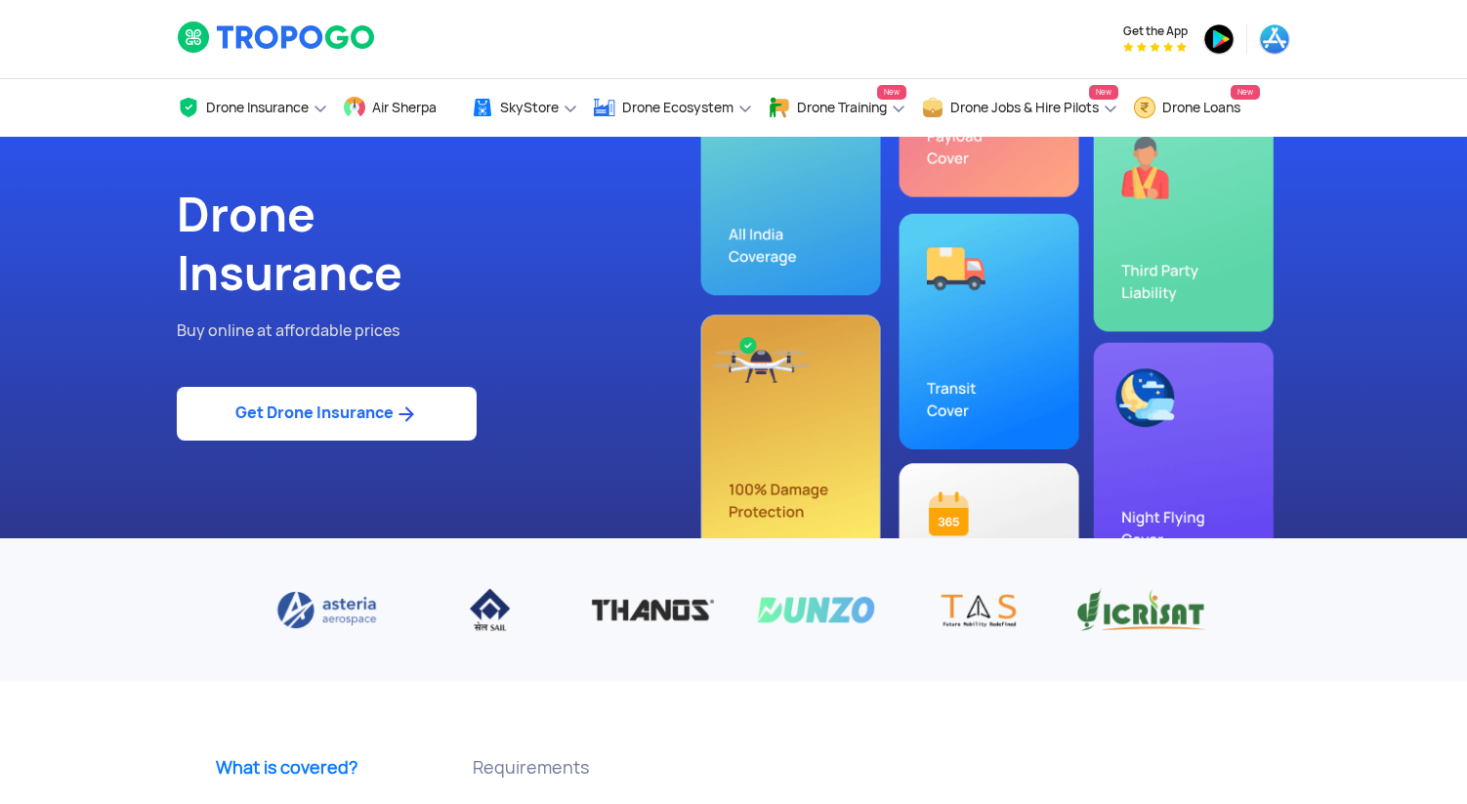
click at [297, 416] on link "Get Drone Insurance" at bounding box center [327, 414] width 300 height 54
select select "1000000"
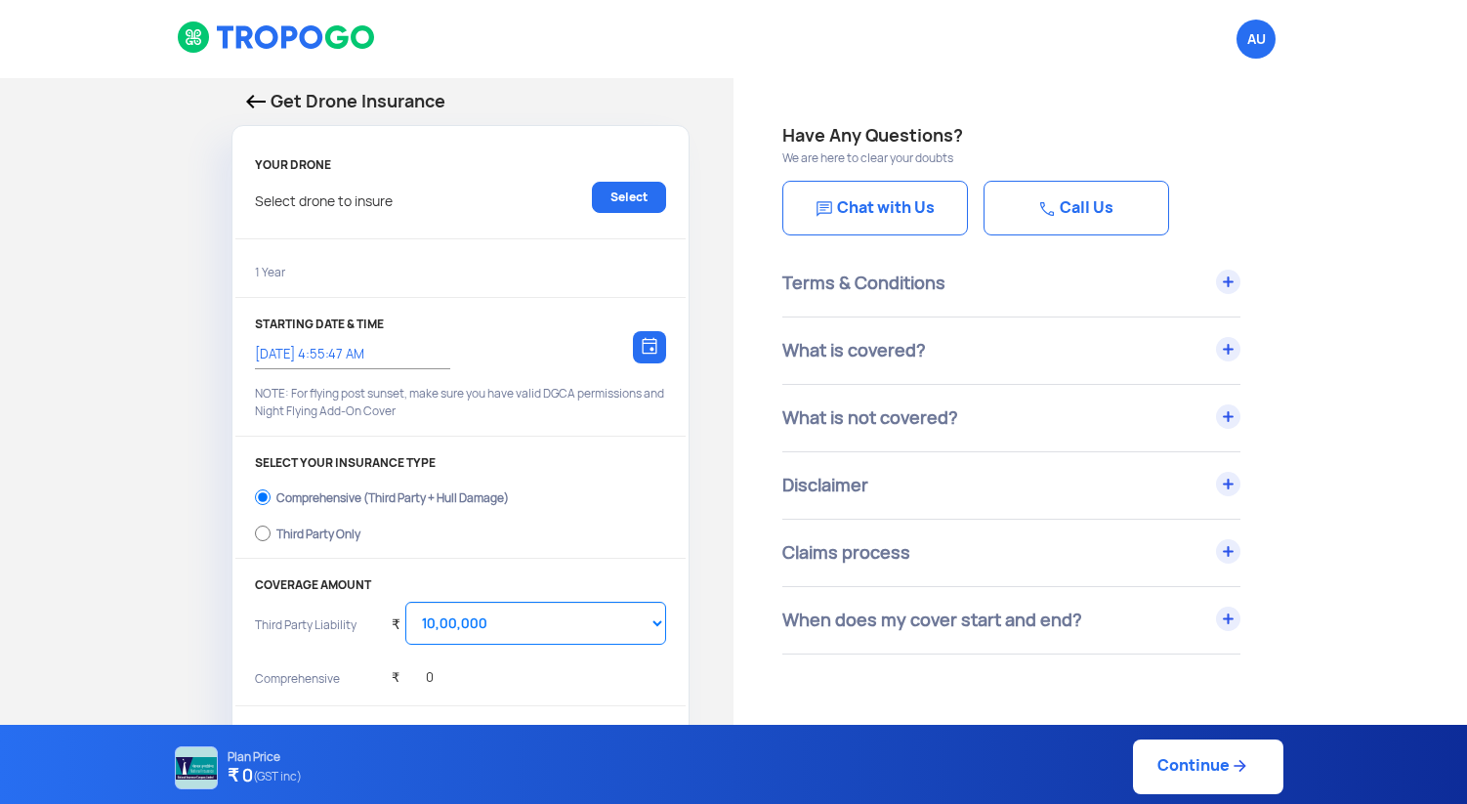
type input "17/8/2025, 5:05:00 AM"
click at [648, 198] on link "Select" at bounding box center [629, 197] width 74 height 31
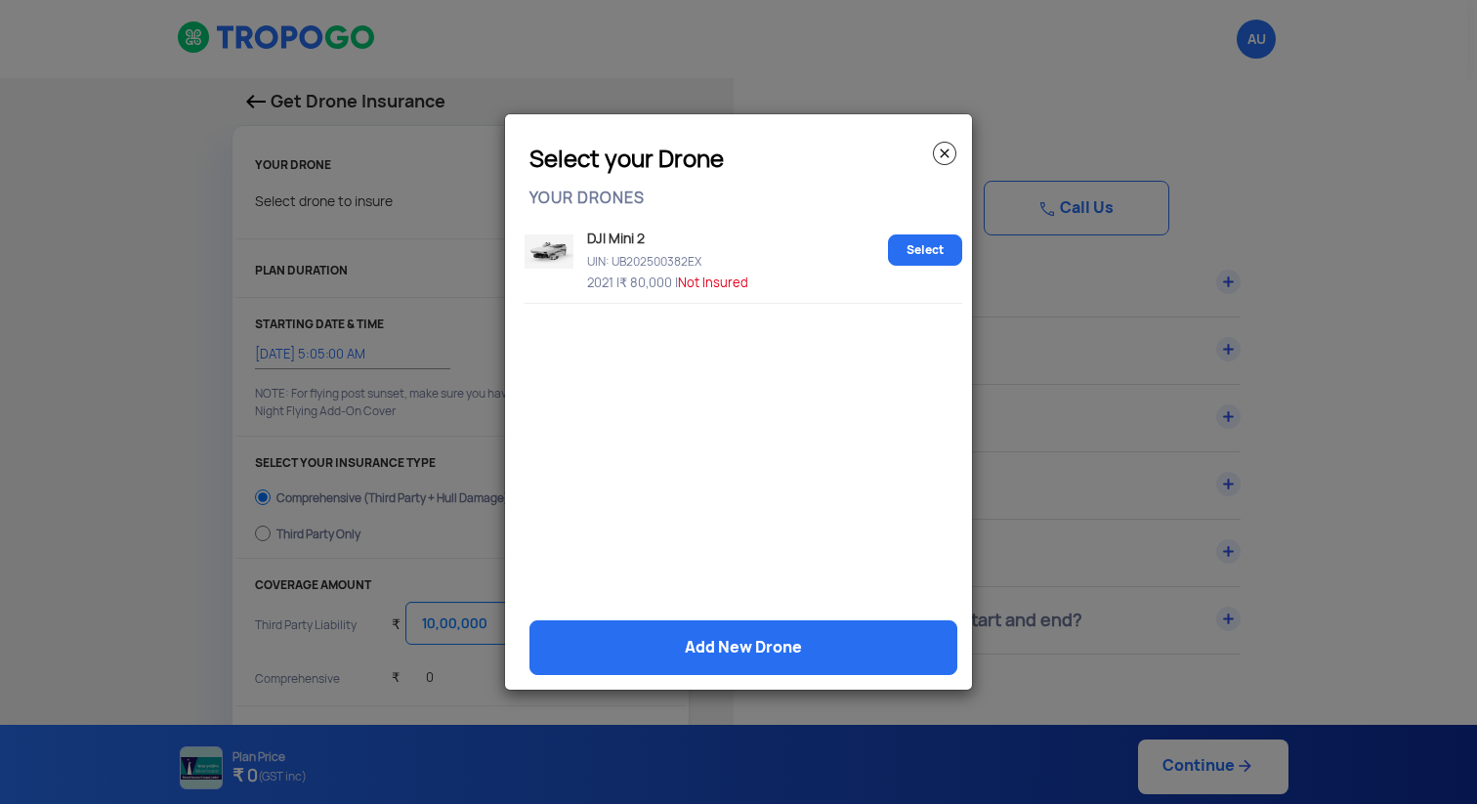
click at [616, 262] on p "UIN: UB202500382EX" at bounding box center [731, 258] width 298 height 17
click at [556, 252] on img at bounding box center [549, 251] width 49 height 34
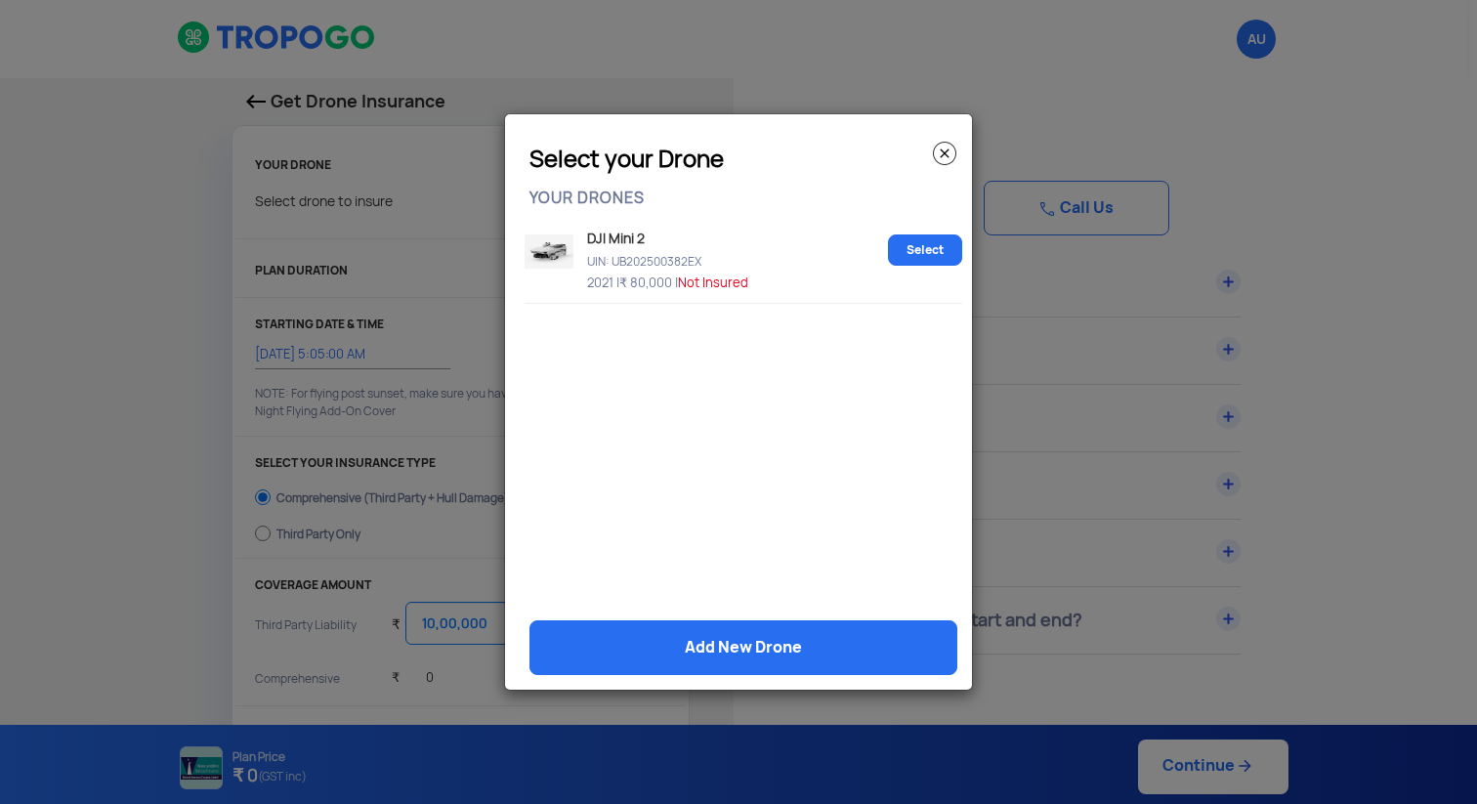
click at [556, 252] on img at bounding box center [549, 251] width 49 height 34
click at [948, 149] on img at bounding box center [944, 153] width 23 height 23
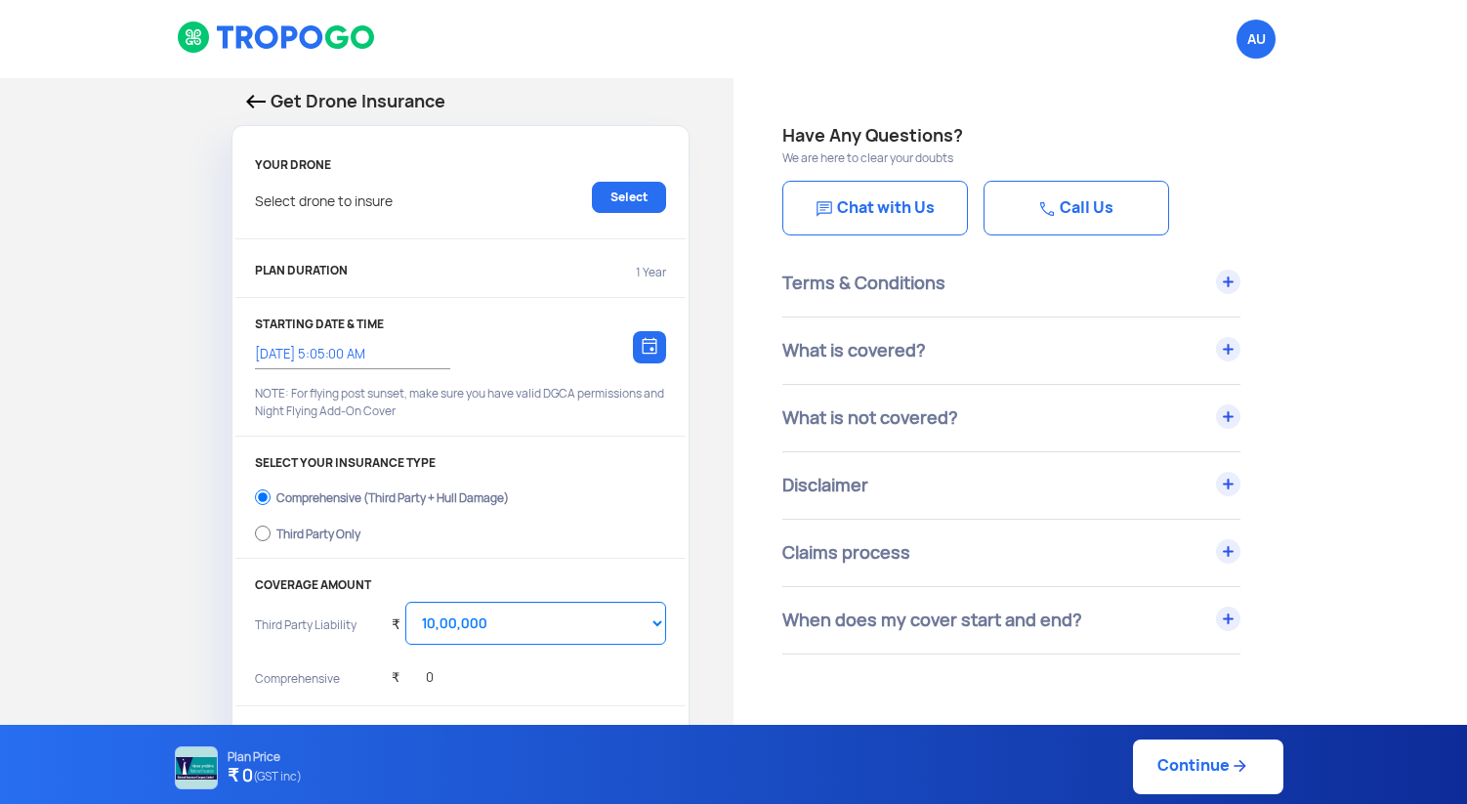
click at [1241, 60] on li "AU Logout" at bounding box center [1256, 39] width 68 height 78
click at [1257, 15] on li "AU Logout" at bounding box center [1256, 39] width 68 height 78
click at [1257, 77] on span "Logout" at bounding box center [1258, 71] width 63 height 25
click at [1221, 43] on span "Sign-In" at bounding box center [1215, 40] width 121 height 41
